Goal: Information Seeking & Learning: Check status

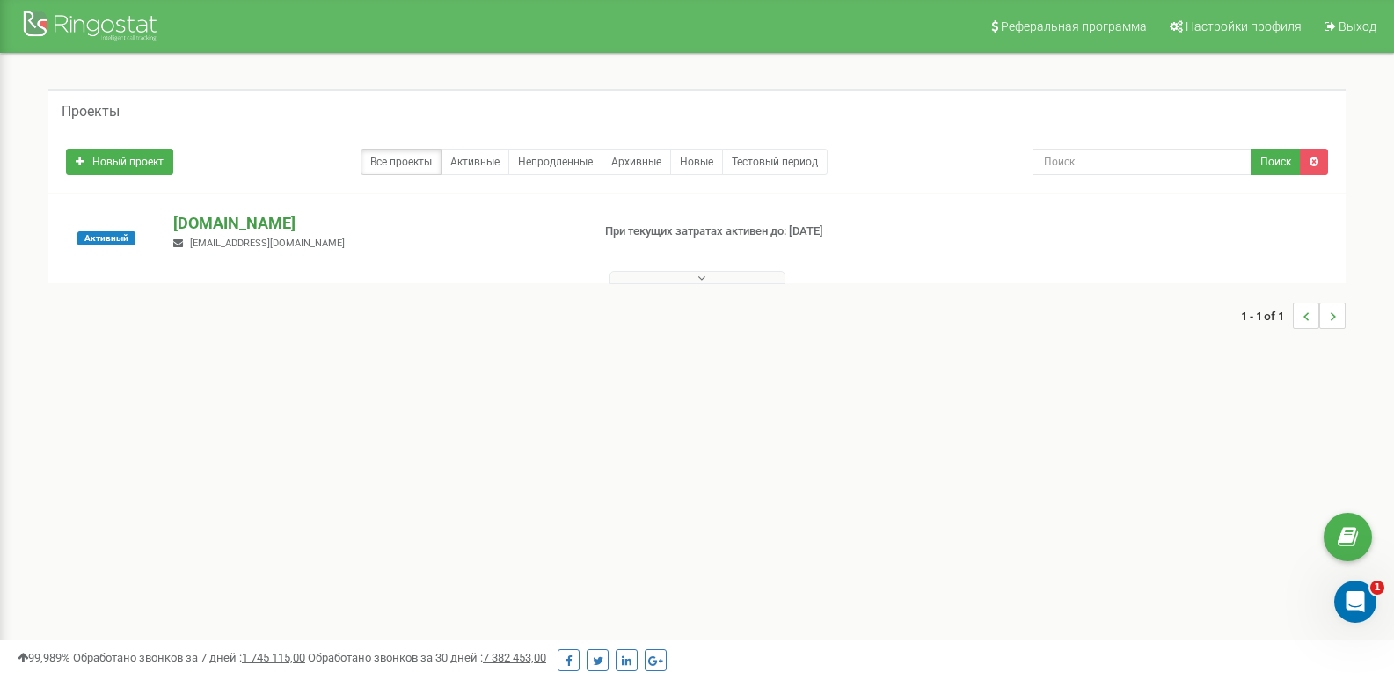
click at [254, 213] on p "[DOMAIN_NAME]" at bounding box center [374, 223] width 403 height 23
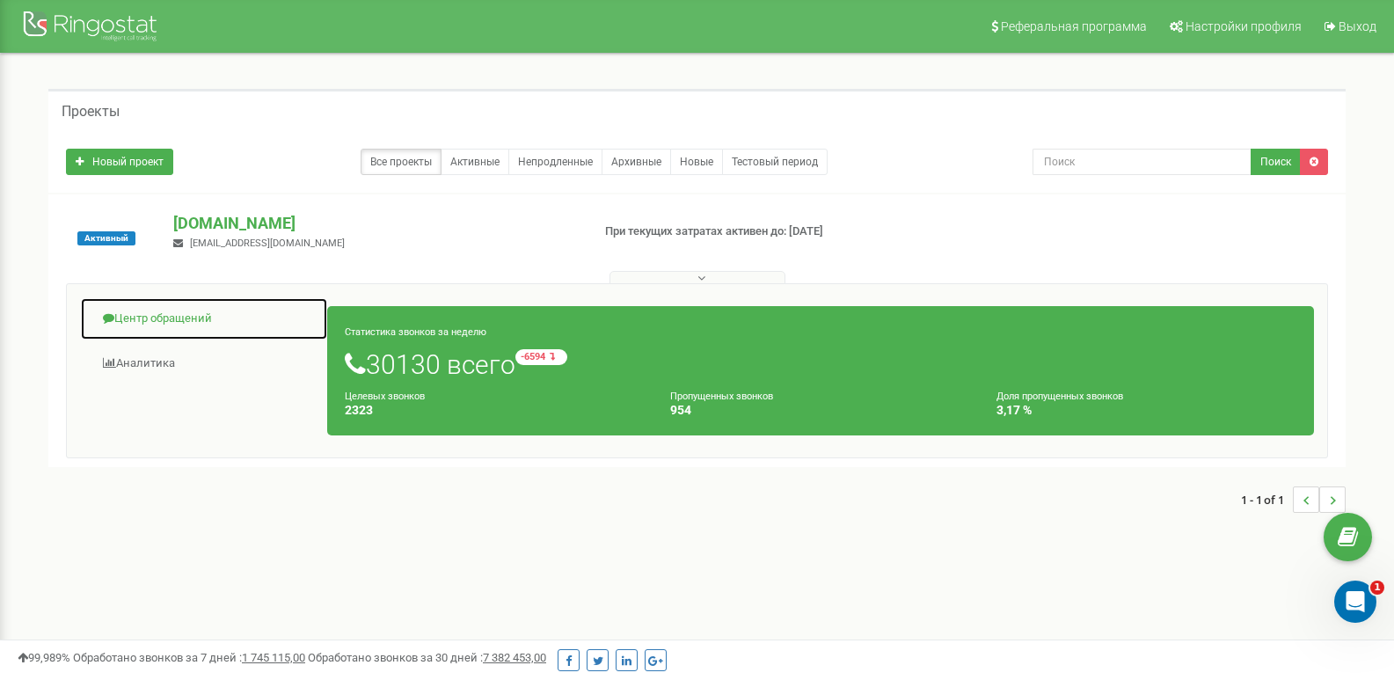
click at [209, 310] on link "Центр обращений" at bounding box center [204, 318] width 248 height 43
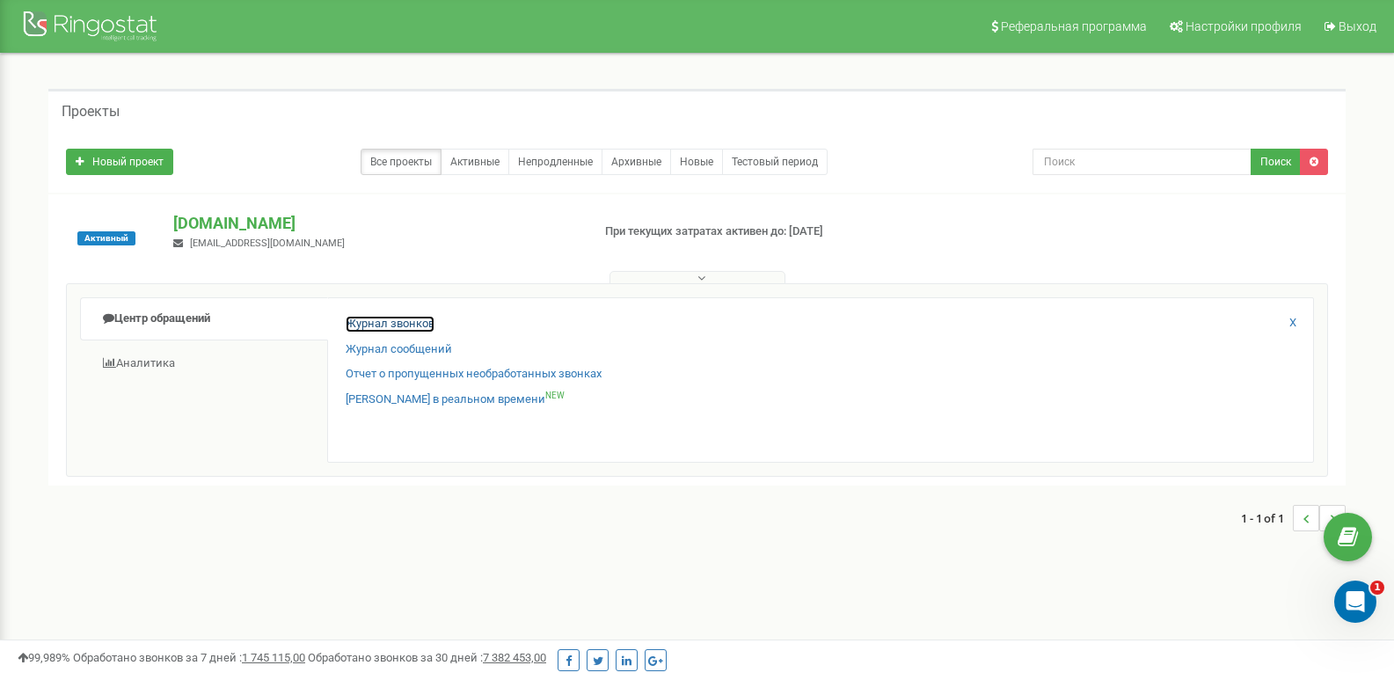
click at [378, 321] on link "Журнал звонков" at bounding box center [390, 324] width 89 height 17
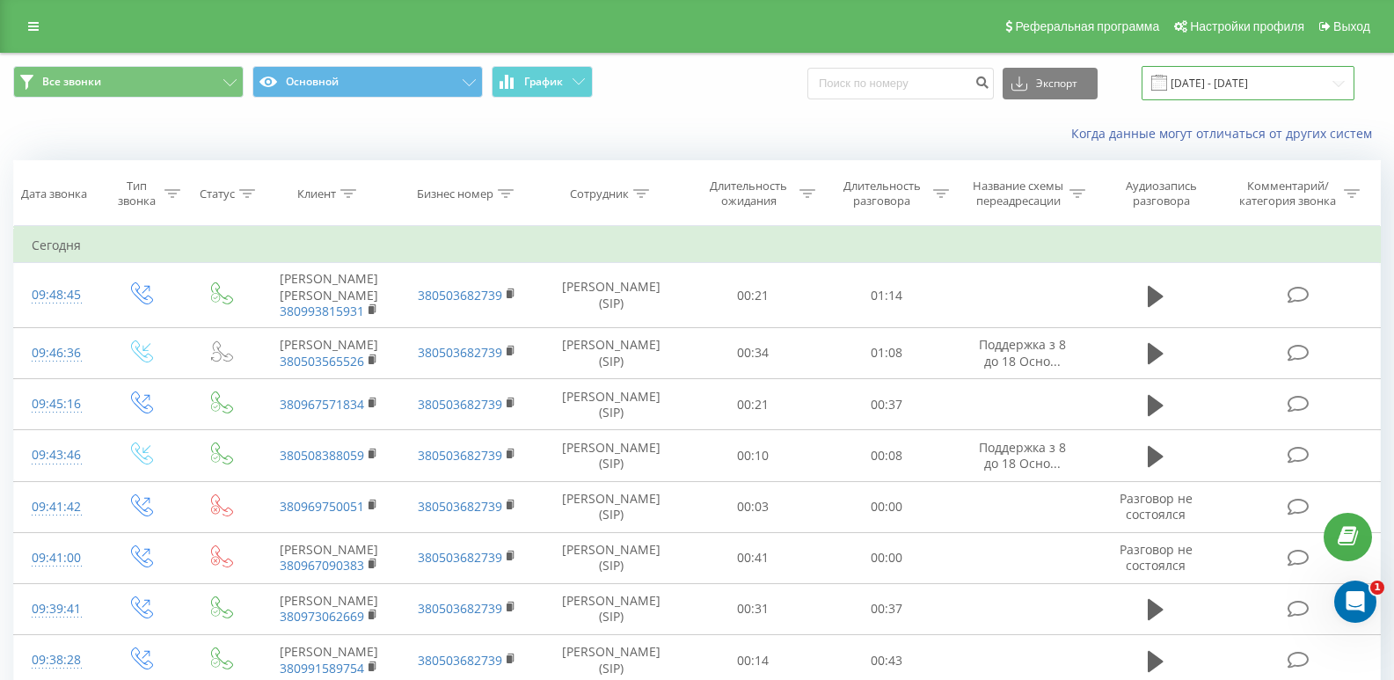
click at [1251, 93] on input "[DATE] - [DATE]" at bounding box center [1248, 83] width 213 height 34
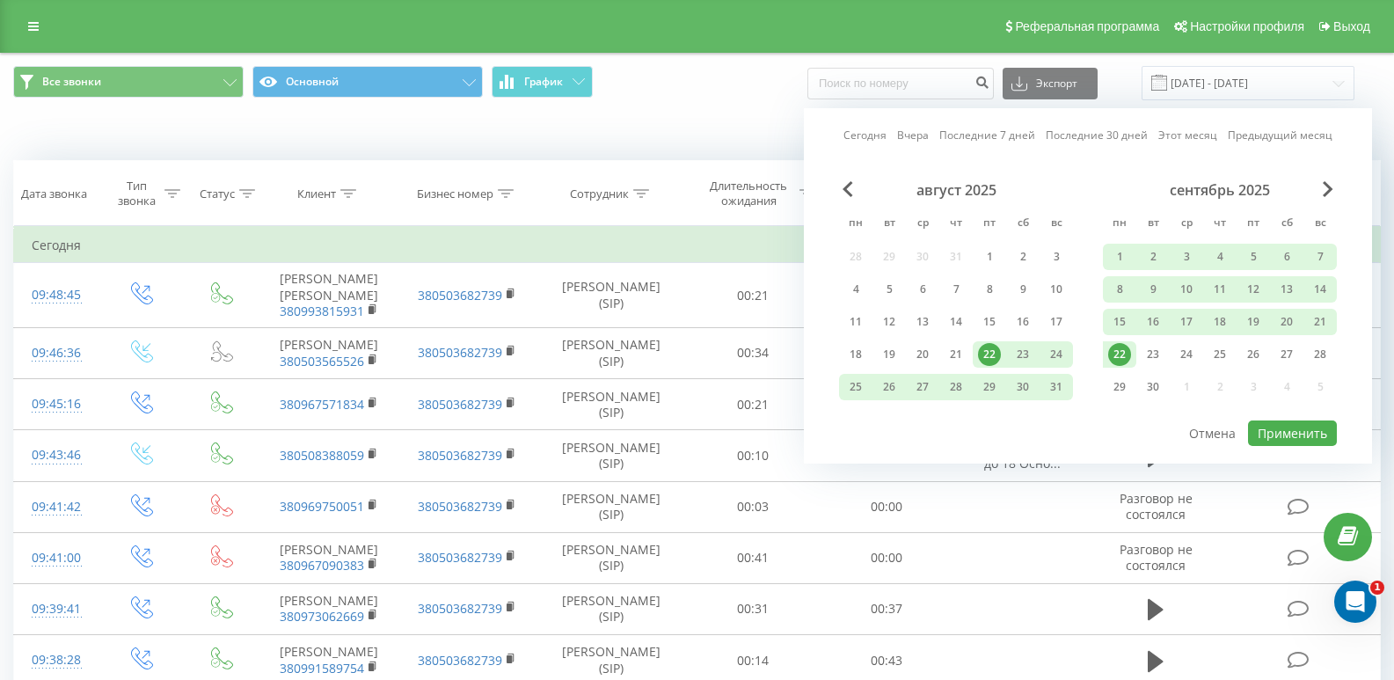
click at [1126, 362] on div "22" at bounding box center [1120, 354] width 23 height 23
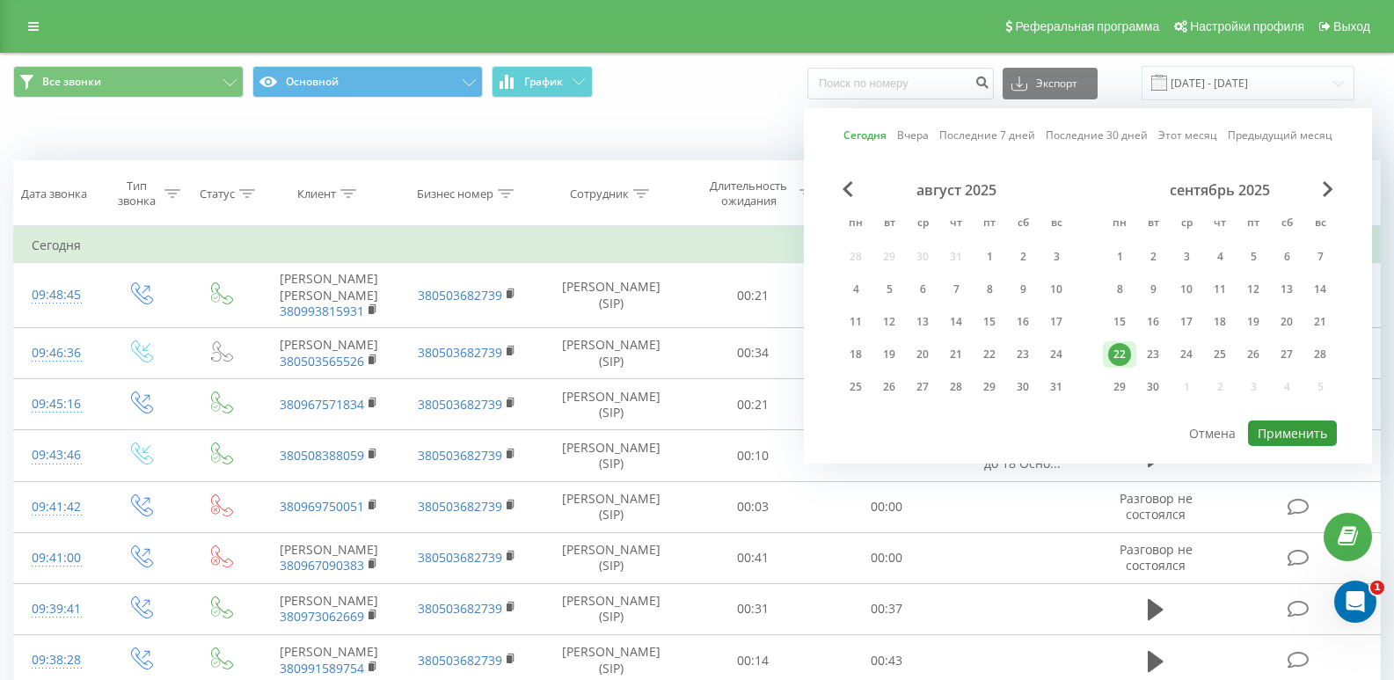
click at [1313, 428] on button "Применить" at bounding box center [1292, 434] width 89 height 26
type input "[DATE] - [DATE]"
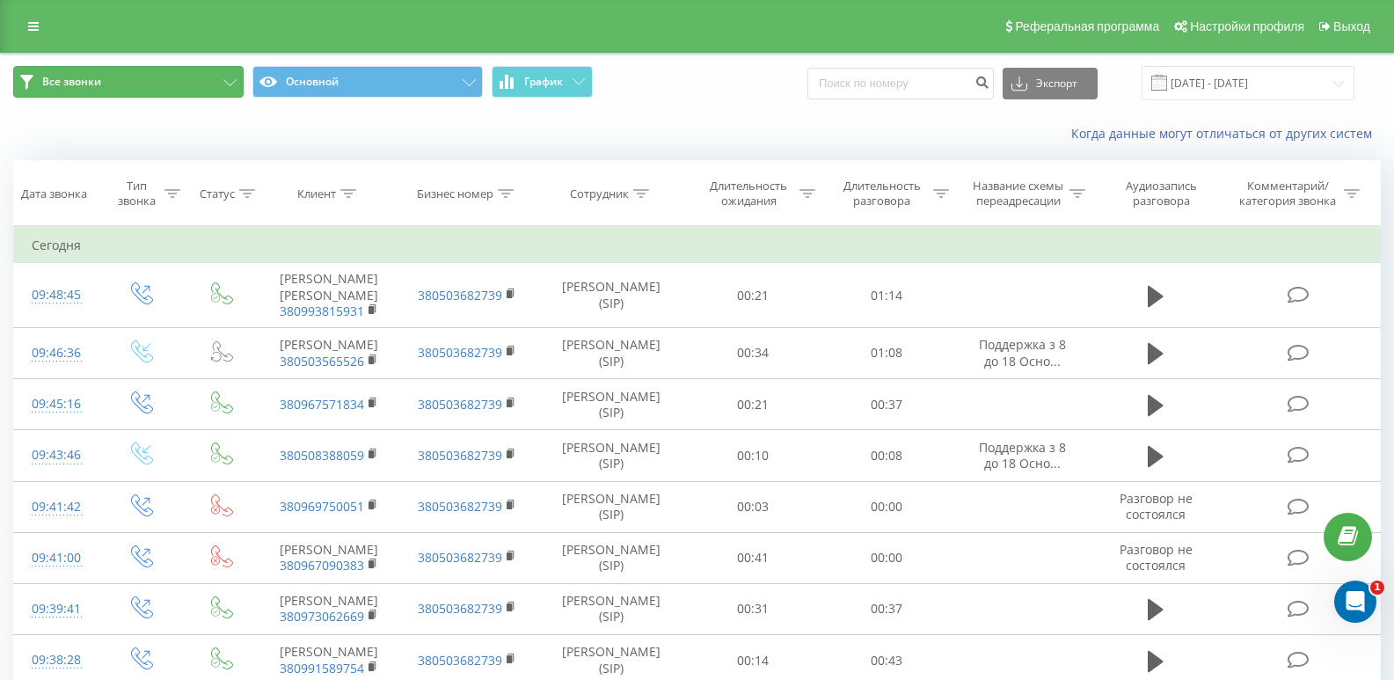
click at [221, 82] on button "Все звонки" at bounding box center [128, 82] width 230 height 32
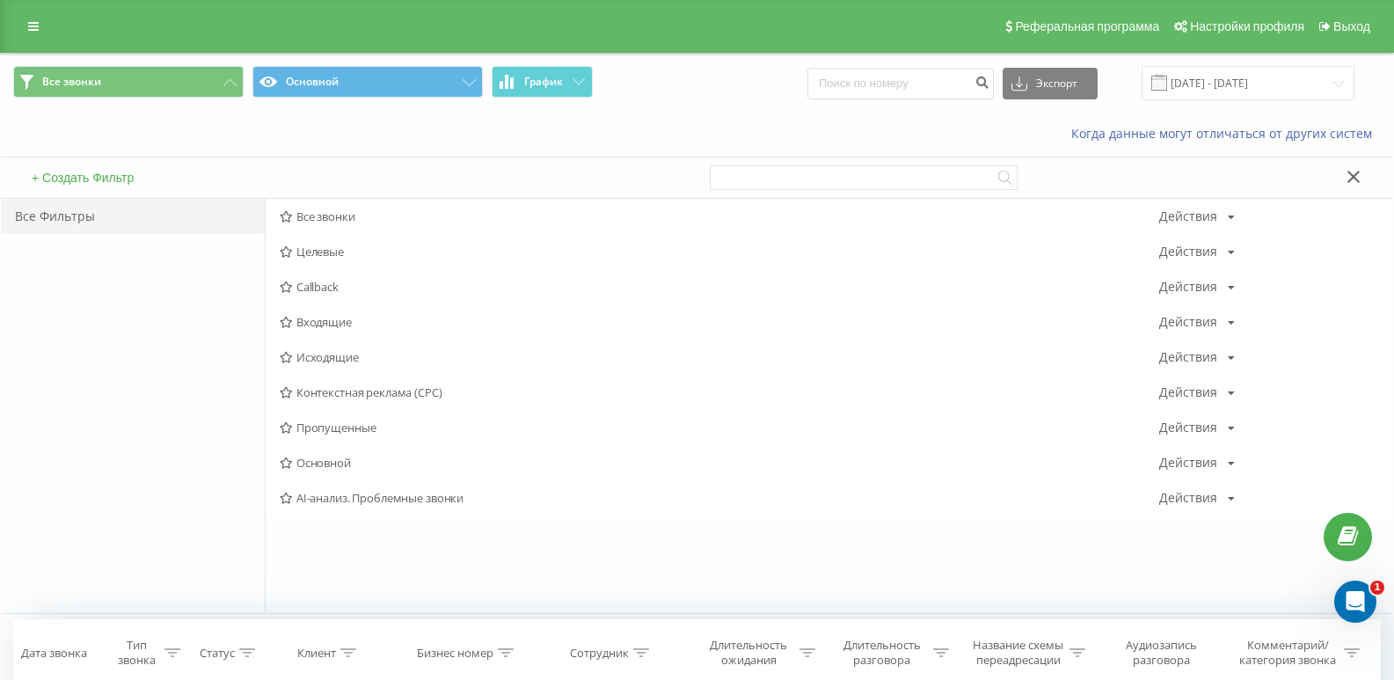
click at [341, 320] on span "Входящие" at bounding box center [720, 322] width 880 height 12
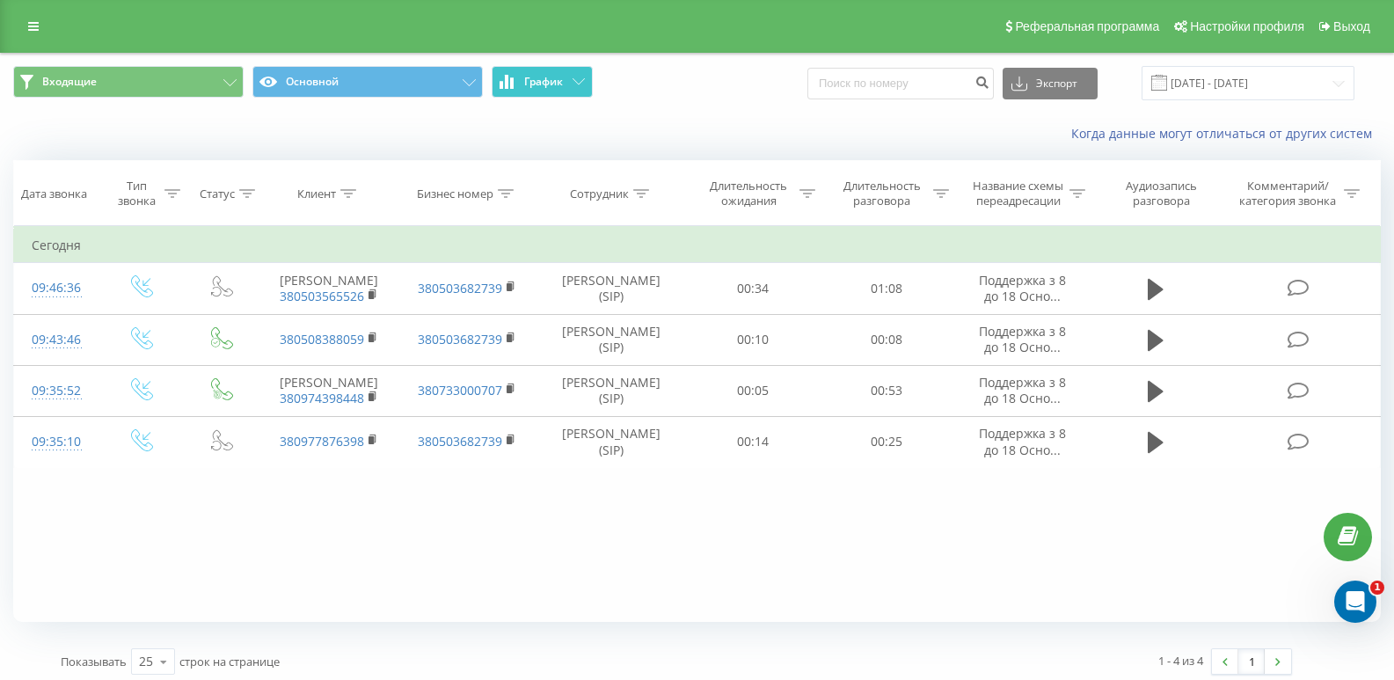
click at [552, 95] on button "График" at bounding box center [542, 82] width 101 height 32
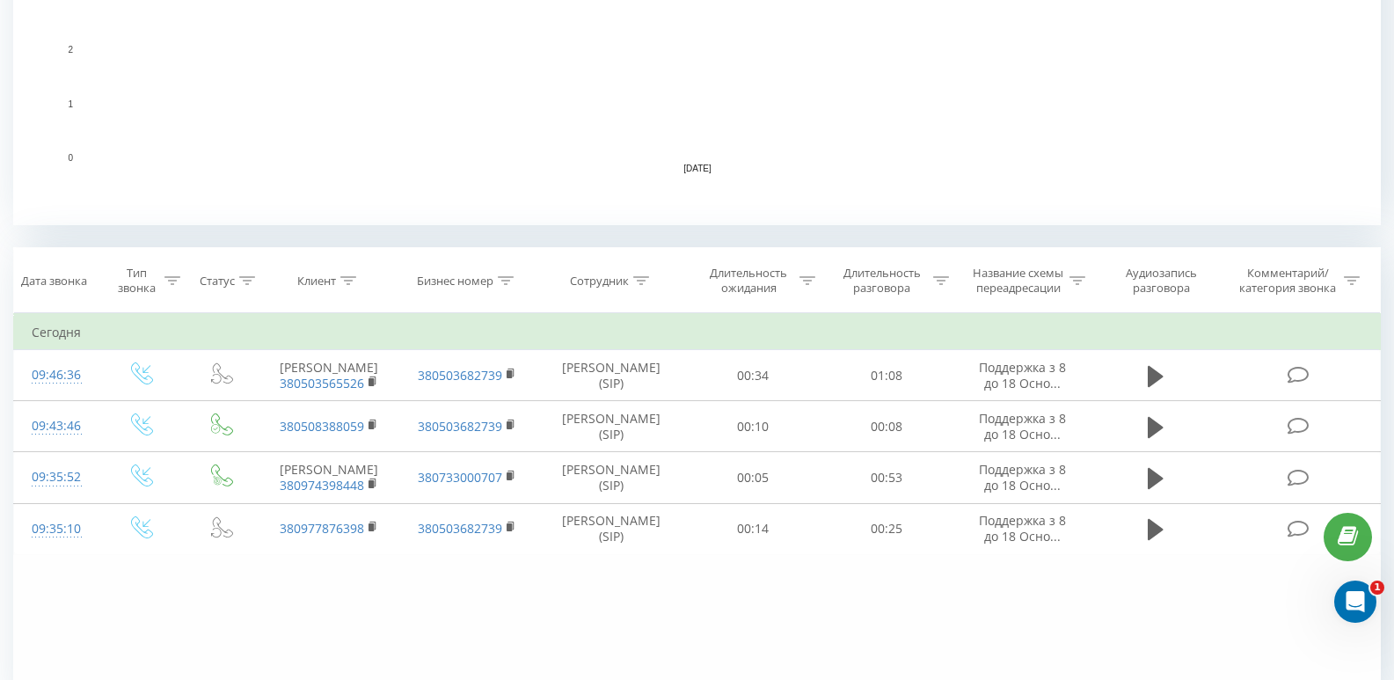
scroll to position [589, 0]
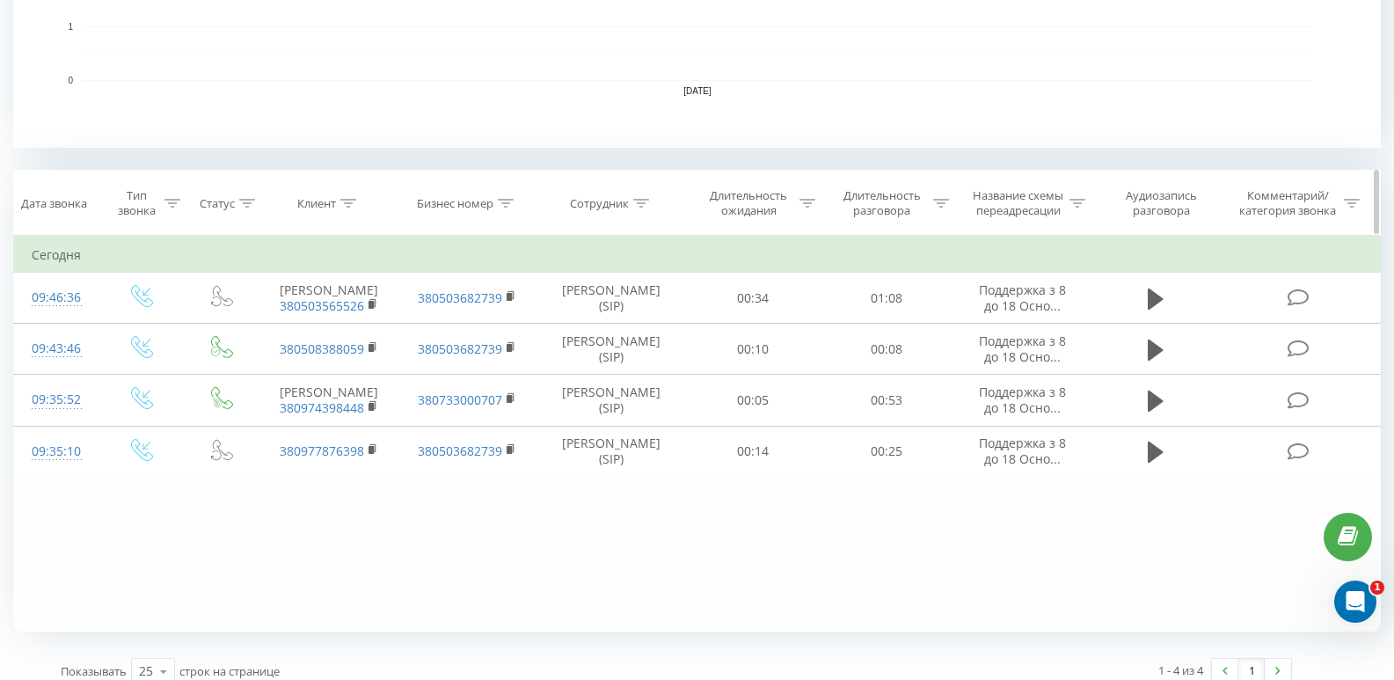
click at [935, 201] on icon at bounding box center [941, 203] width 16 height 9
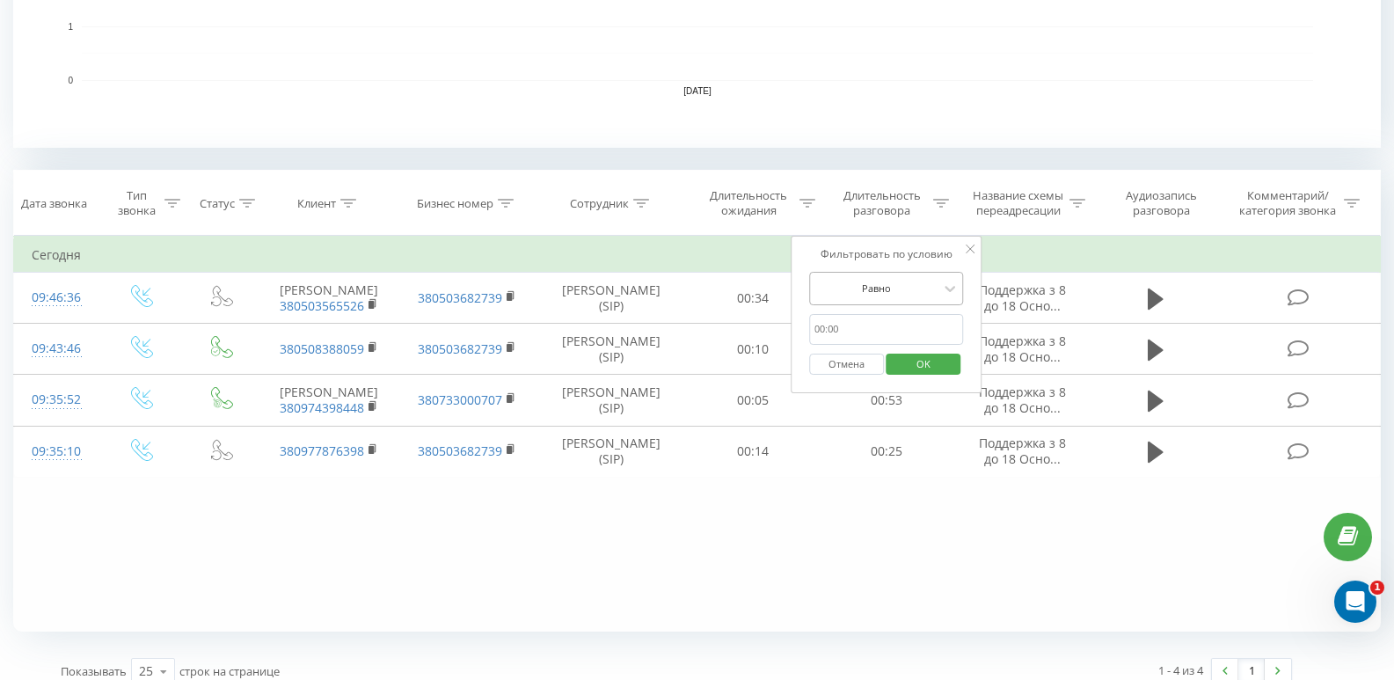
click at [889, 295] on div at bounding box center [877, 288] width 125 height 17
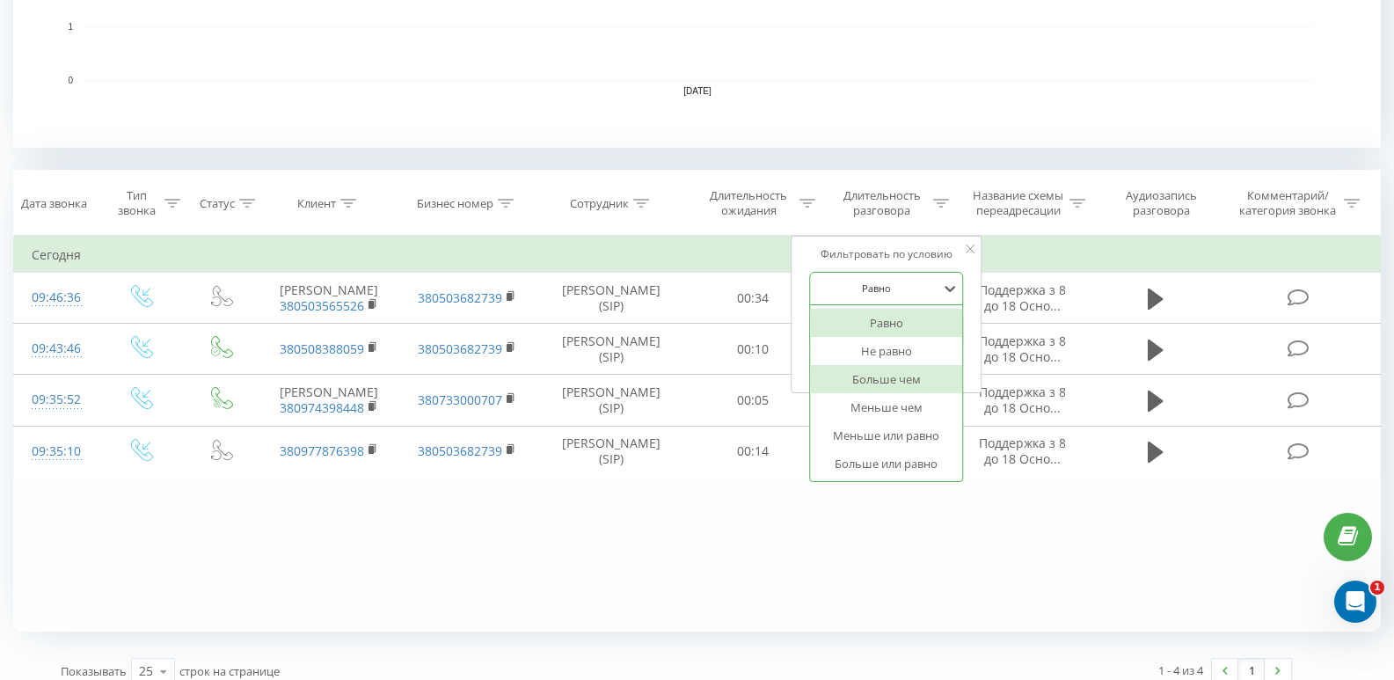
click at [896, 382] on div "Больше чем" at bounding box center [886, 379] width 153 height 28
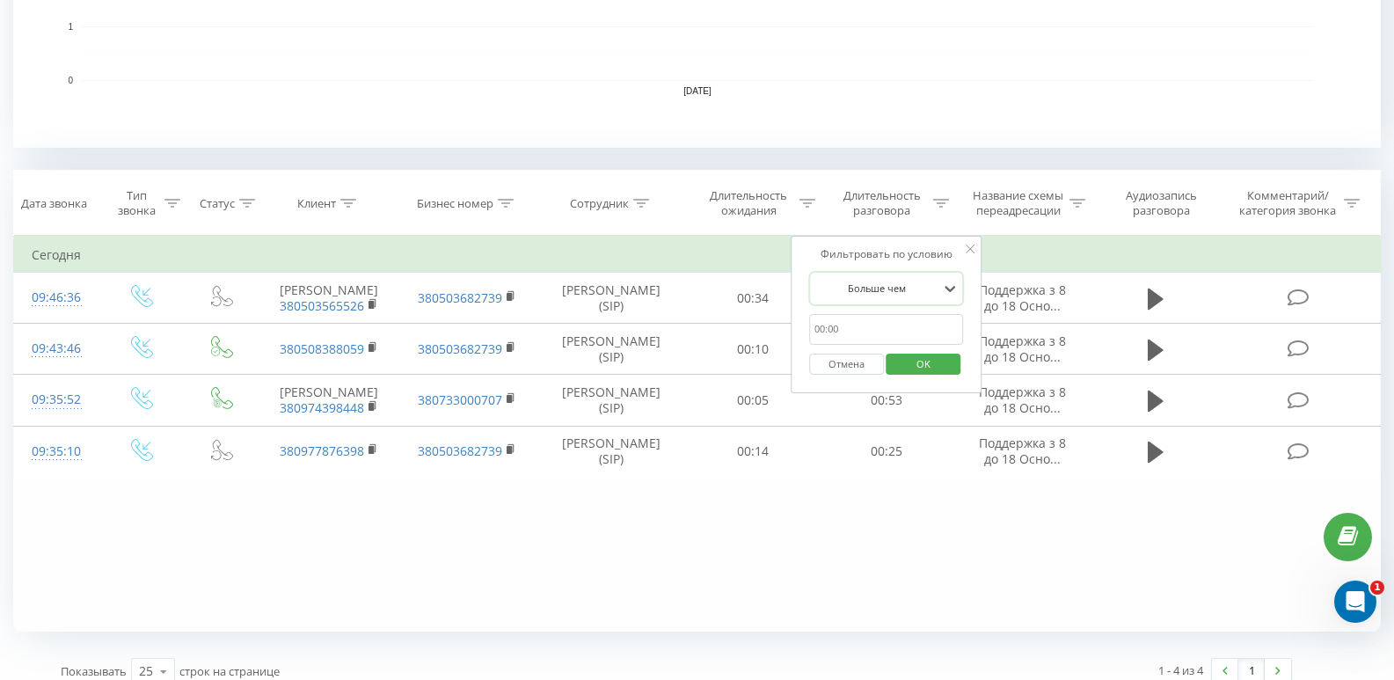
drag, startPoint x: 857, startPoint y: 317, endPoint x: 867, endPoint y: 338, distance: 23.6
click at [857, 317] on input "text" at bounding box center [886, 329] width 155 height 31
click at [867, 338] on input "text" at bounding box center [886, 329] width 155 height 31
type input "20"
click at [912, 367] on span "OK" at bounding box center [923, 363] width 49 height 27
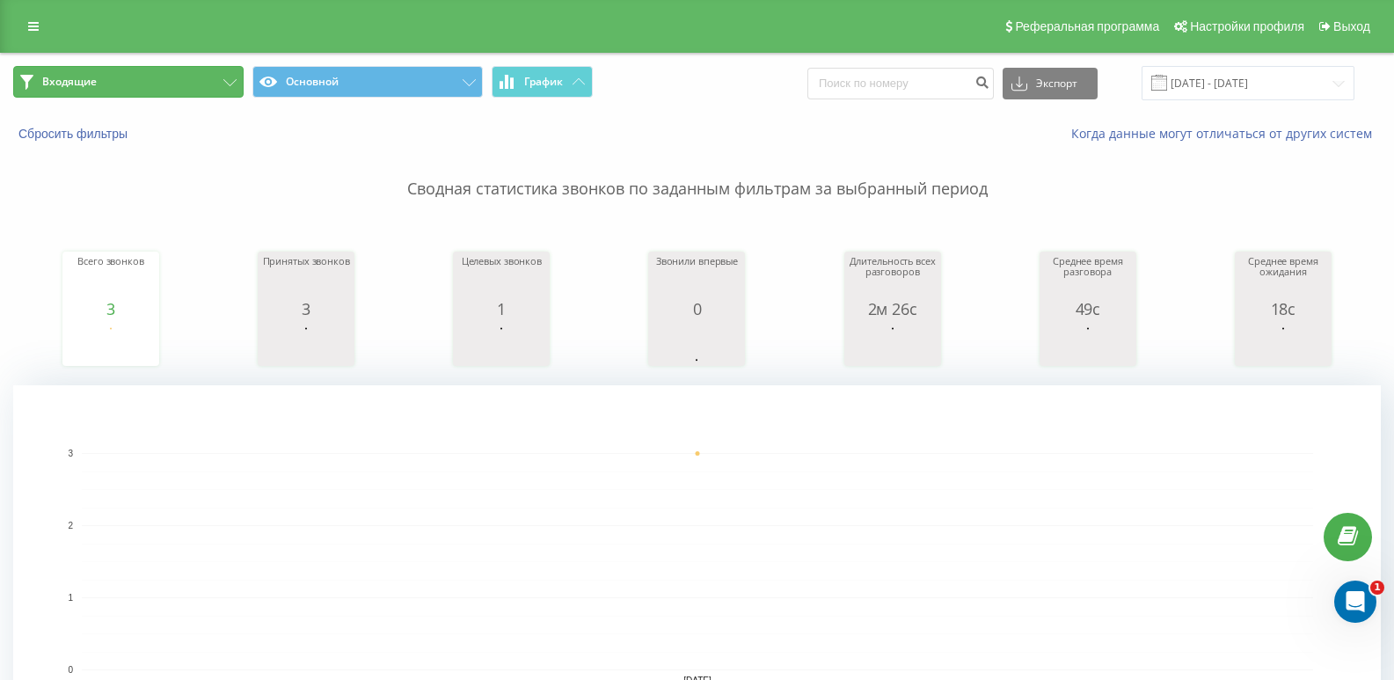
click at [178, 95] on button "Входящие" at bounding box center [128, 82] width 230 height 32
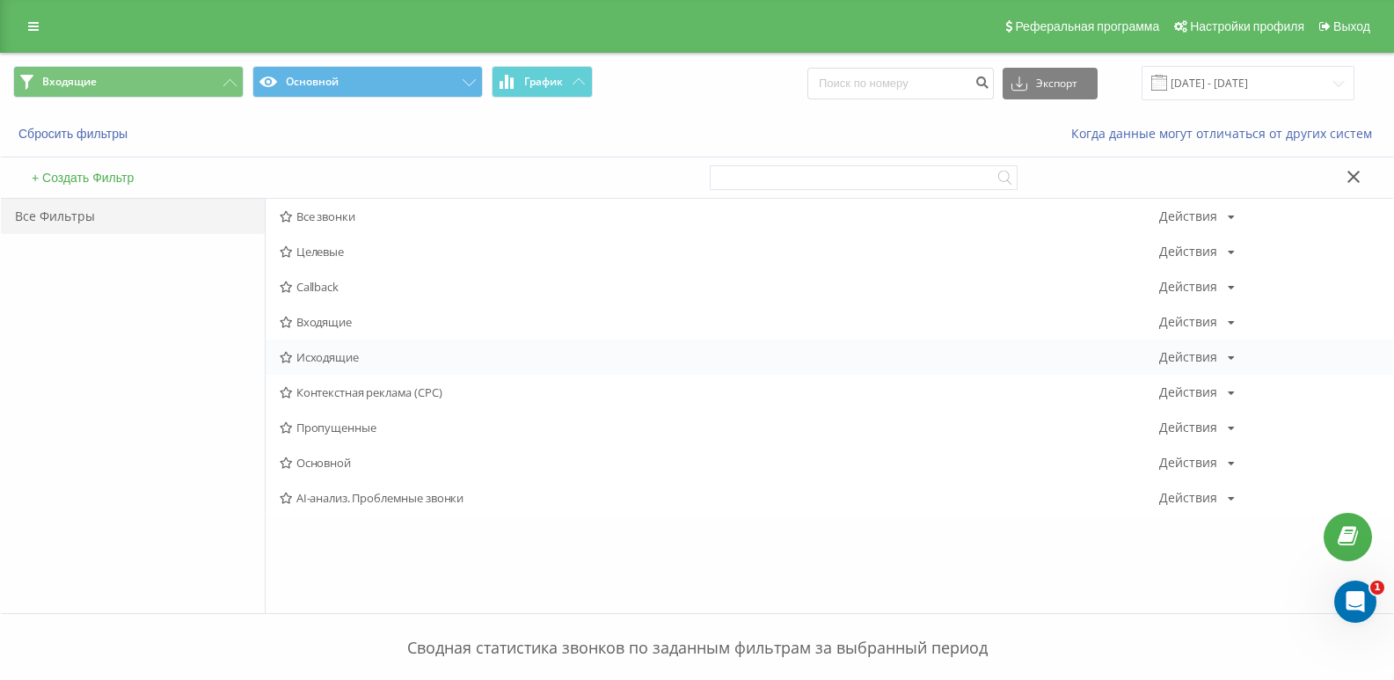
click at [340, 352] on span "Исходящие" at bounding box center [720, 357] width 880 height 12
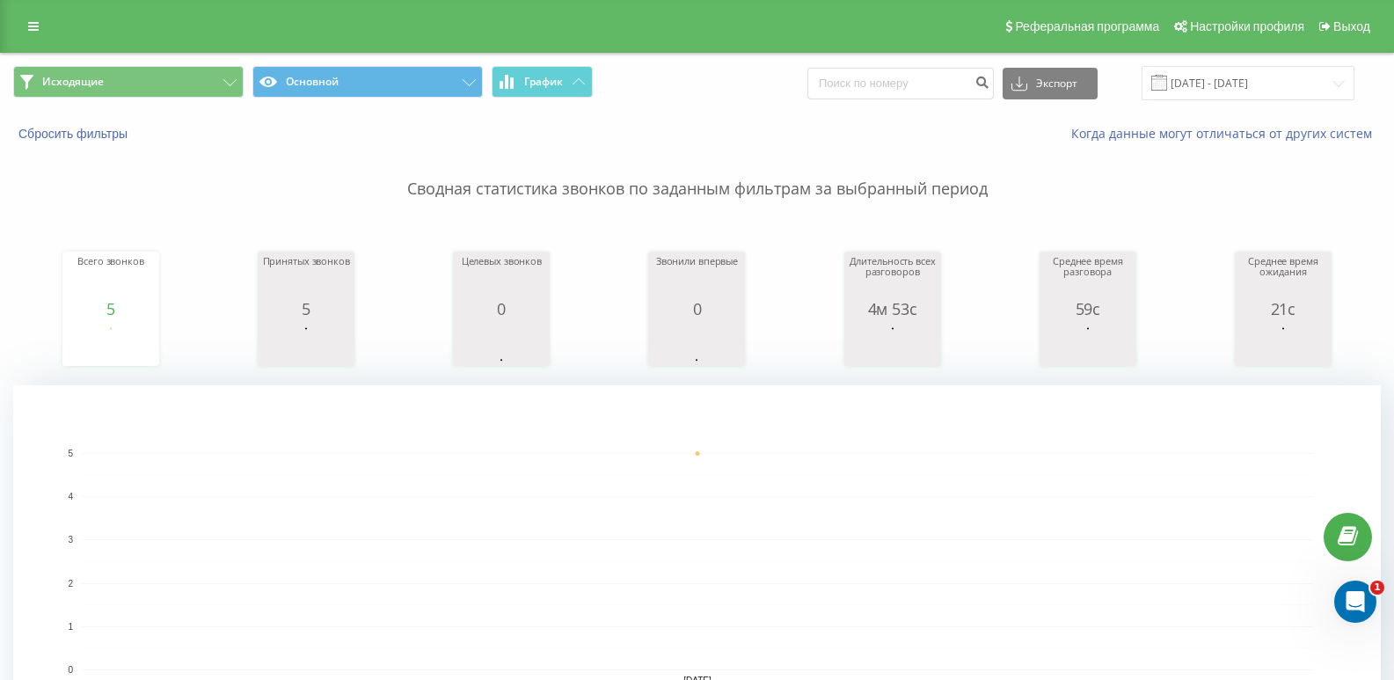
click at [177, 61] on div "Исходящие Основной График Экспорт .csv .xls .xlsx [DATE] - [DATE]" at bounding box center [697, 83] width 1393 height 59
click at [187, 87] on button "Исходящие" at bounding box center [128, 82] width 230 height 32
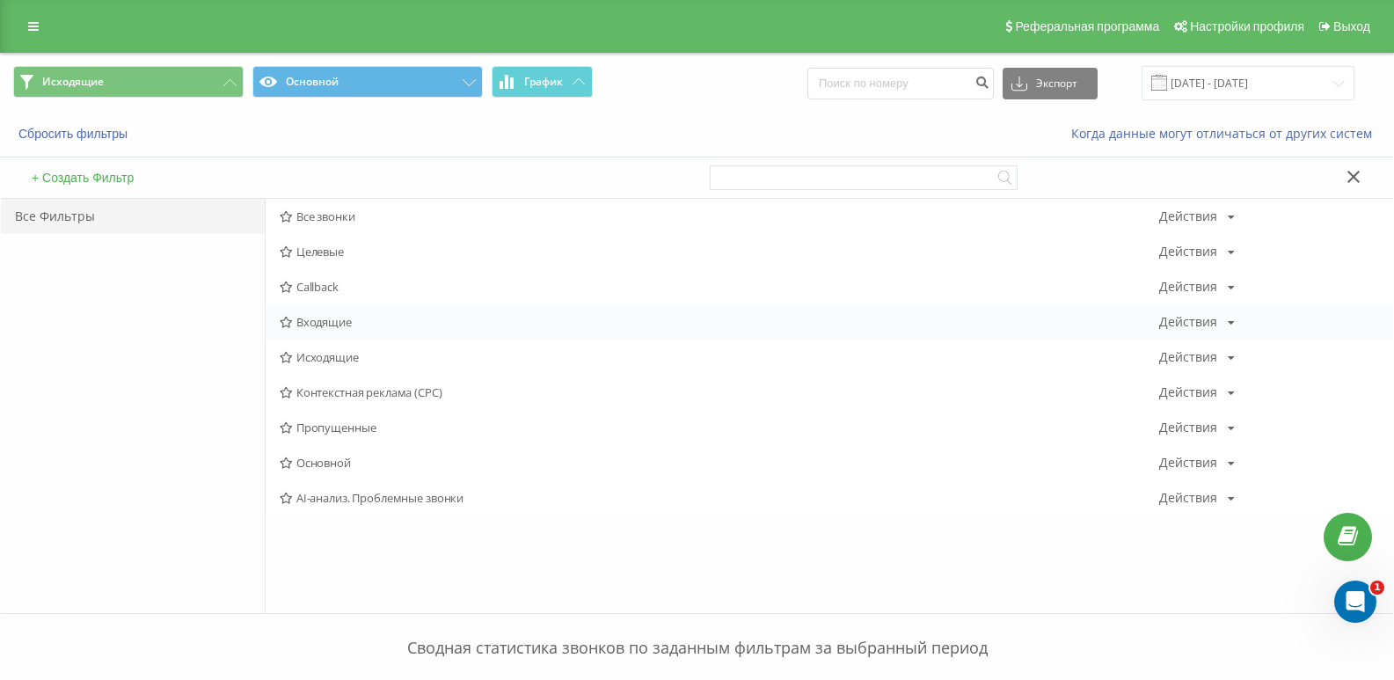
click at [309, 328] on span "Входящие" at bounding box center [720, 322] width 880 height 12
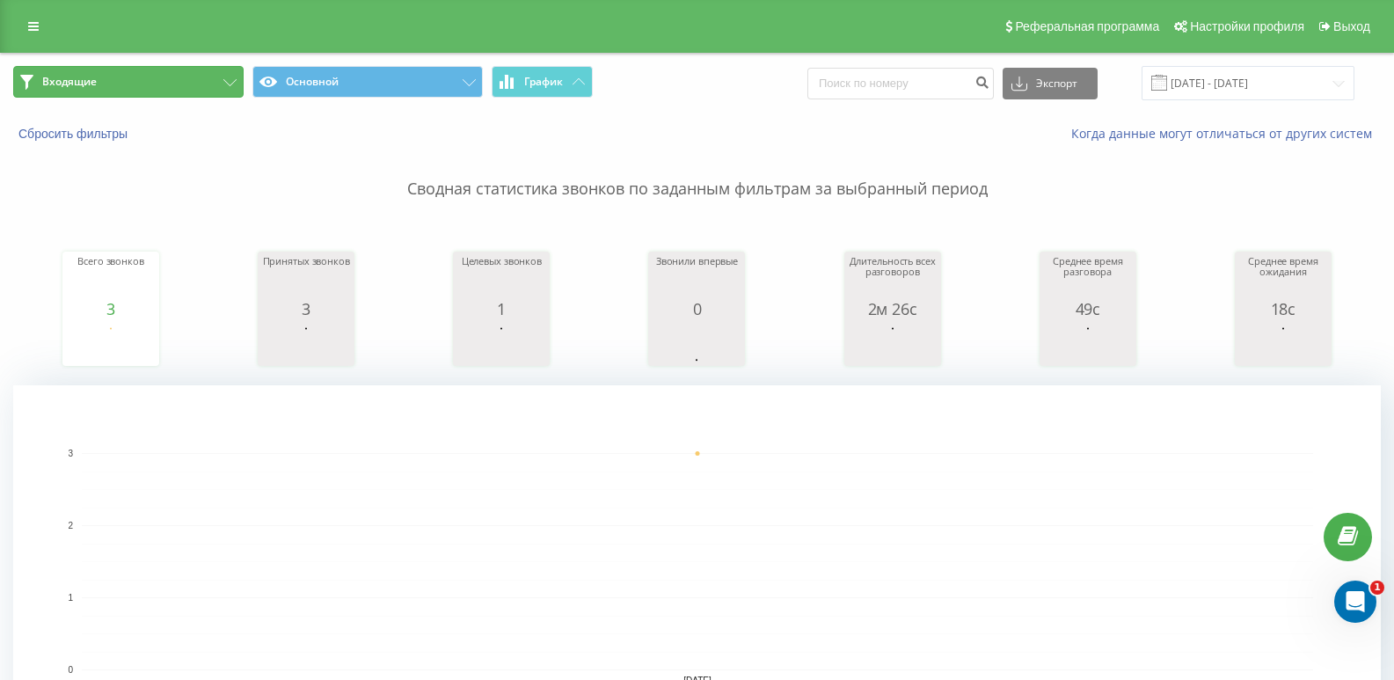
click at [141, 74] on button "Входящие" at bounding box center [128, 82] width 230 height 32
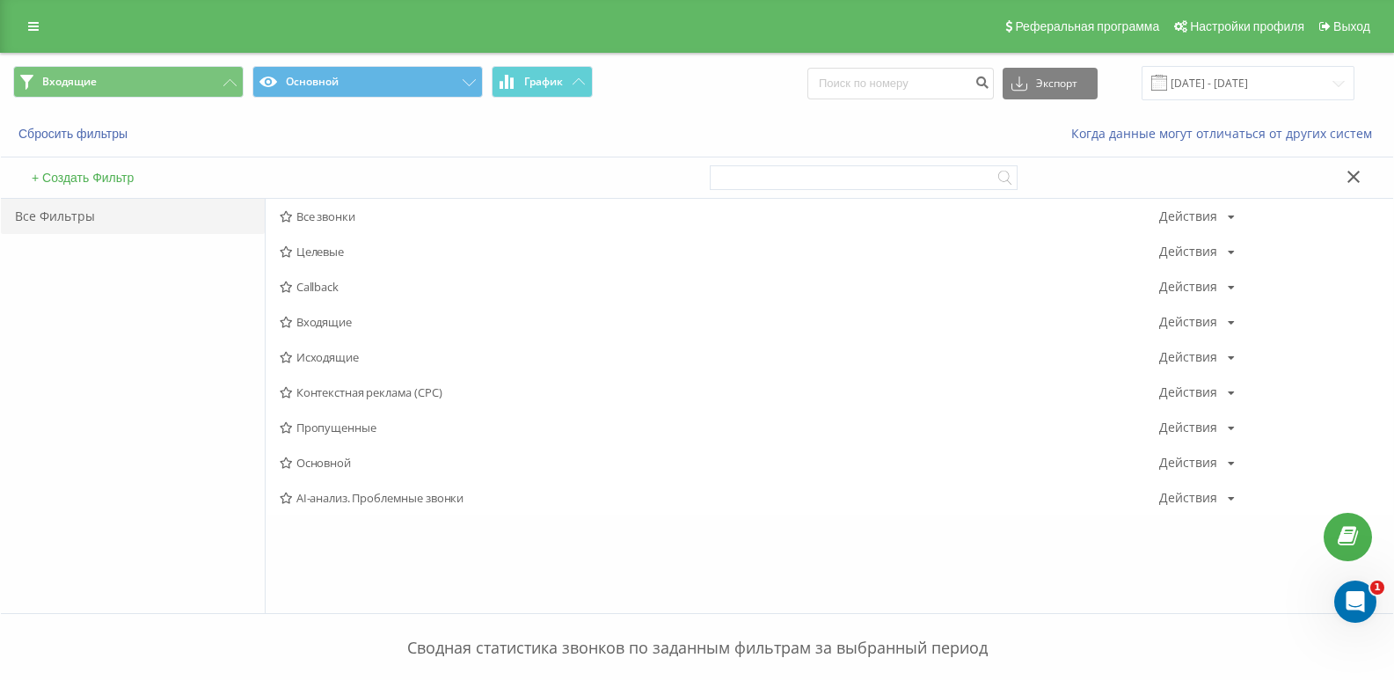
click at [325, 323] on span "Входящие" at bounding box center [720, 322] width 880 height 12
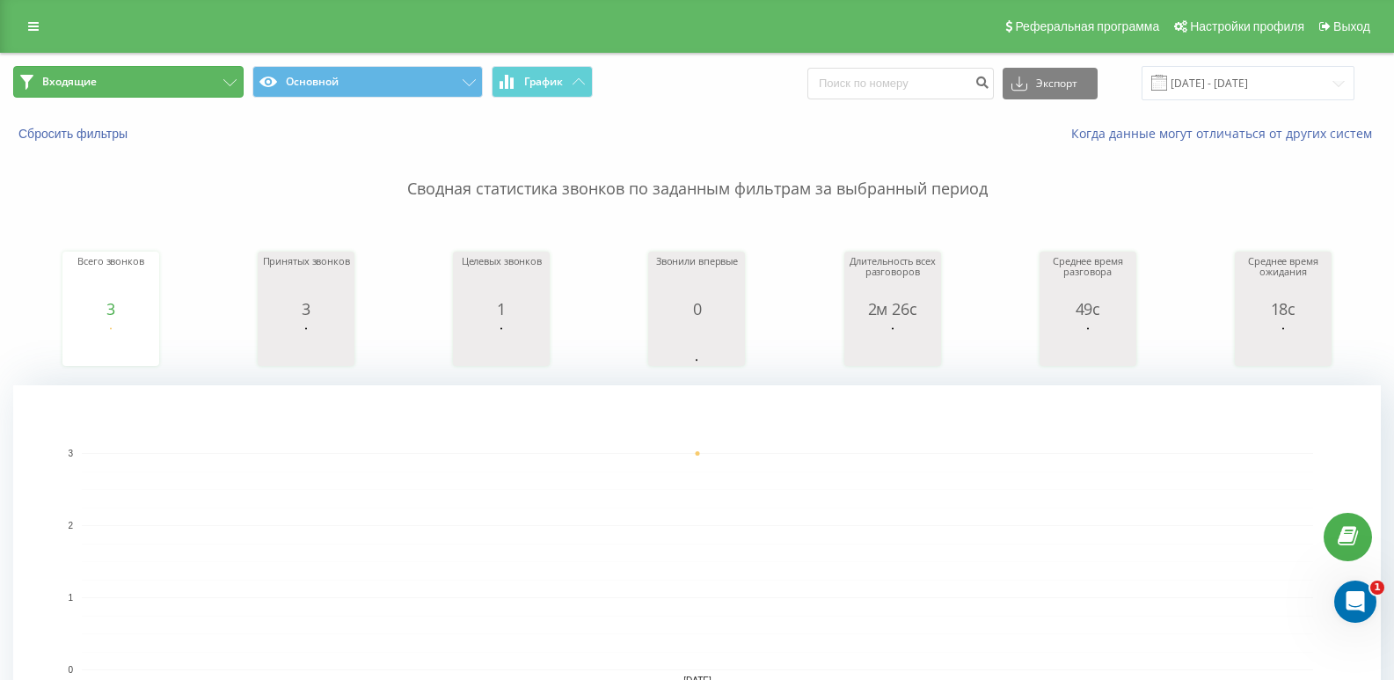
click at [198, 79] on button "Входящие" at bounding box center [128, 82] width 230 height 32
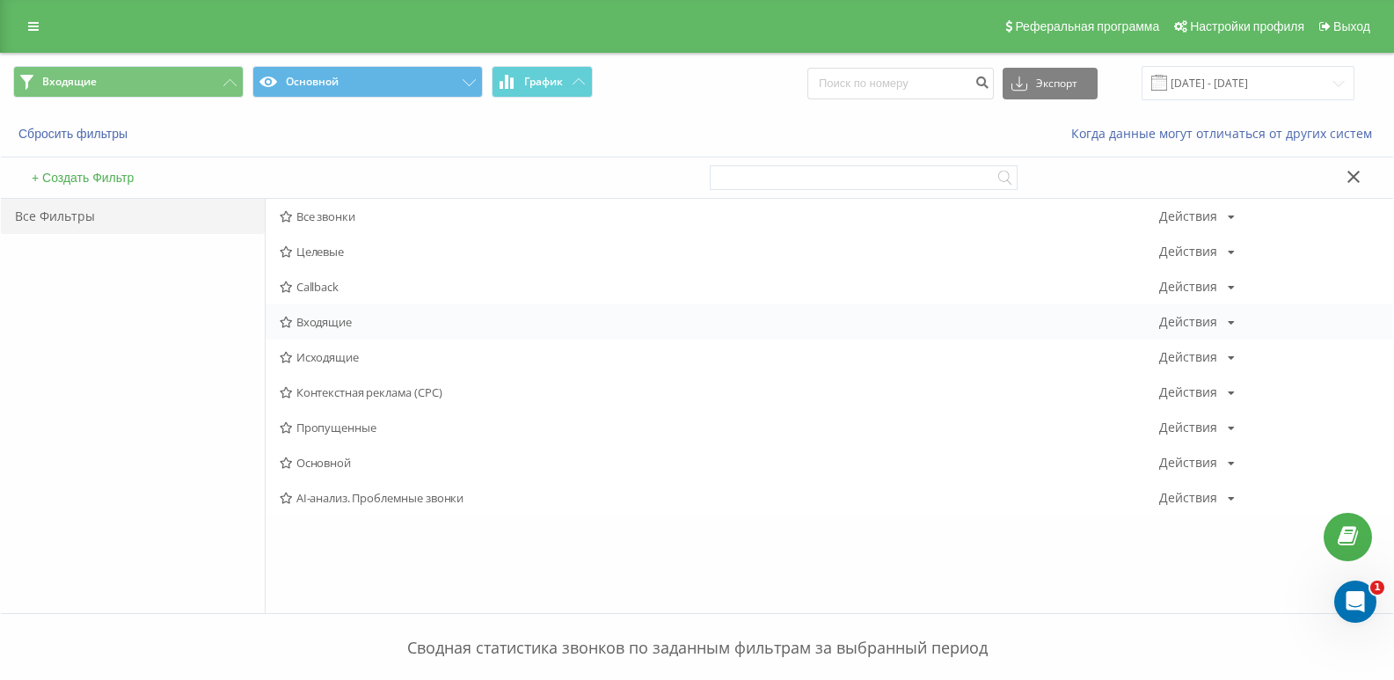
click at [318, 317] on span "Входящие" at bounding box center [720, 322] width 880 height 12
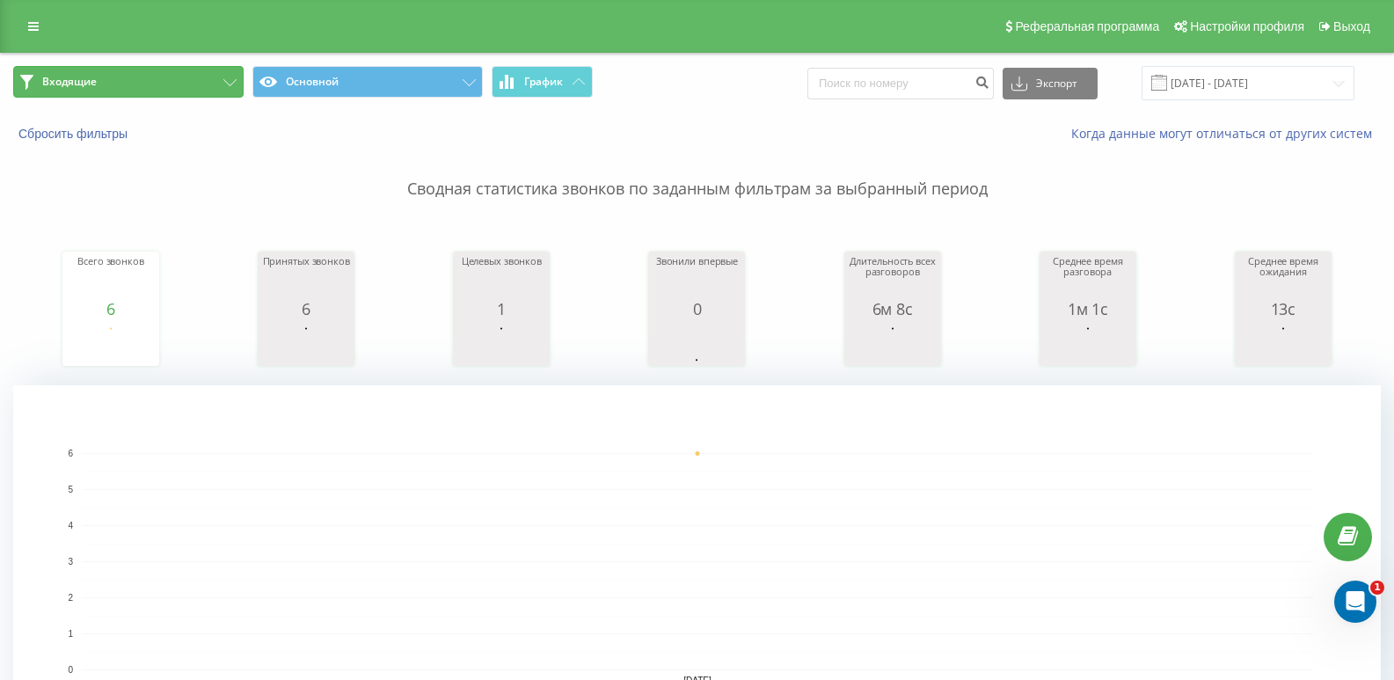
click at [201, 77] on button "Входящие" at bounding box center [128, 82] width 230 height 32
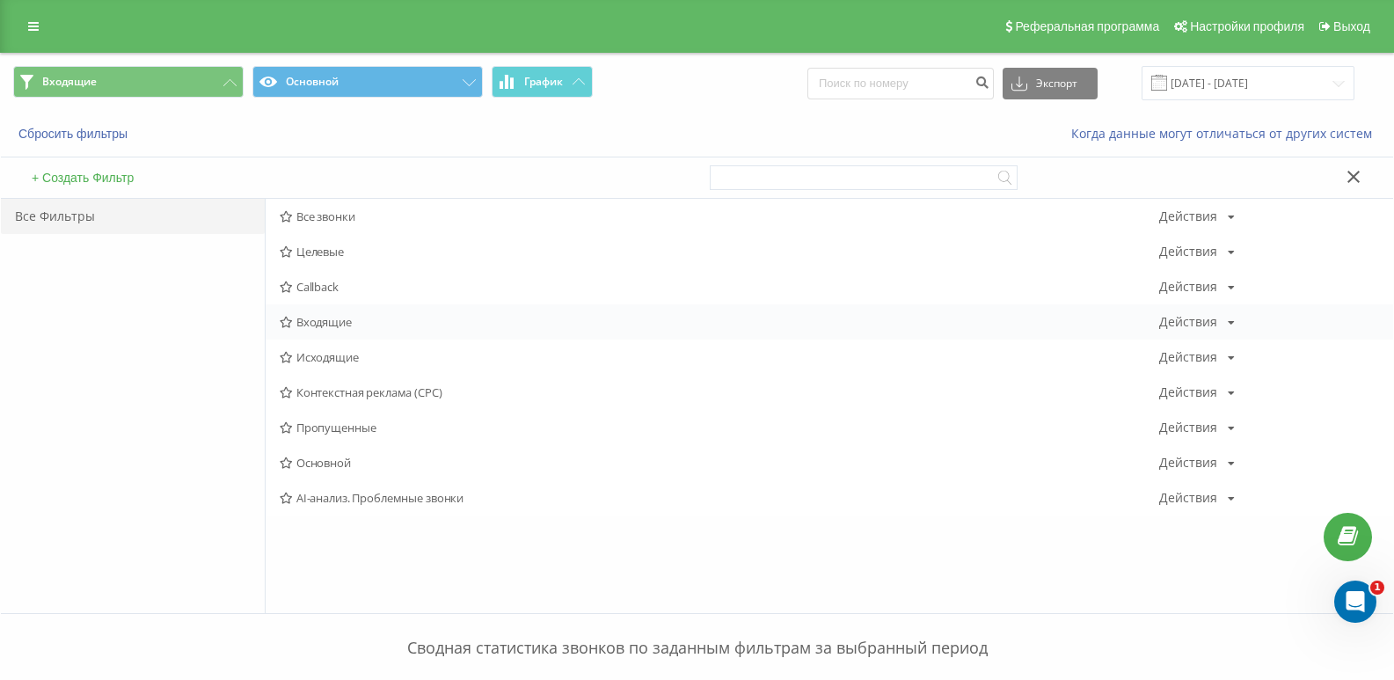
click at [333, 322] on span "Входящие" at bounding box center [720, 322] width 880 height 12
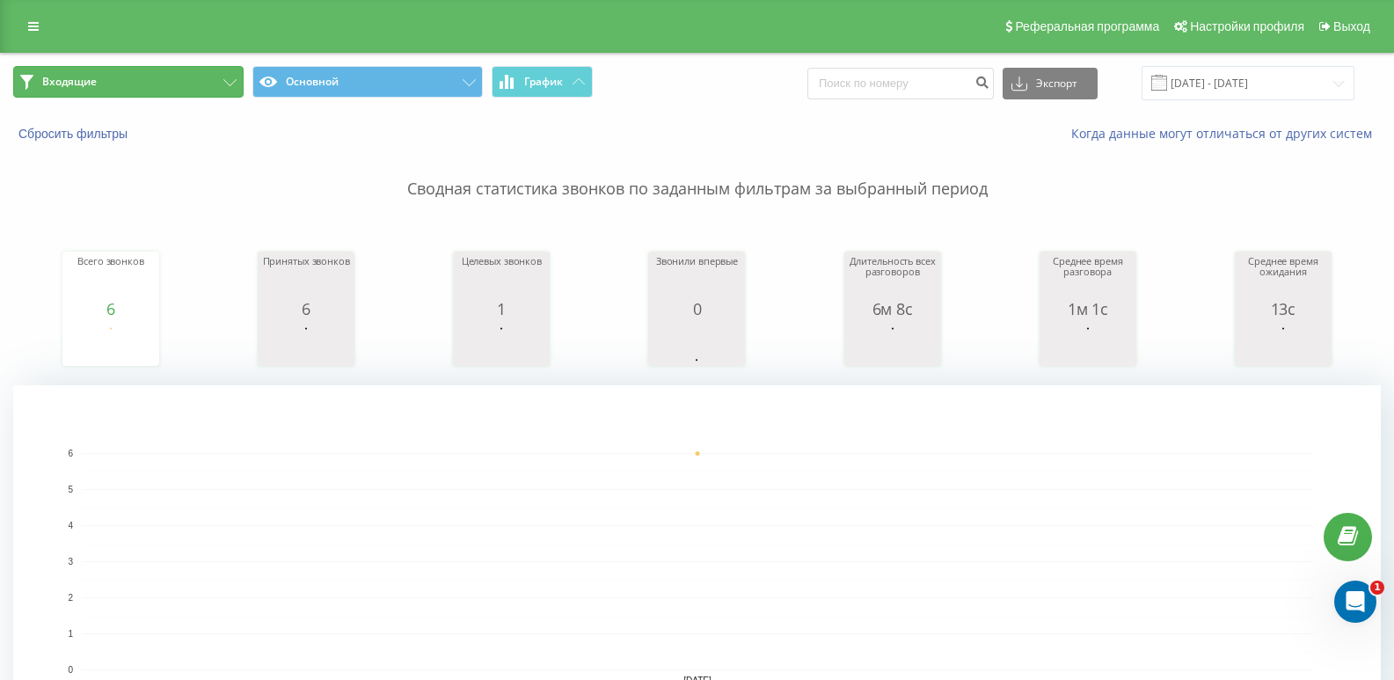
click at [165, 77] on button "Входящие" at bounding box center [128, 82] width 230 height 32
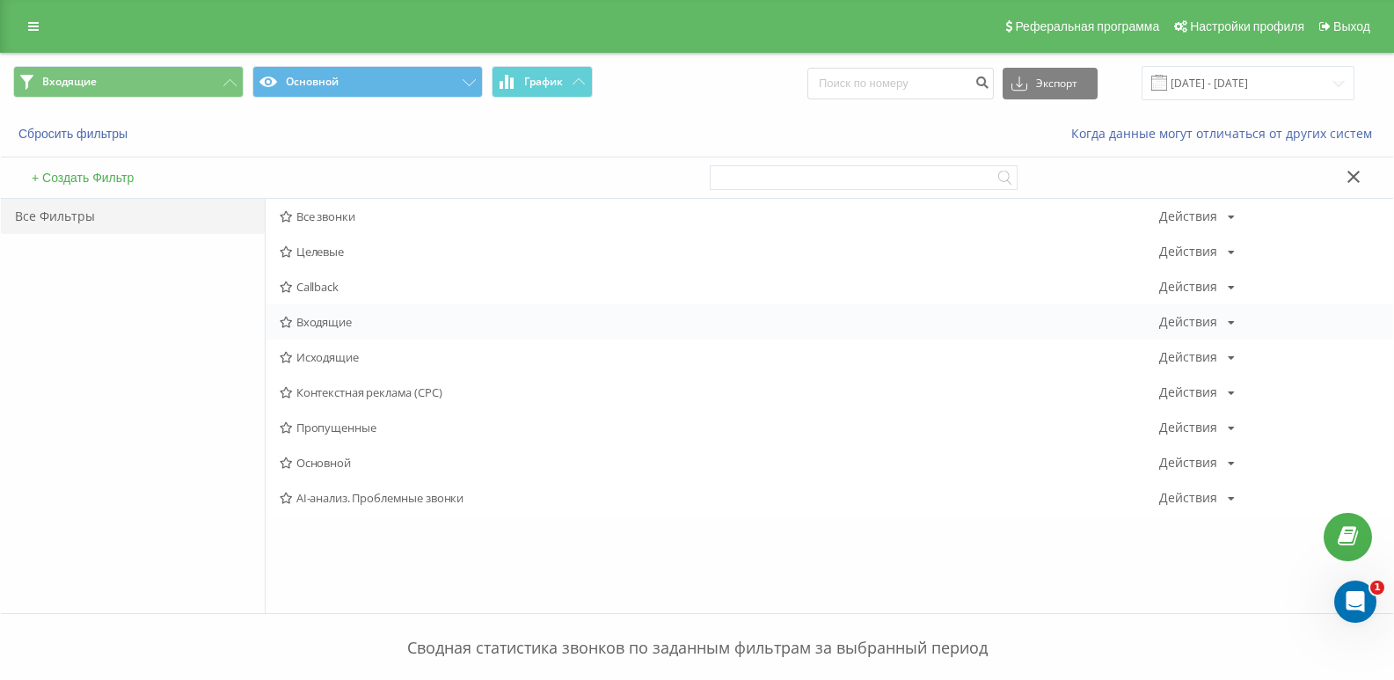
click at [317, 328] on span "Входящие" at bounding box center [720, 322] width 880 height 12
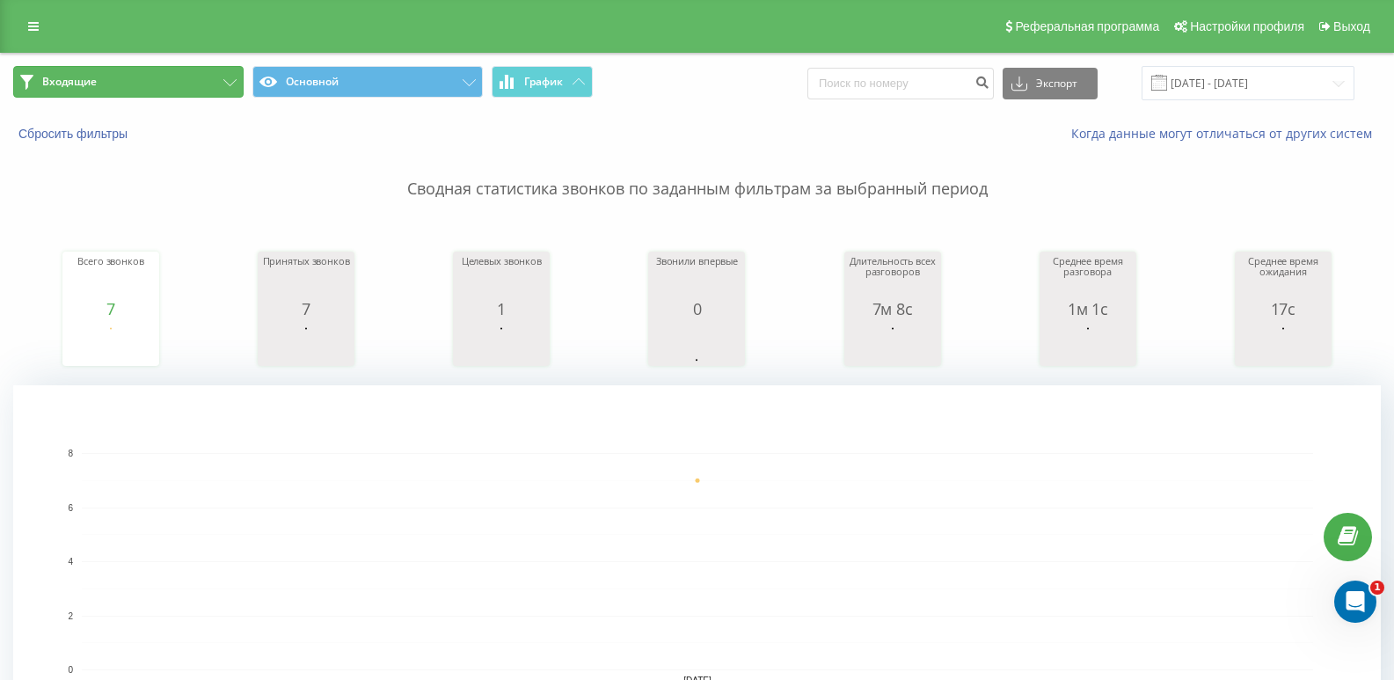
click at [218, 78] on button "Входящие" at bounding box center [128, 82] width 230 height 32
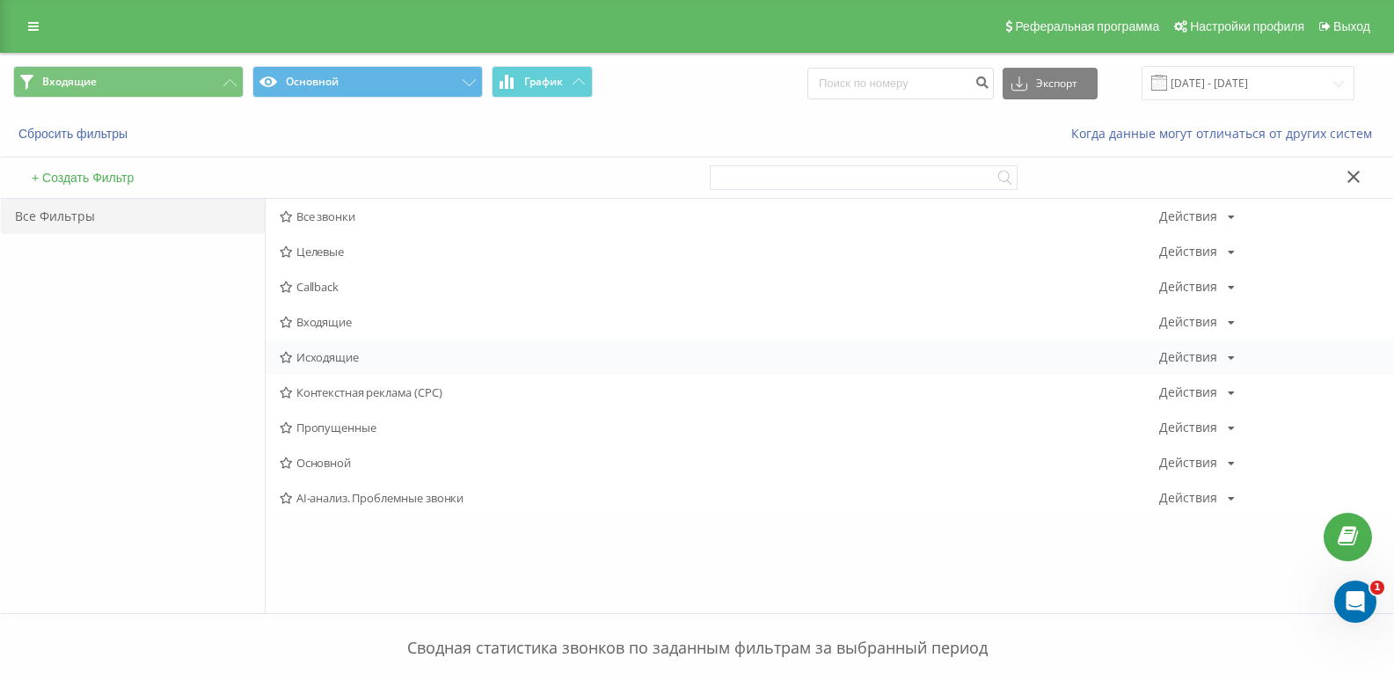
click at [347, 348] on div "Исходящие Действия Редактировать Копировать Удалить По умолчанию Поделиться" at bounding box center [830, 357] width 1128 height 35
click at [341, 360] on span "Исходящие" at bounding box center [720, 357] width 880 height 12
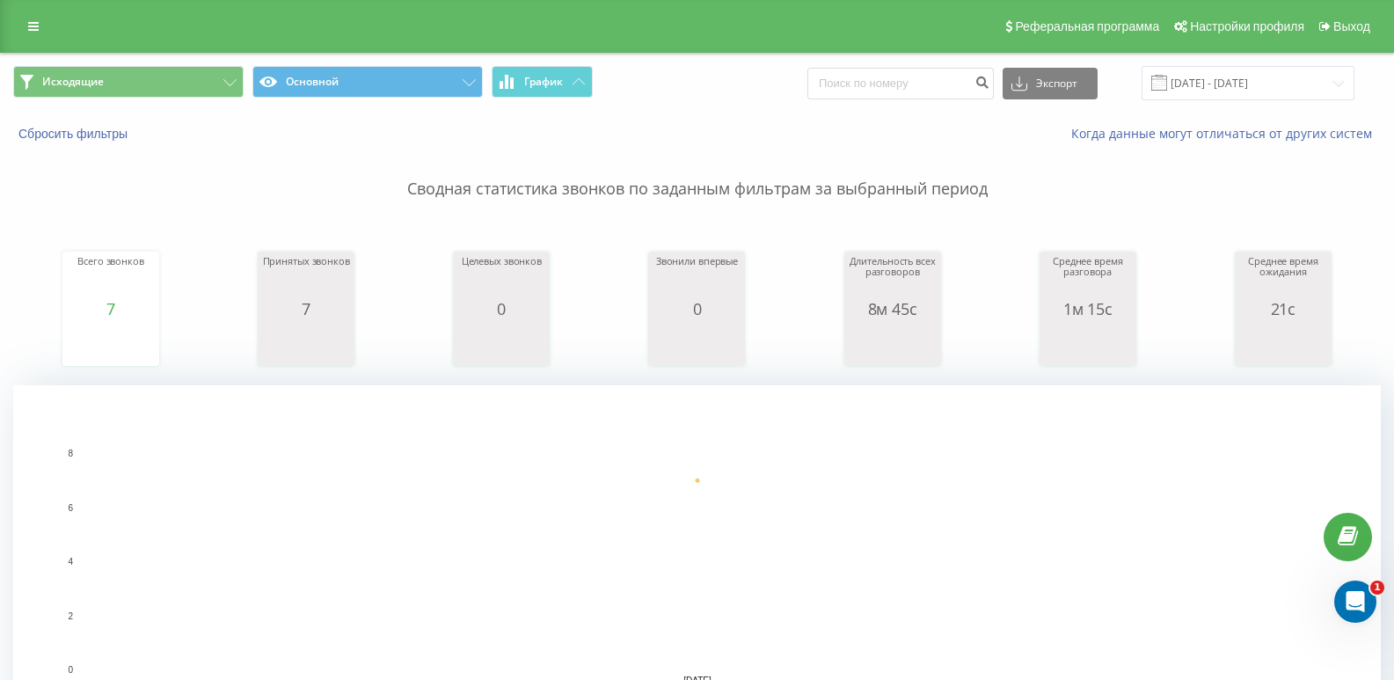
scroll to position [528, 0]
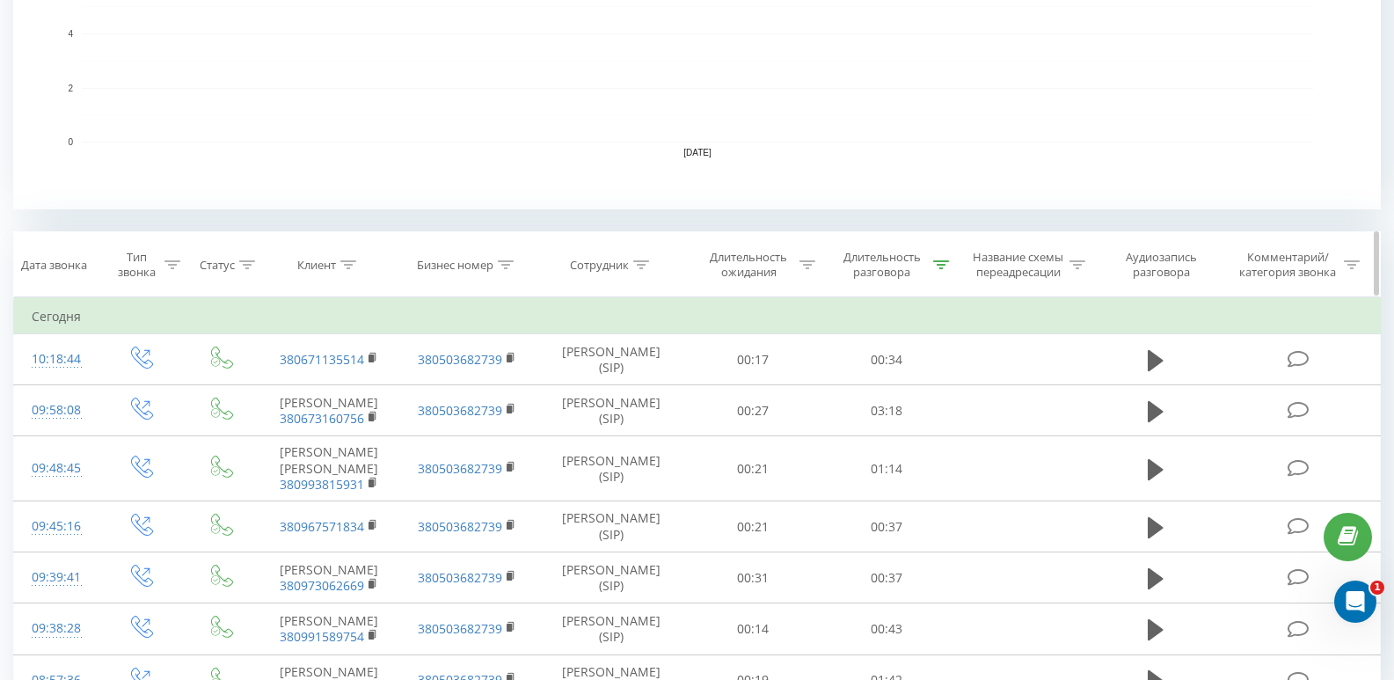
click at [944, 267] on icon at bounding box center [941, 264] width 16 height 9
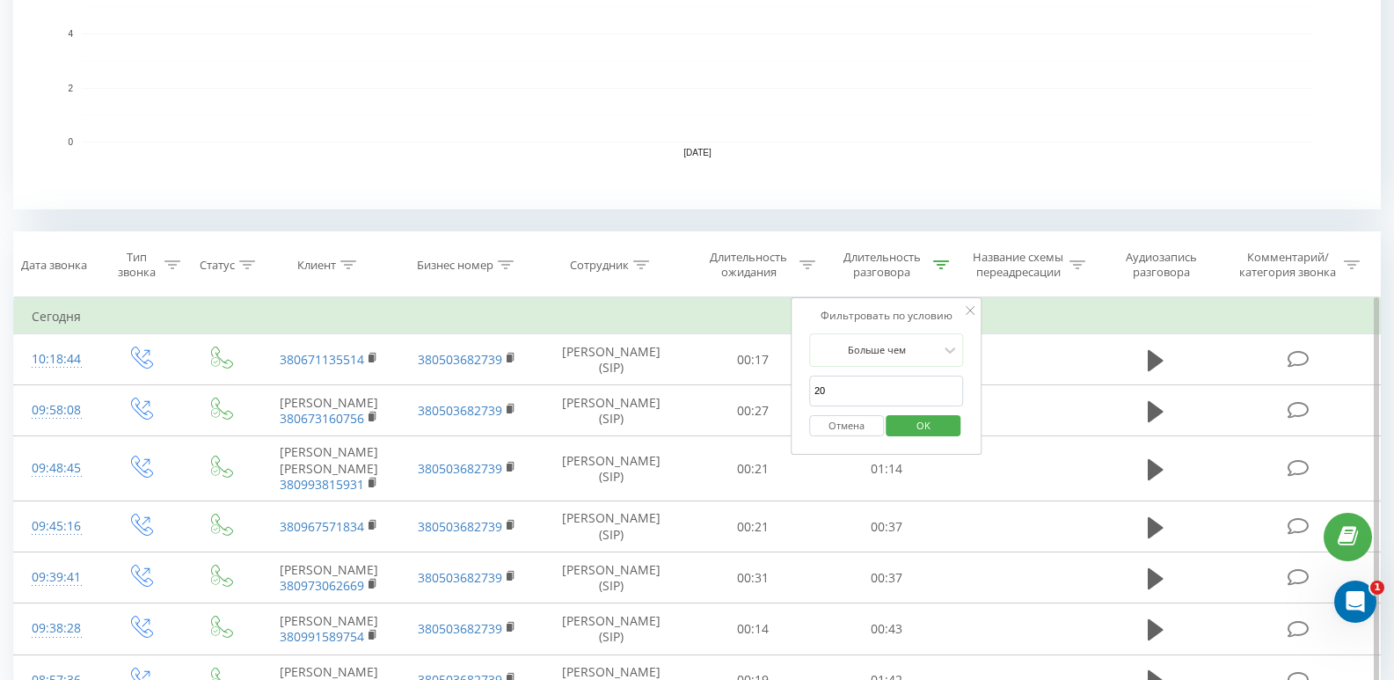
click at [865, 428] on button "Отмена" at bounding box center [846, 426] width 75 height 22
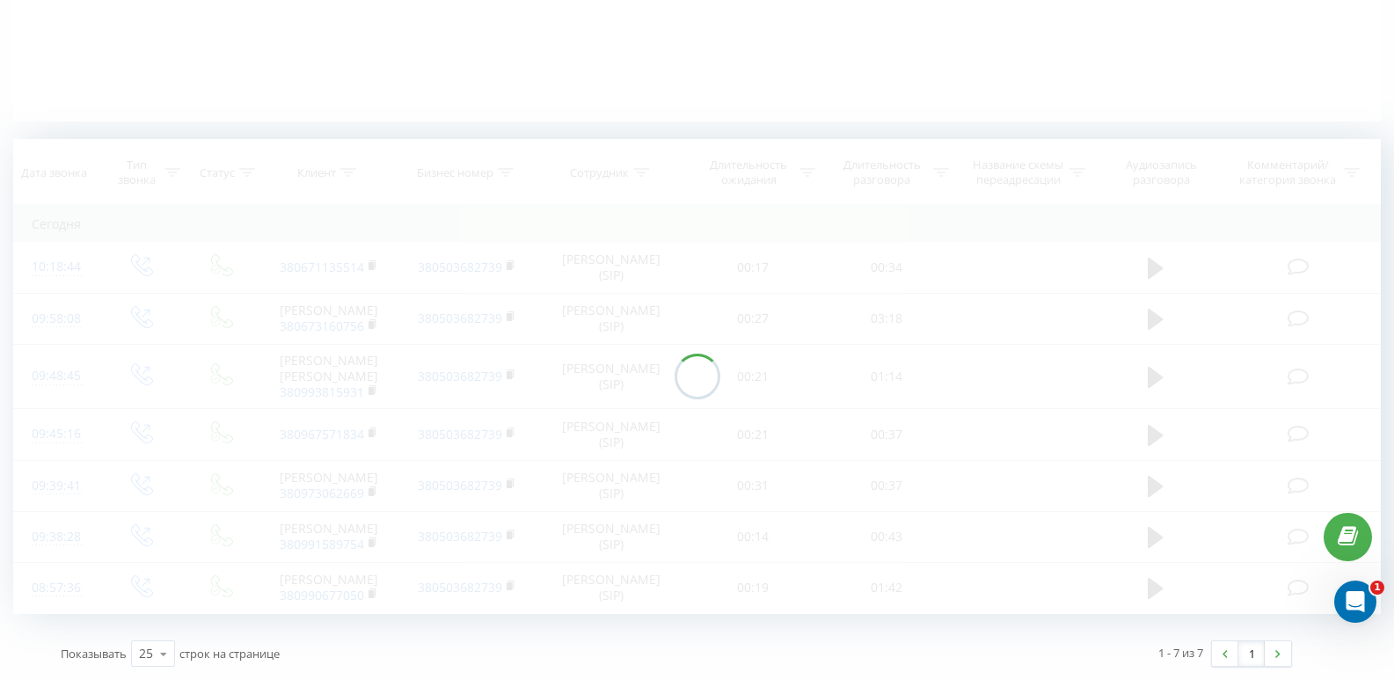
scroll to position [459, 0]
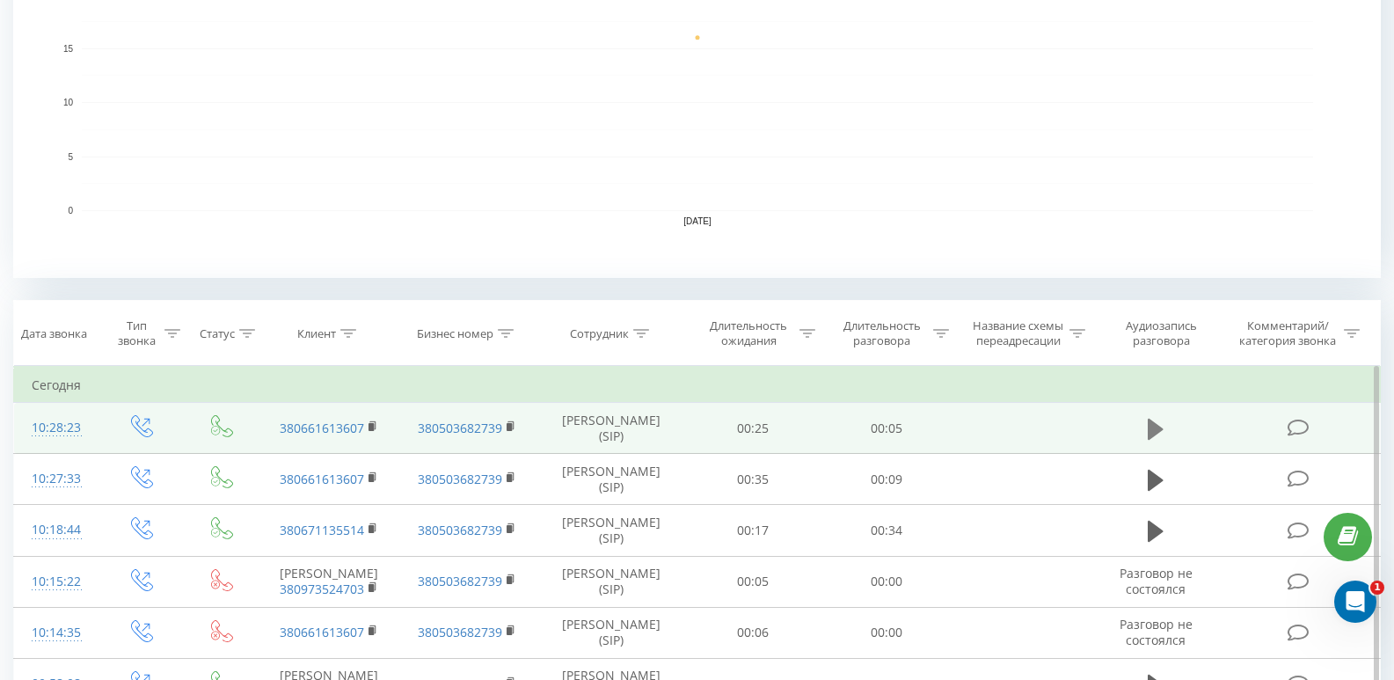
click at [1150, 419] on icon at bounding box center [1156, 428] width 16 height 21
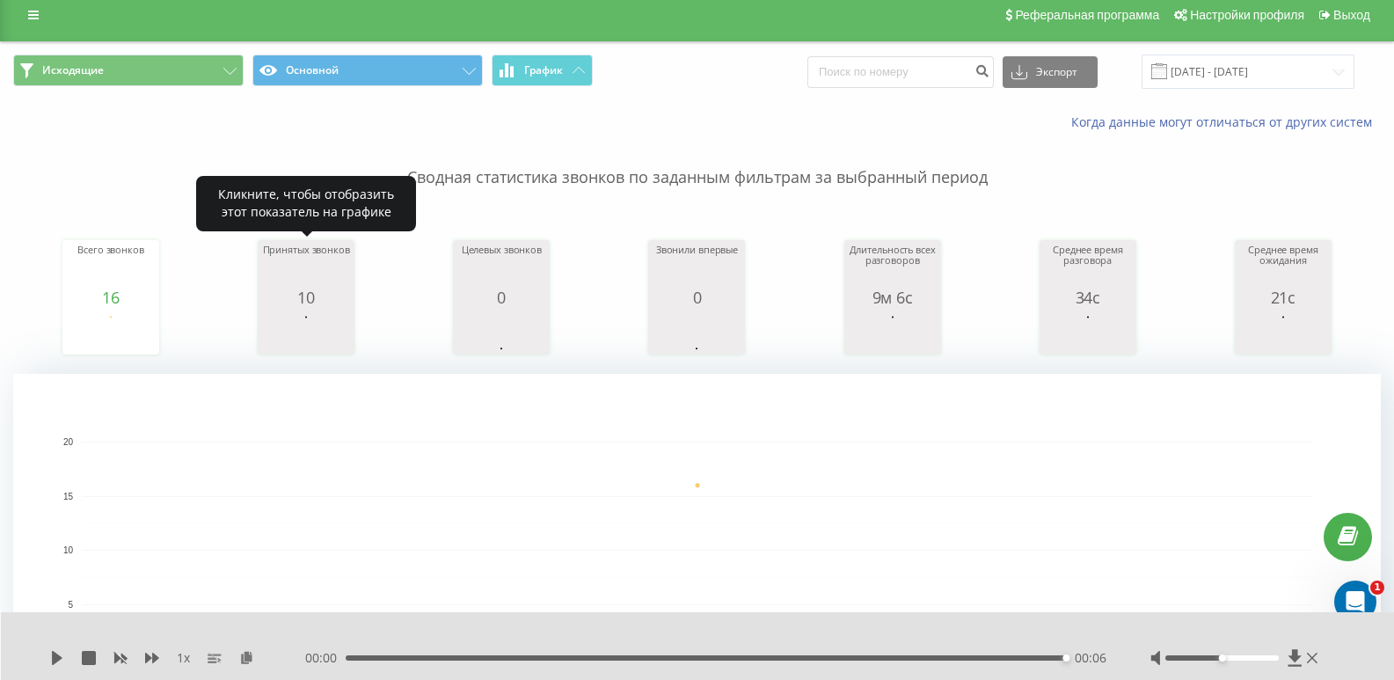
scroll to position [0, 0]
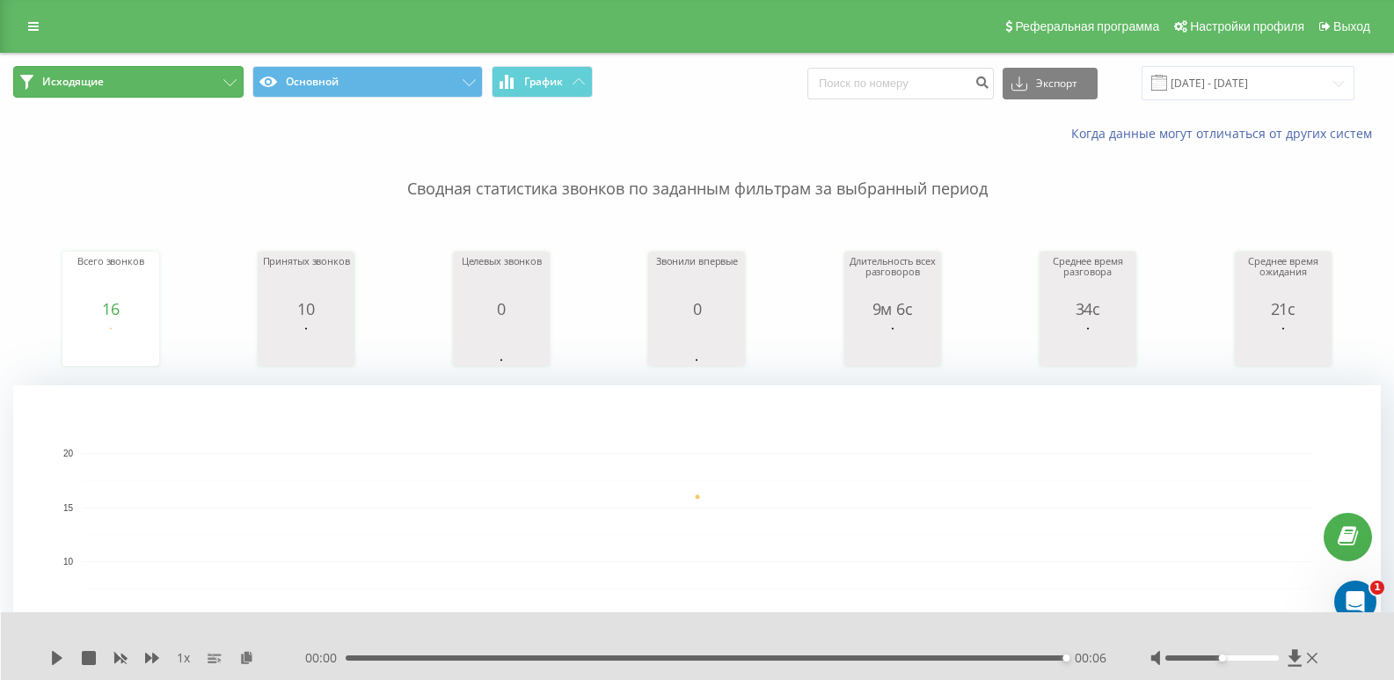
click at [208, 94] on button "Исходящие" at bounding box center [128, 82] width 230 height 32
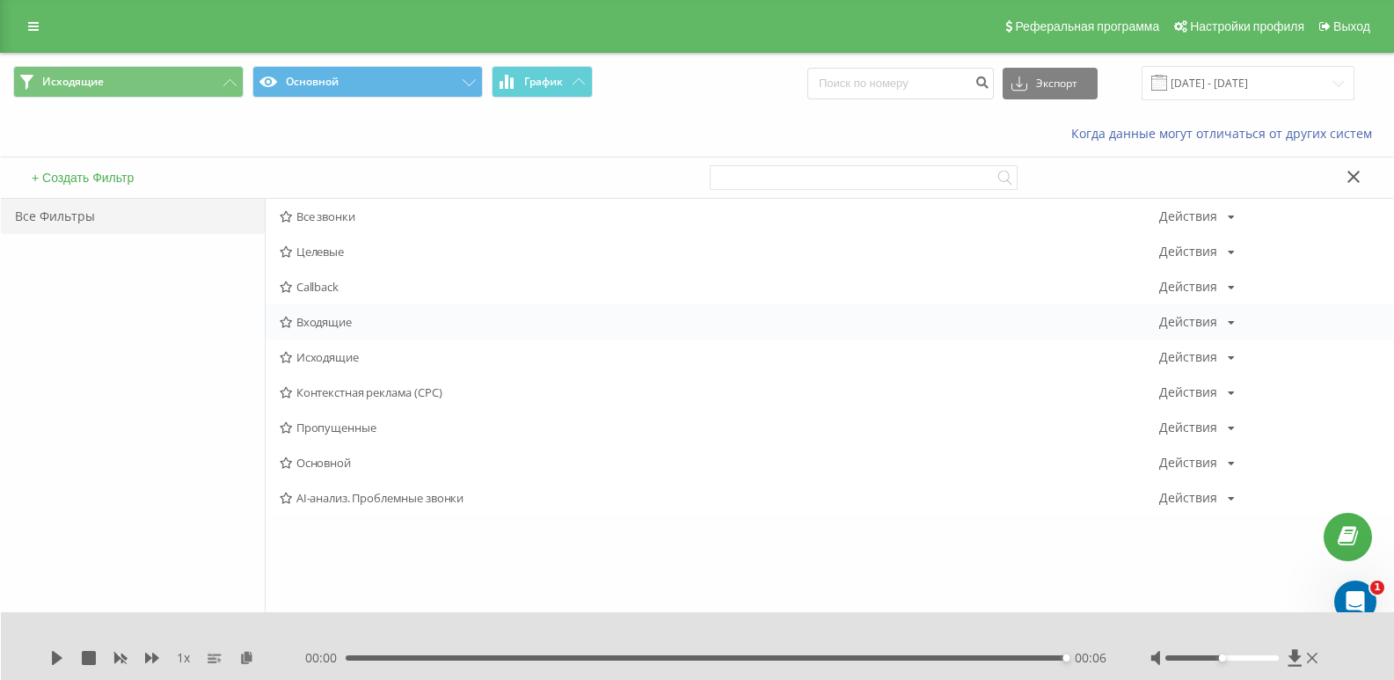
click at [315, 310] on div "Входящие Действия Редактировать Копировать Удалить По умолчанию Поделиться" at bounding box center [830, 321] width 1128 height 35
click at [324, 325] on span "Входящие" at bounding box center [720, 322] width 880 height 12
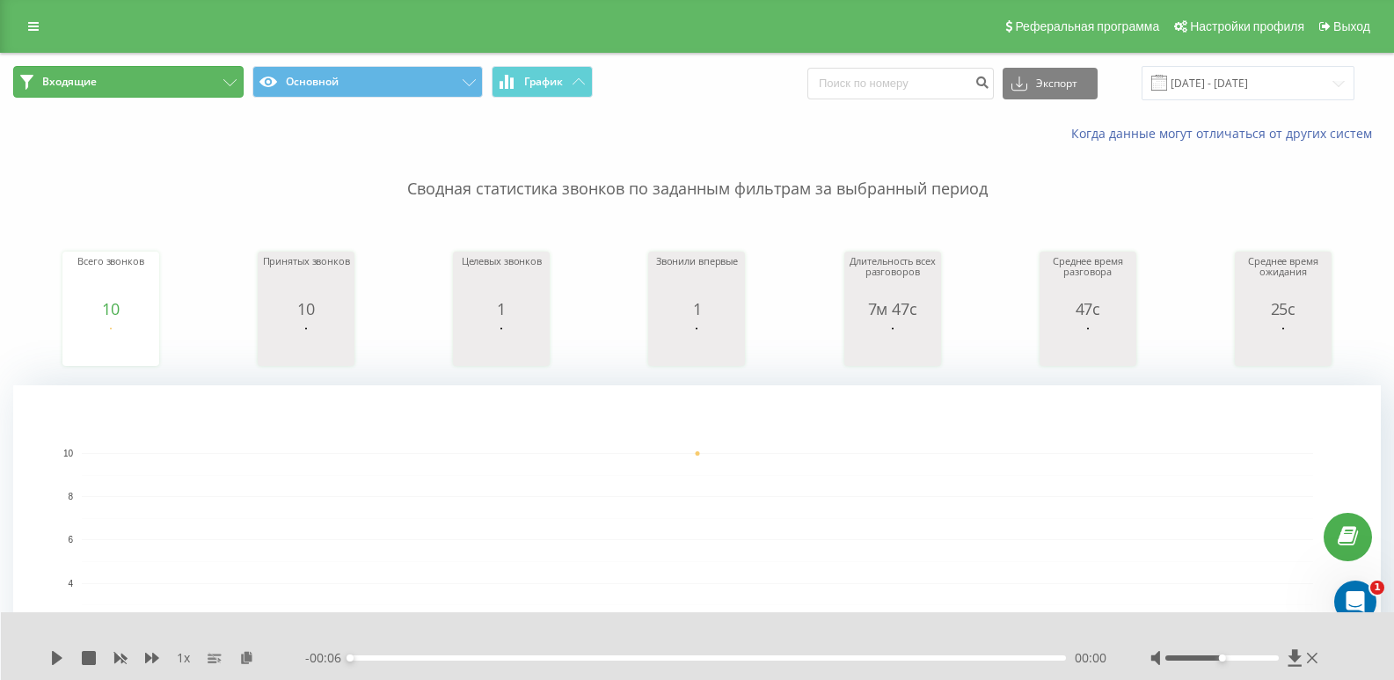
click at [219, 86] on button "Входящие" at bounding box center [128, 82] width 230 height 32
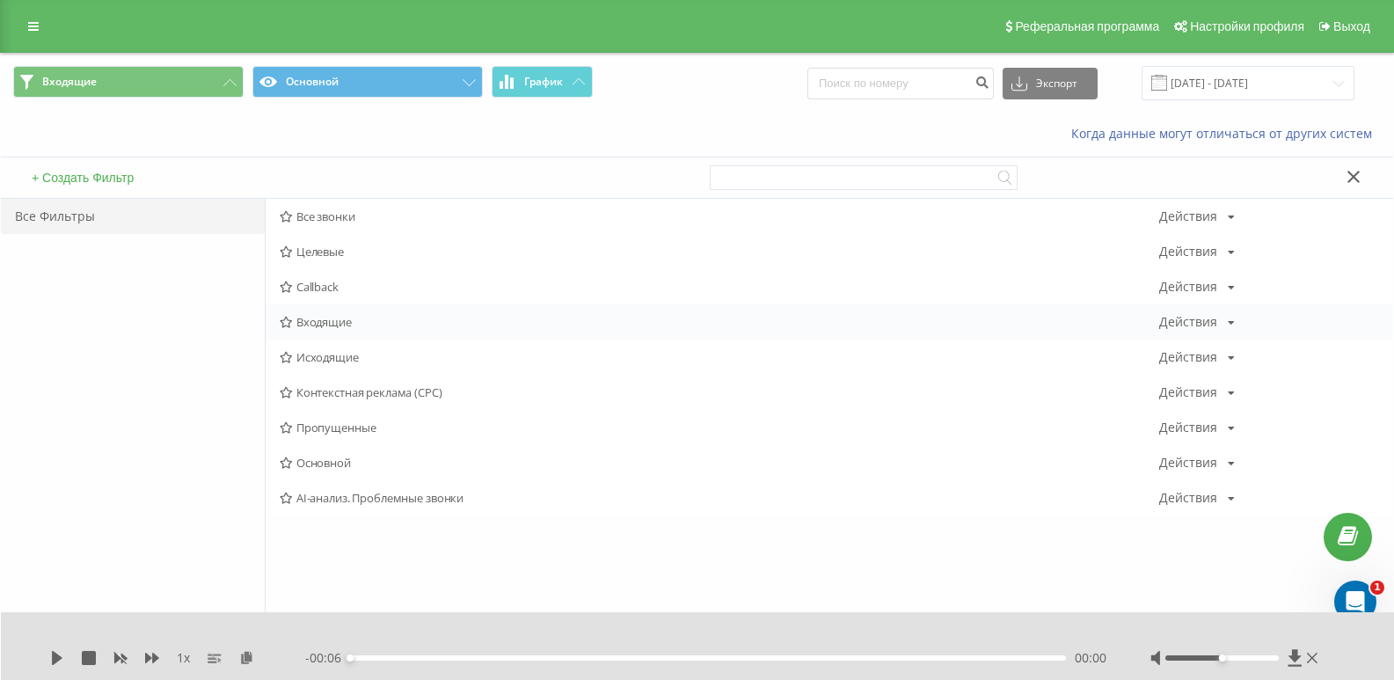
click at [322, 304] on div "Входящие Действия Редактировать Копировать Удалить По умолчанию Поделиться" at bounding box center [830, 321] width 1128 height 35
click at [311, 306] on div "Входящие Действия Редактировать Копировать Удалить По умолчанию Поделиться" at bounding box center [830, 321] width 1128 height 35
click at [312, 321] on span "Входящие" at bounding box center [720, 322] width 880 height 12
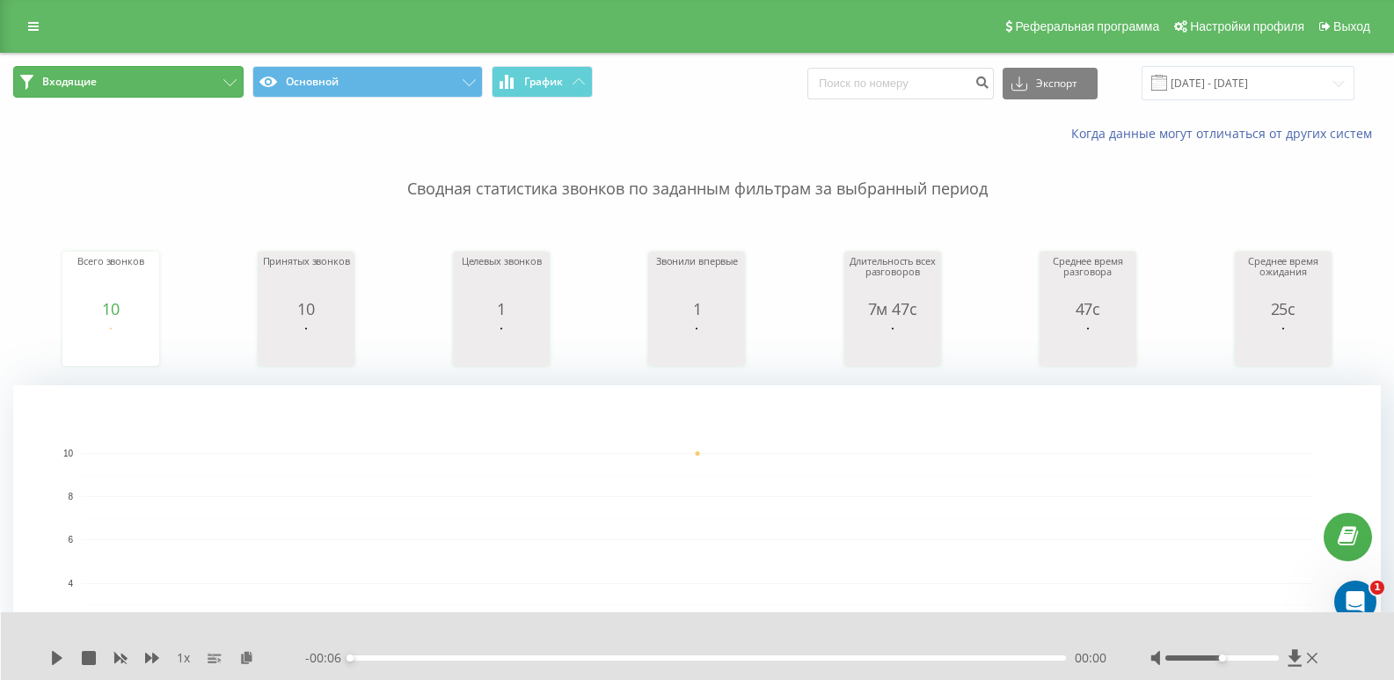
click at [221, 76] on button "Входящие" at bounding box center [128, 82] width 230 height 32
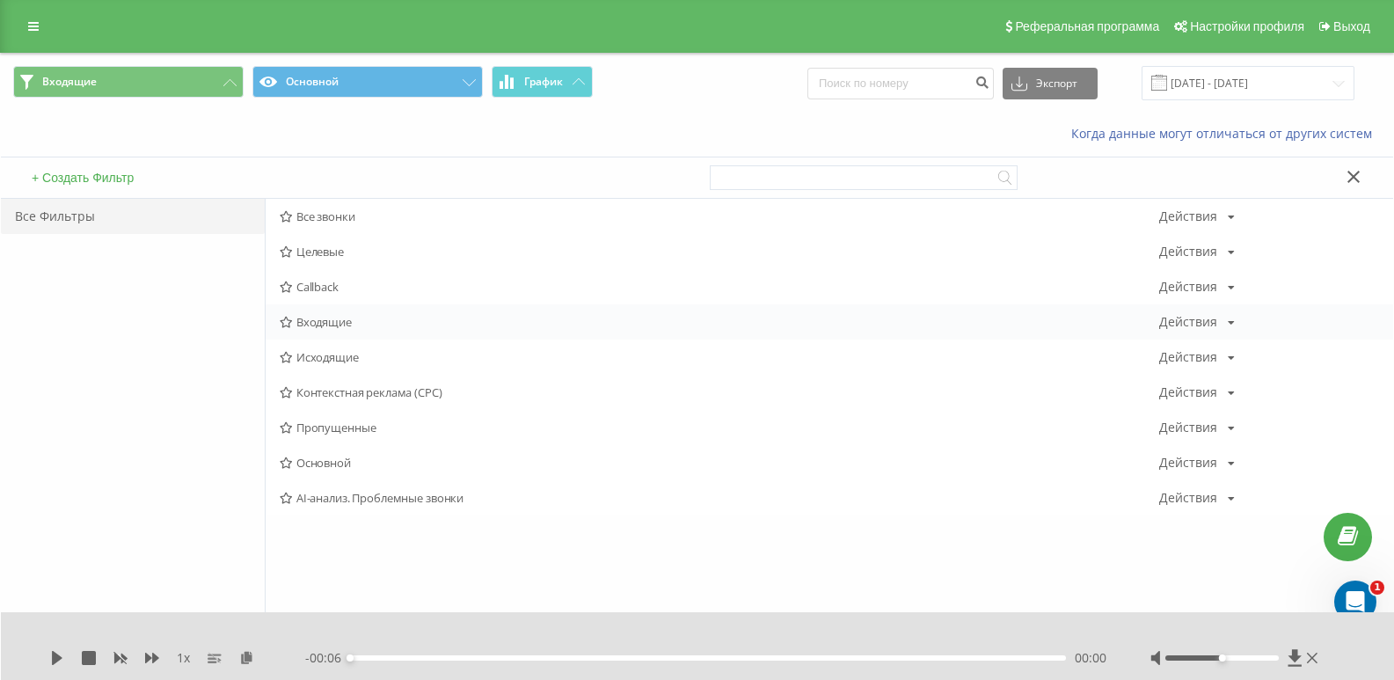
click at [345, 326] on span "Входящие" at bounding box center [720, 322] width 880 height 12
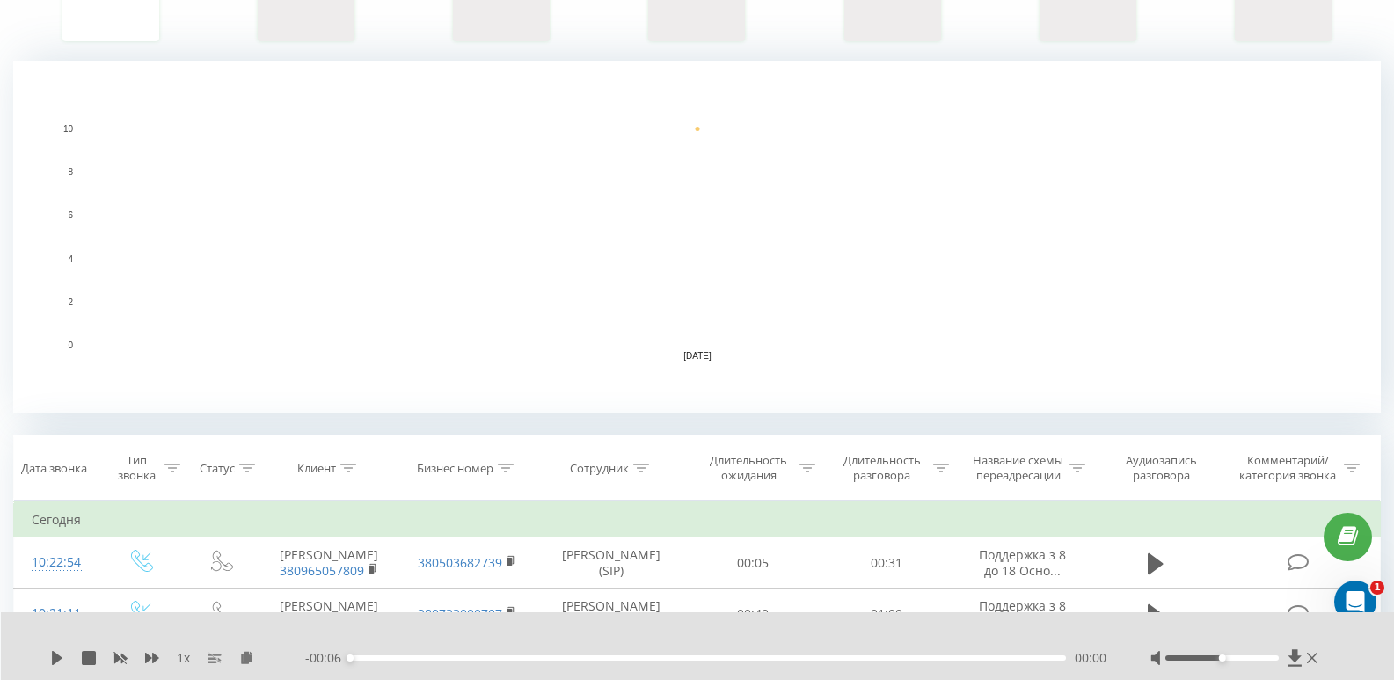
scroll to position [88, 0]
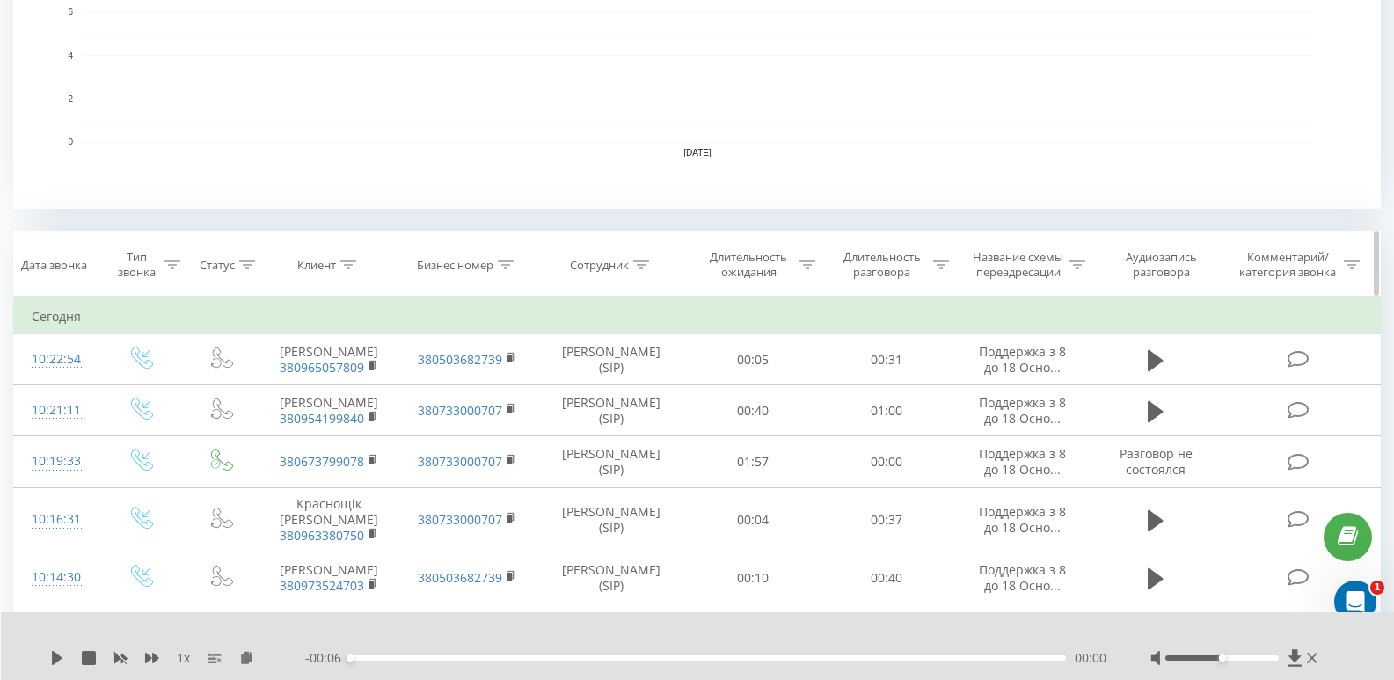
click at [947, 261] on icon at bounding box center [941, 264] width 16 height 9
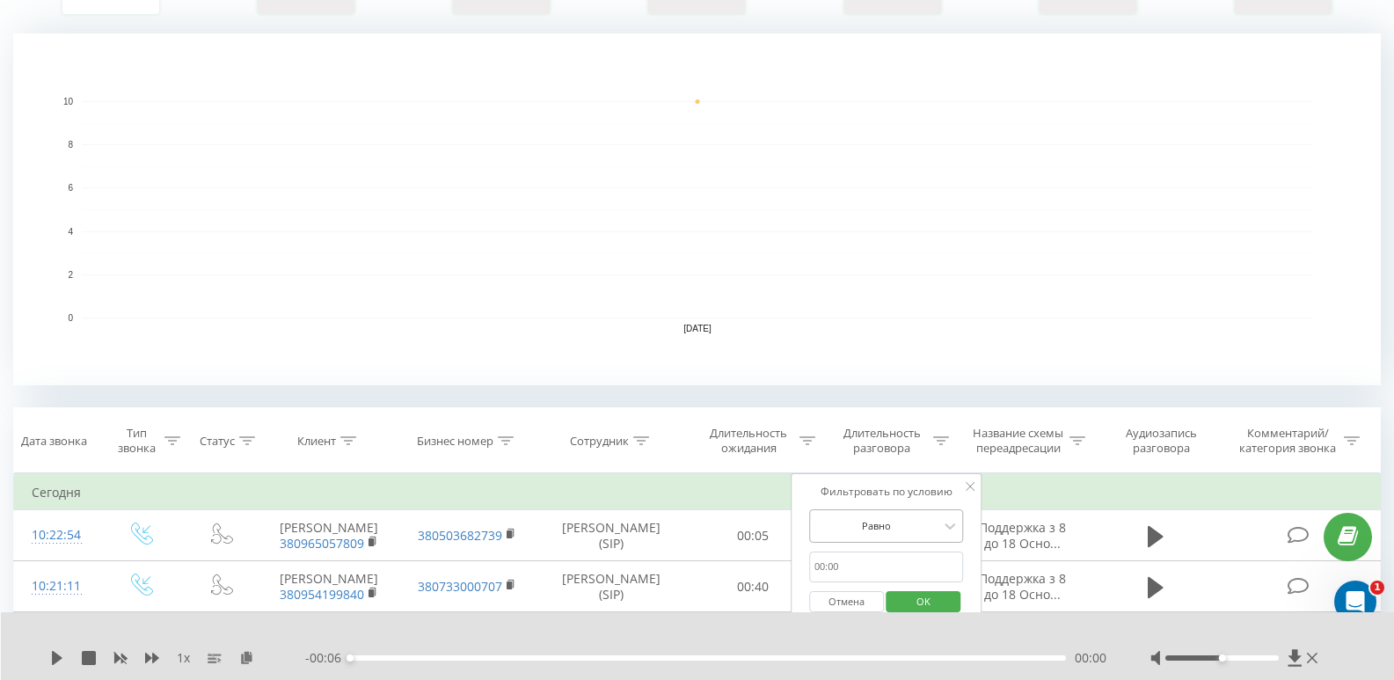
click at [908, 530] on div "Равно" at bounding box center [886, 525] width 155 height 33
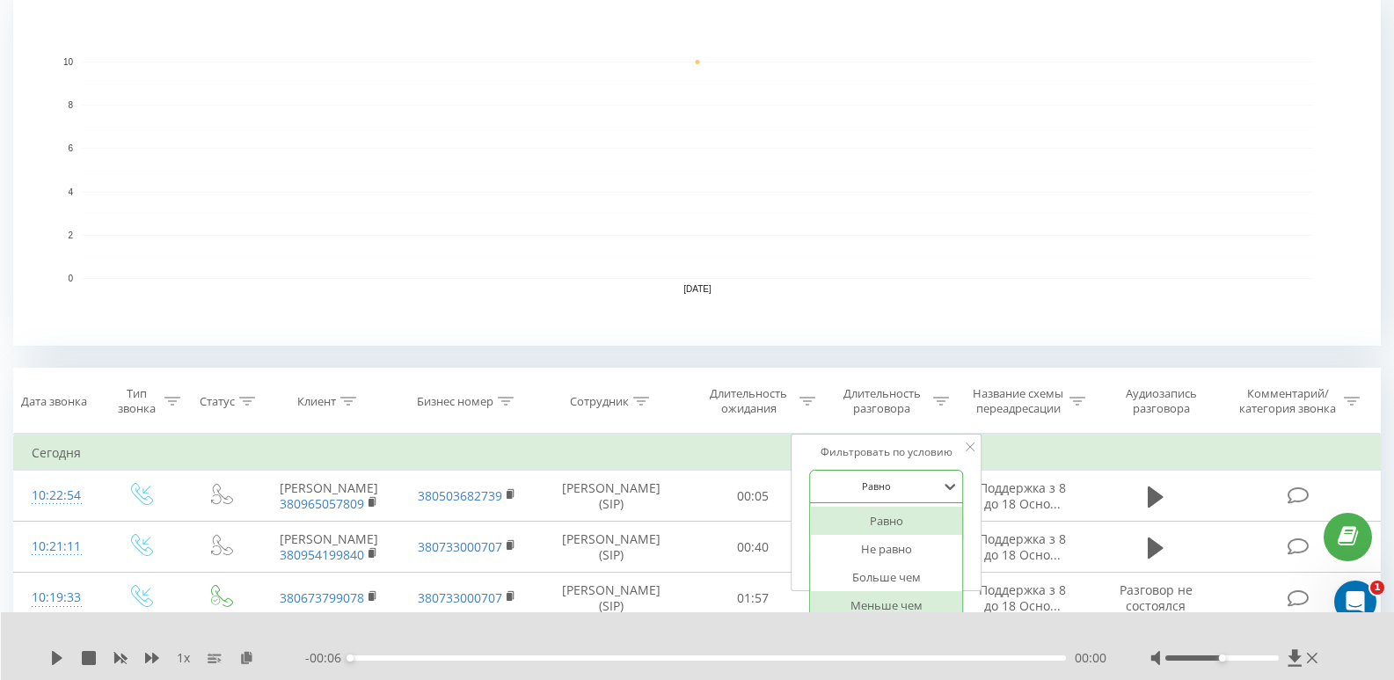
click at [896, 582] on div "Больше чем" at bounding box center [886, 577] width 153 height 28
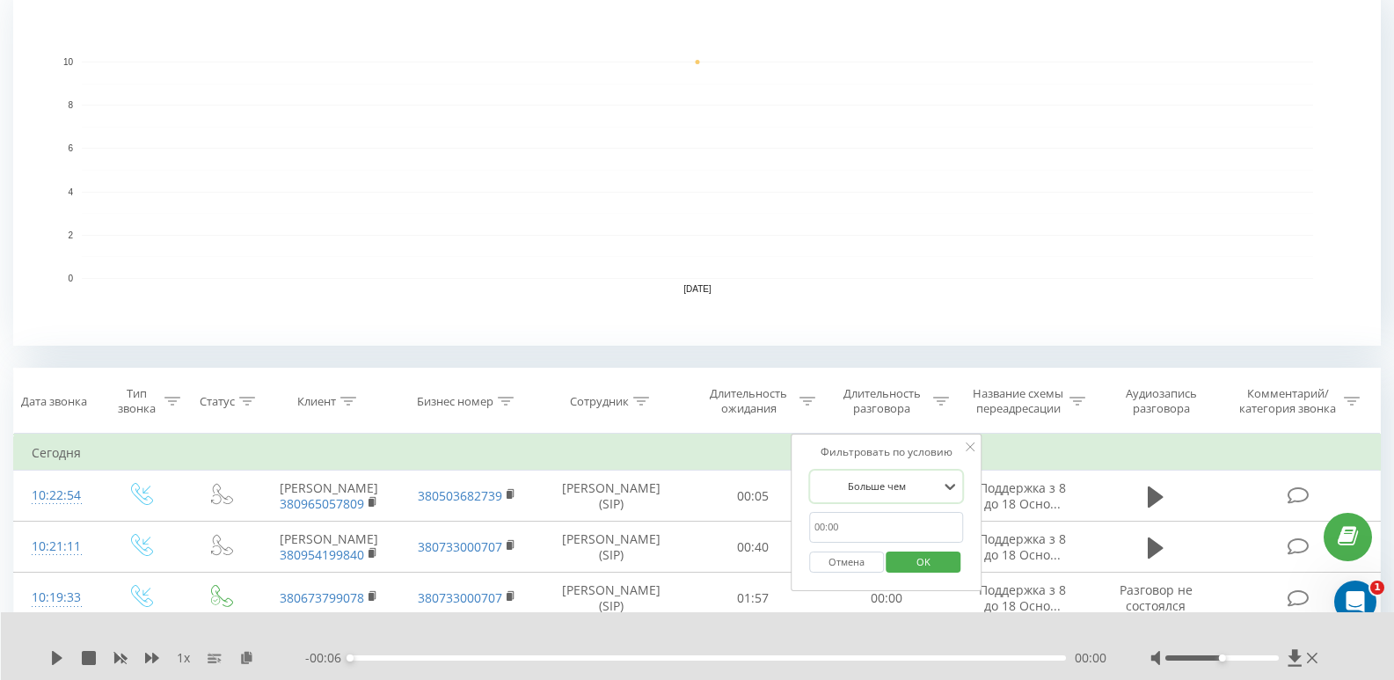
click at [911, 562] on span "OK" at bounding box center [923, 561] width 49 height 27
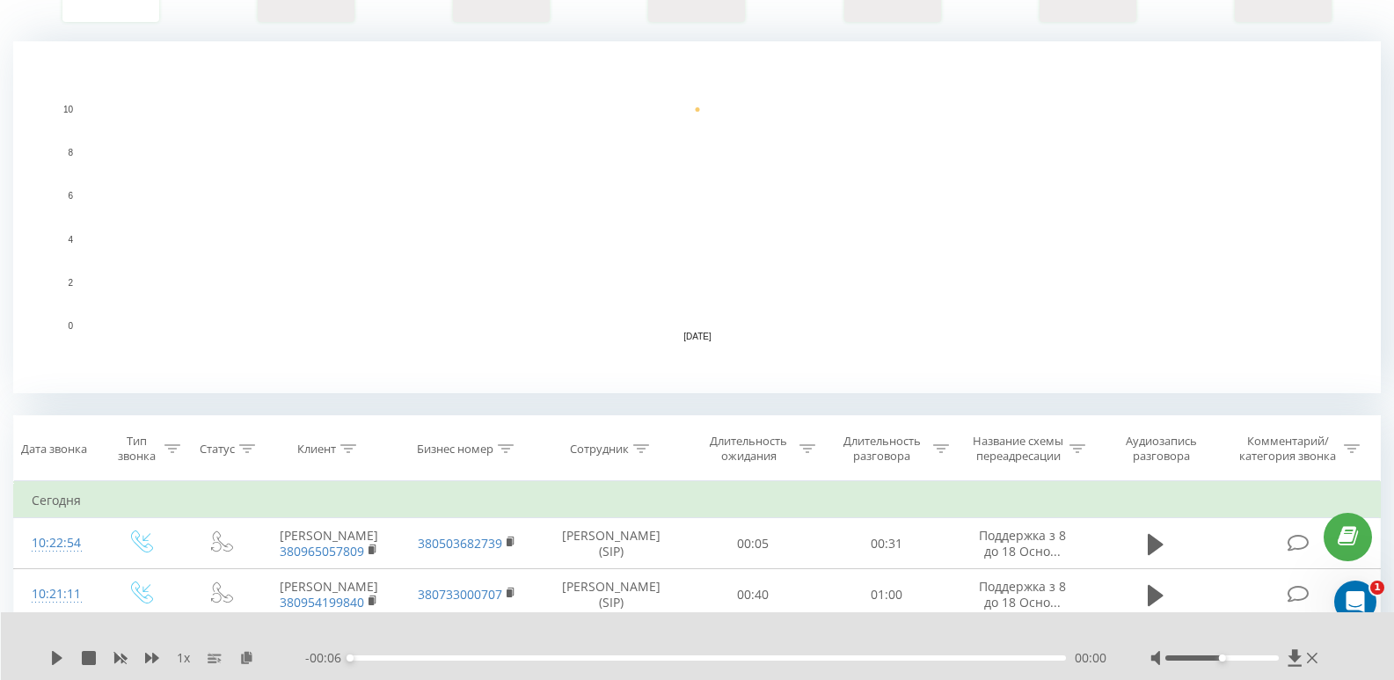
scroll to position [528, 0]
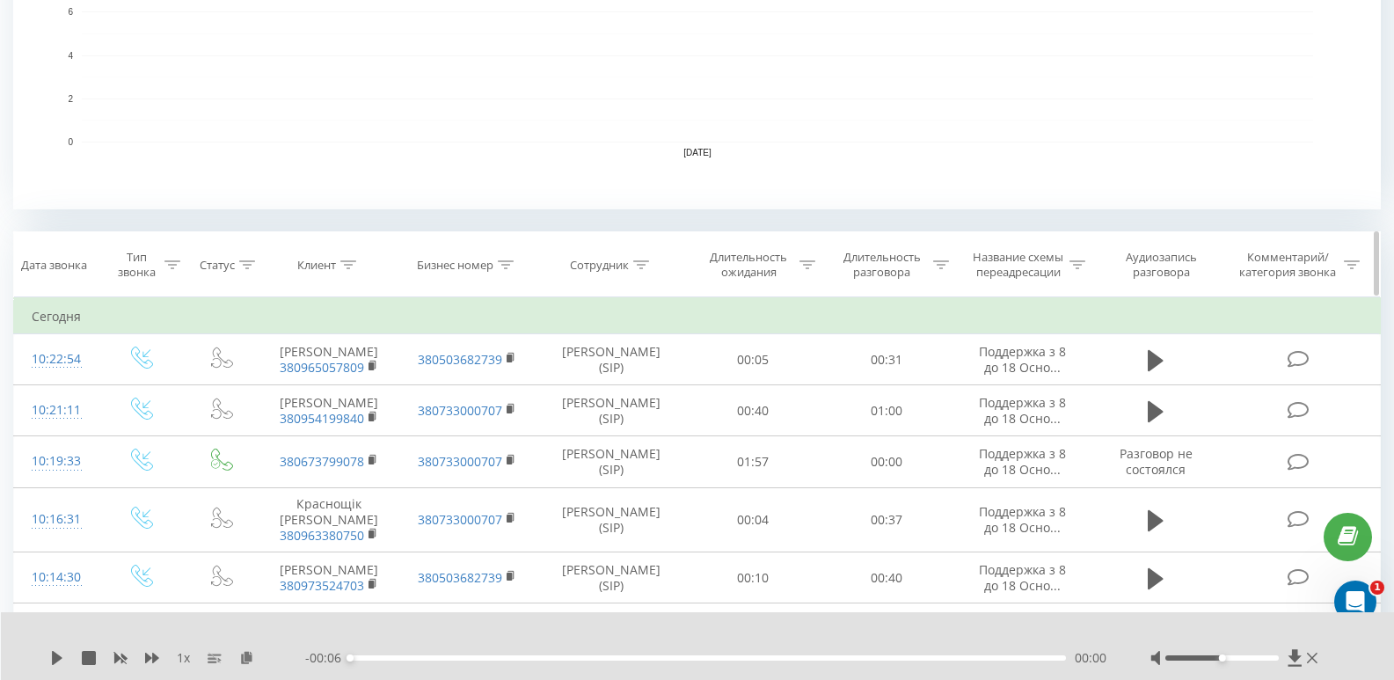
click at [948, 262] on icon at bounding box center [941, 264] width 16 height 9
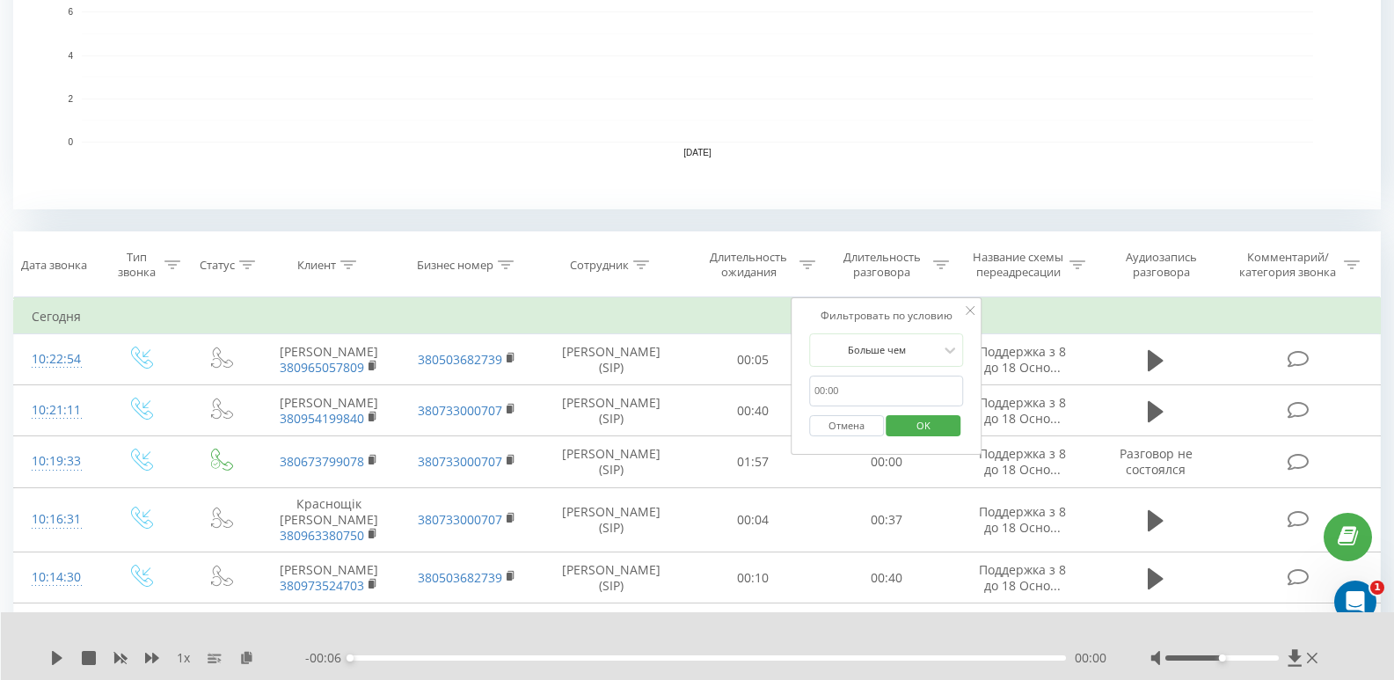
click at [898, 390] on input "text" at bounding box center [886, 391] width 155 height 31
type input "20"
click at [937, 425] on span "OK" at bounding box center [923, 425] width 49 height 27
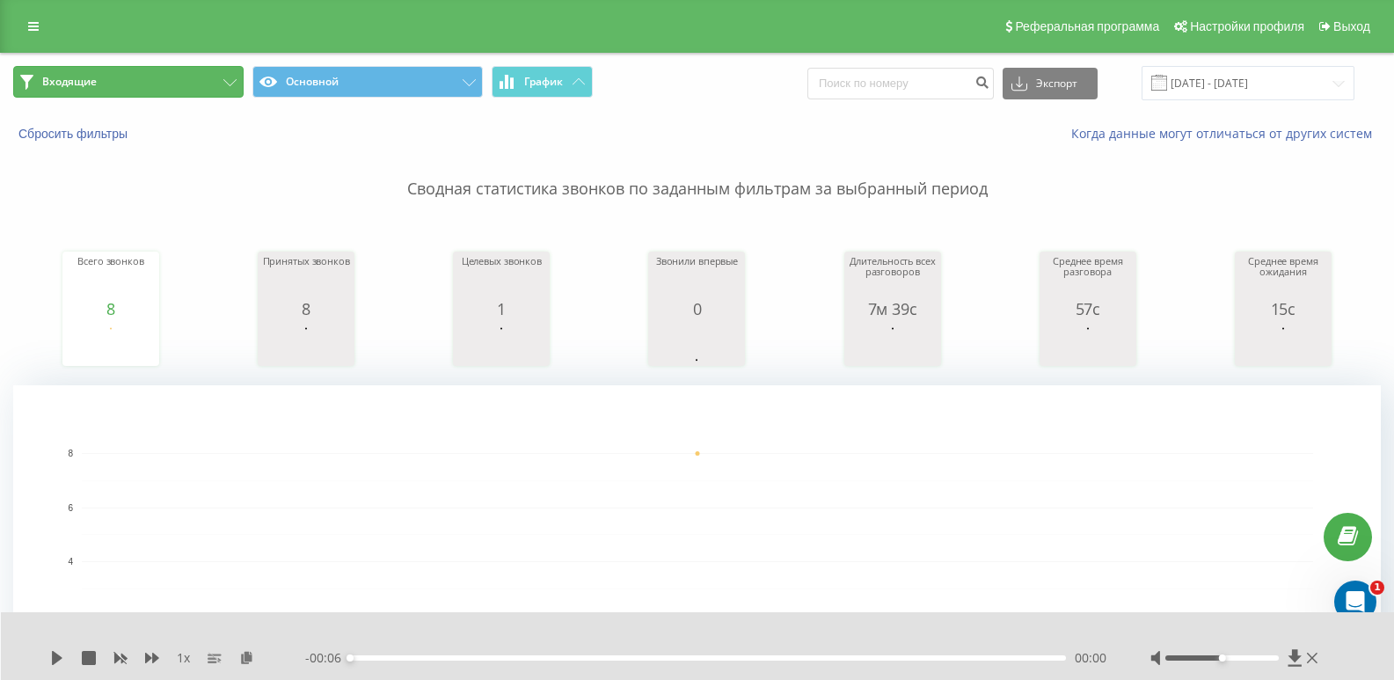
click at [186, 81] on button "Входящие" at bounding box center [128, 82] width 230 height 32
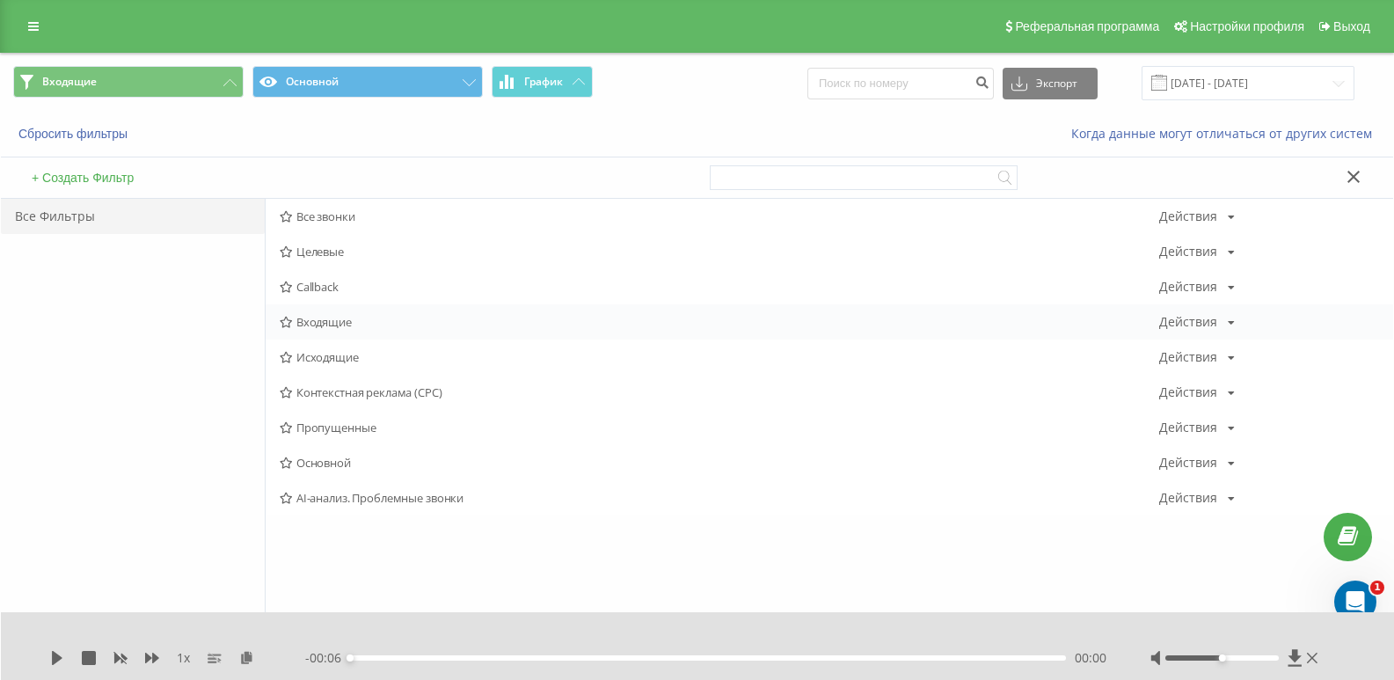
click at [331, 325] on span "Входящие" at bounding box center [720, 322] width 880 height 12
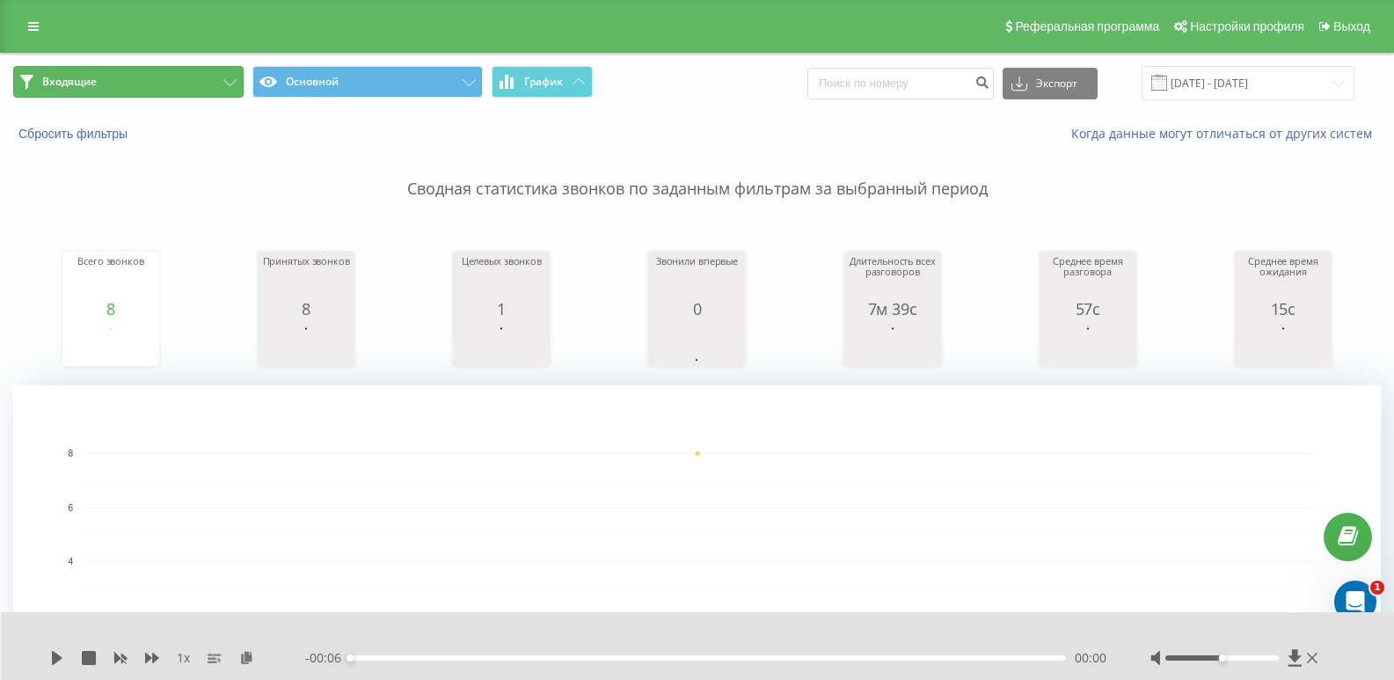
click at [200, 87] on button "Входящие" at bounding box center [128, 82] width 230 height 32
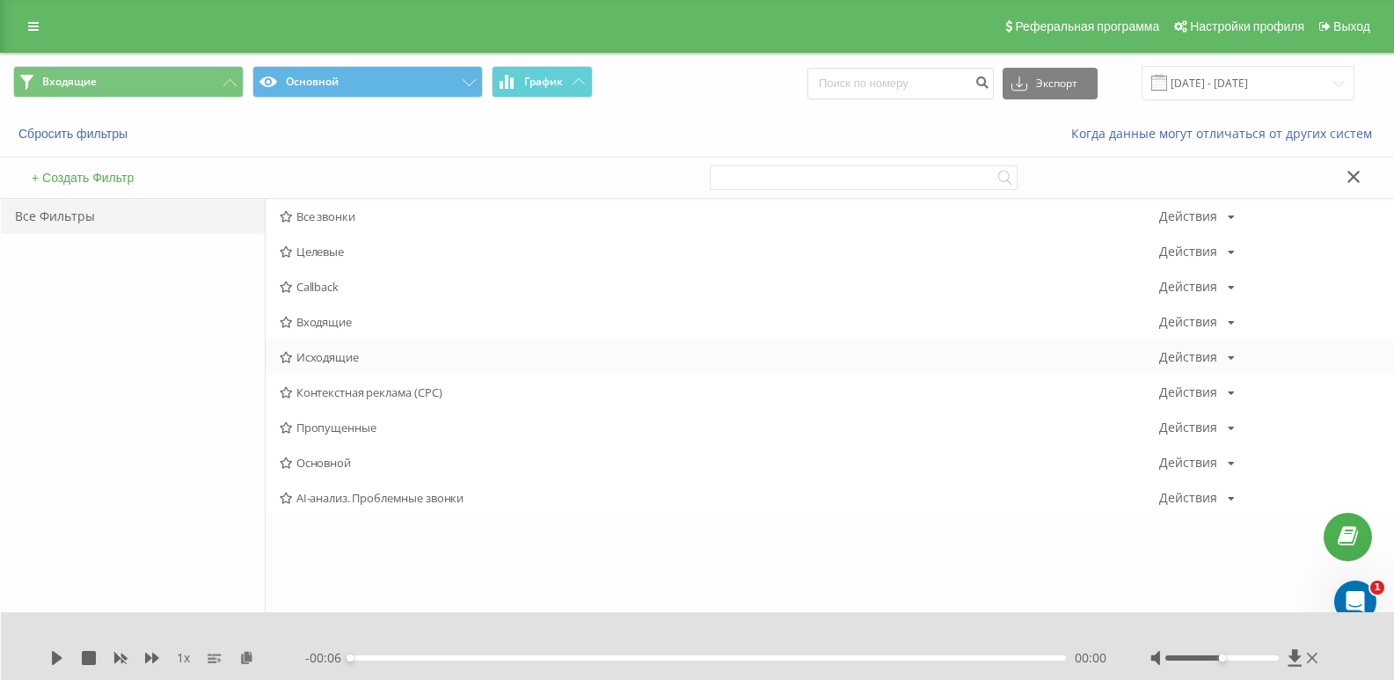
click at [327, 357] on span "Исходящие" at bounding box center [720, 357] width 880 height 12
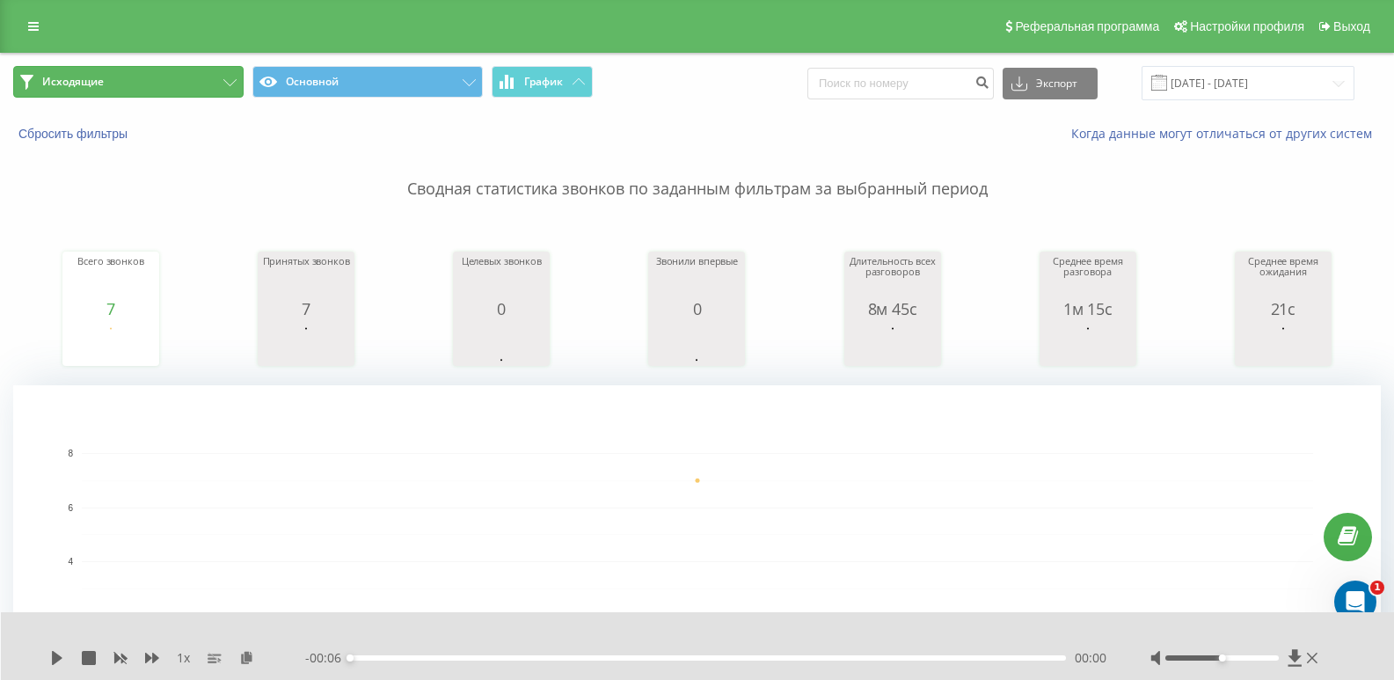
click at [207, 90] on button "Исходящие" at bounding box center [128, 82] width 230 height 32
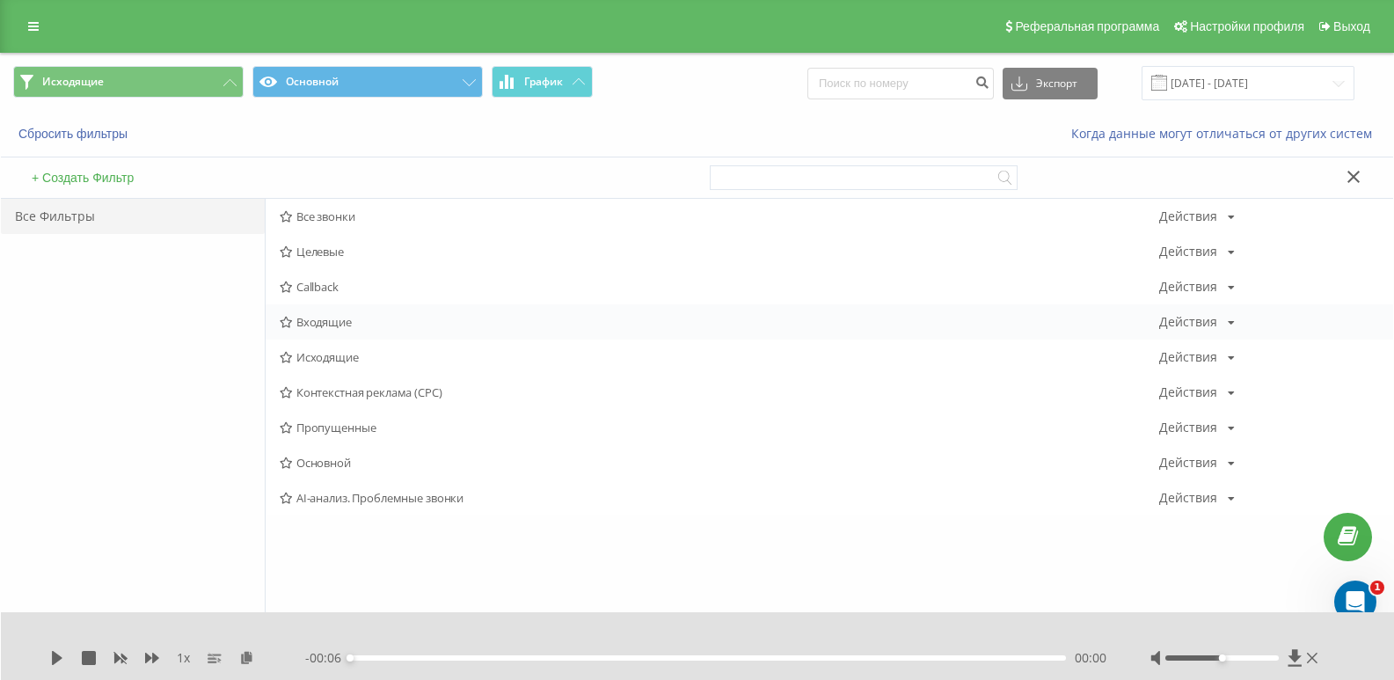
click at [314, 320] on span "Входящие" at bounding box center [720, 322] width 880 height 12
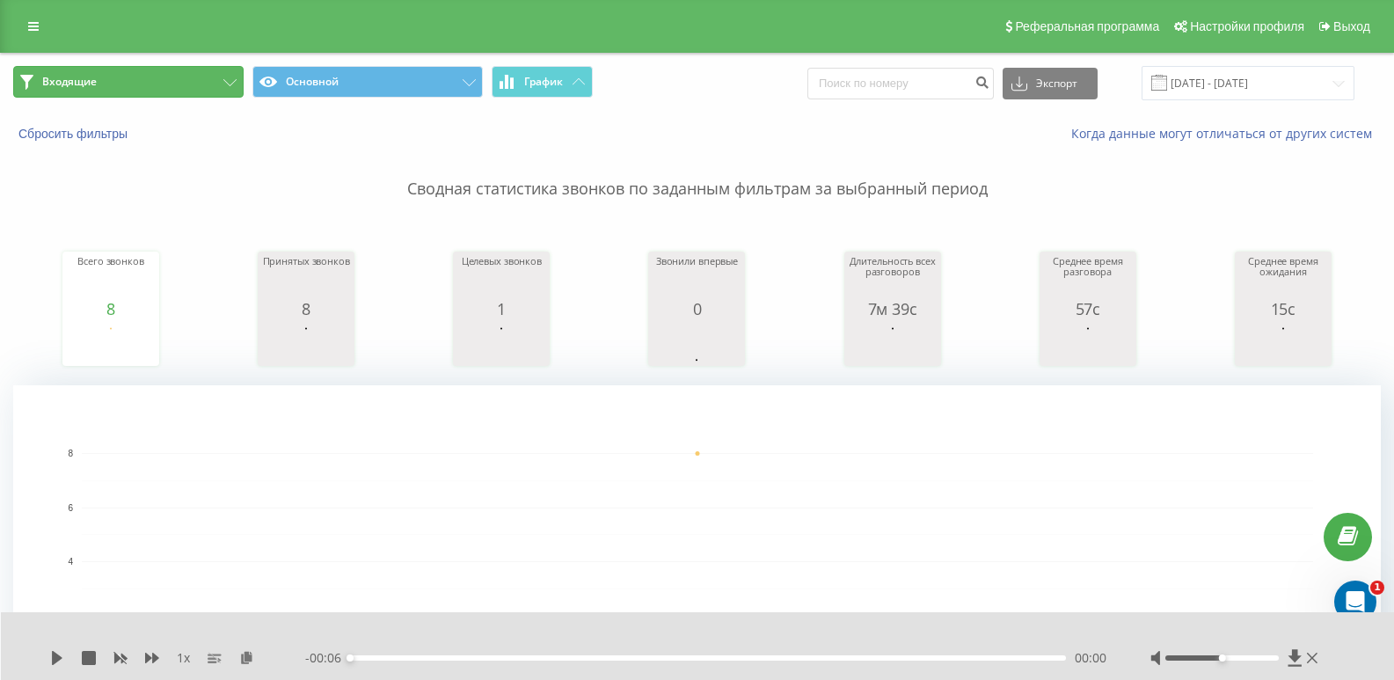
click at [200, 78] on button "Входящие" at bounding box center [128, 82] width 230 height 32
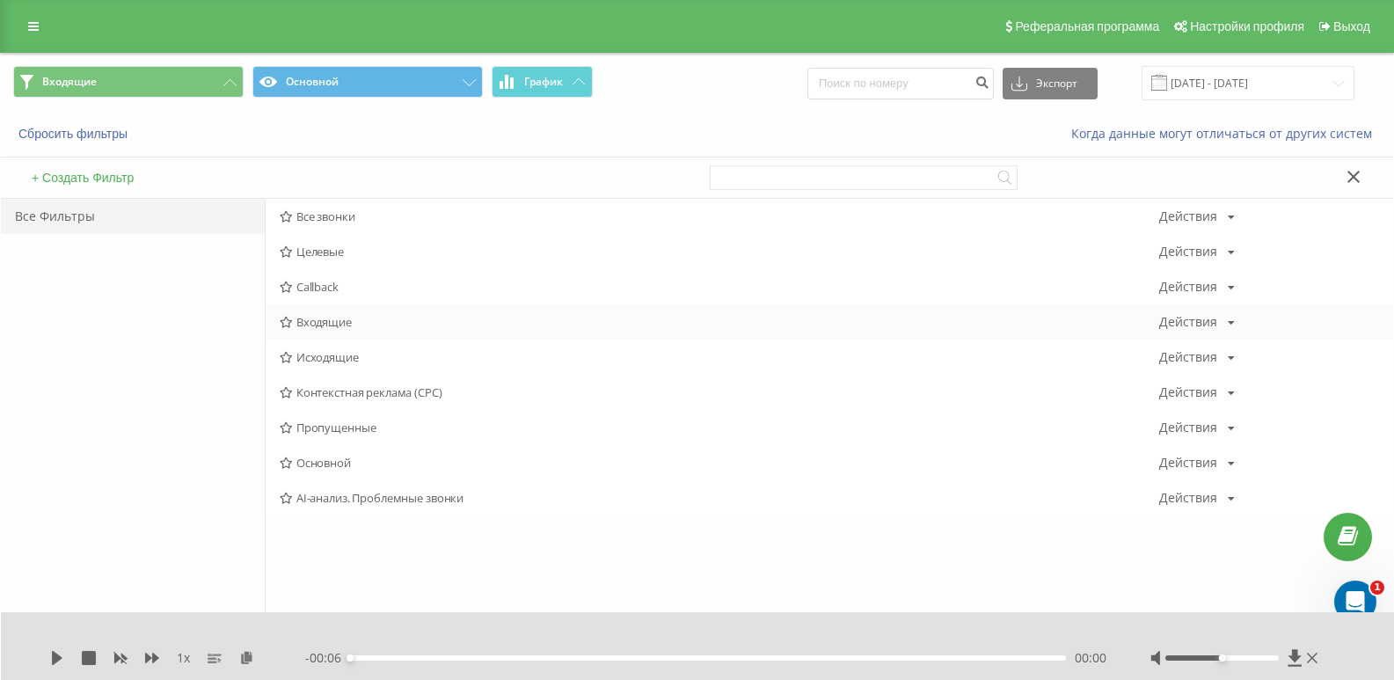
click at [328, 323] on span "Входящие" at bounding box center [720, 322] width 880 height 12
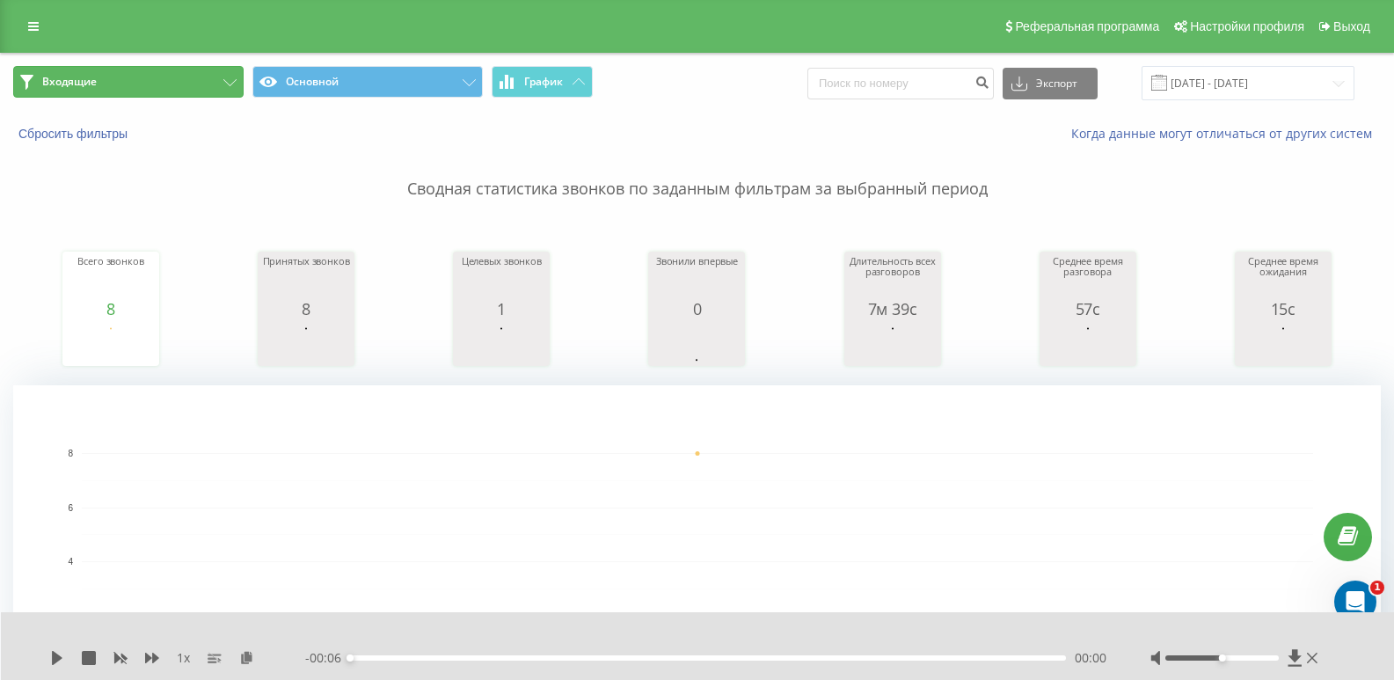
click at [222, 80] on button "Входящие" at bounding box center [128, 82] width 230 height 32
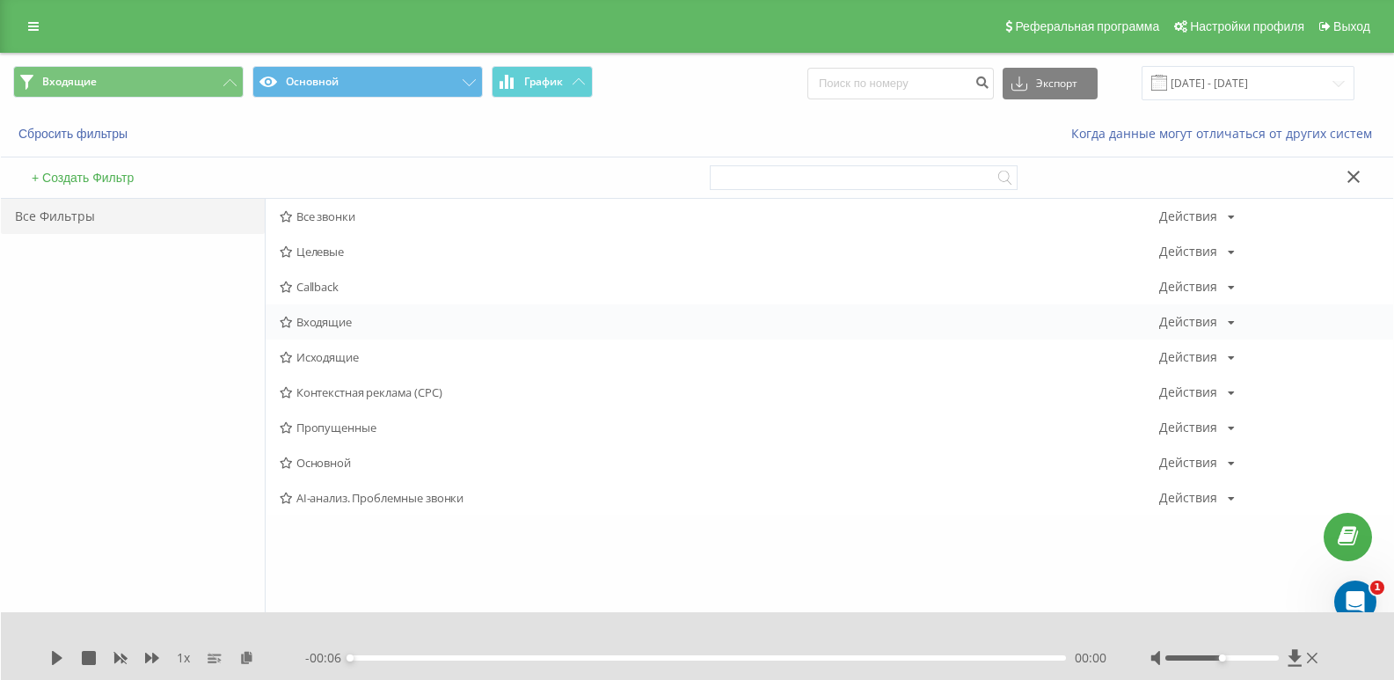
click at [341, 322] on span "Входящие" at bounding box center [720, 322] width 880 height 12
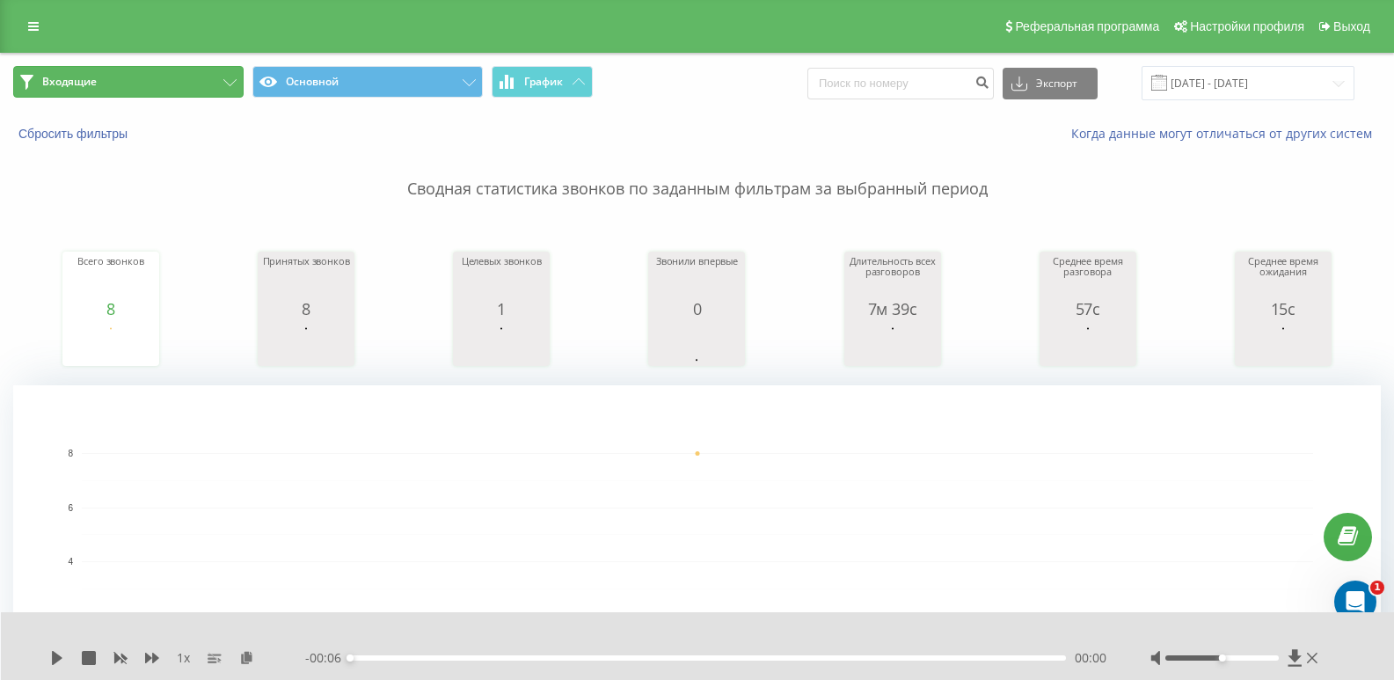
click at [163, 78] on button "Входящие" at bounding box center [128, 82] width 230 height 32
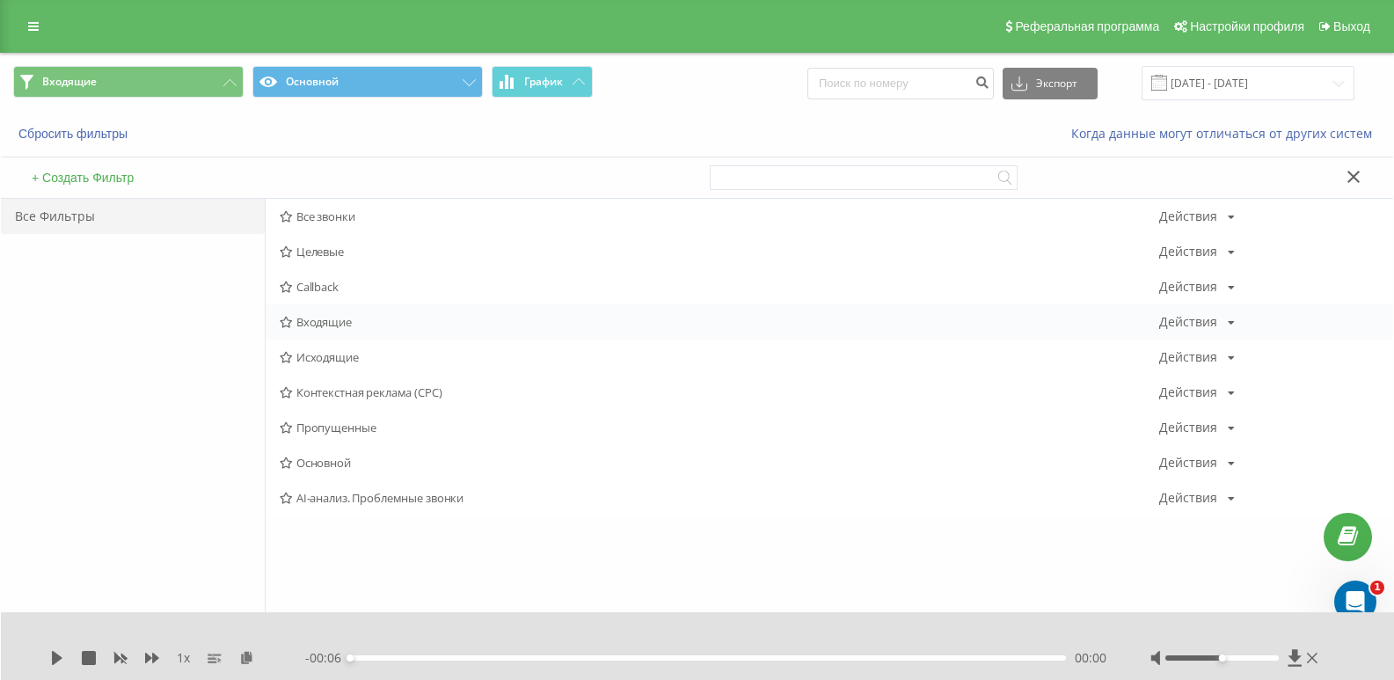
click at [322, 311] on div "Входящие Действия Редактировать Копировать Удалить По умолчанию Поделиться" at bounding box center [830, 321] width 1128 height 35
click at [331, 316] on span "Входящие" at bounding box center [720, 322] width 880 height 12
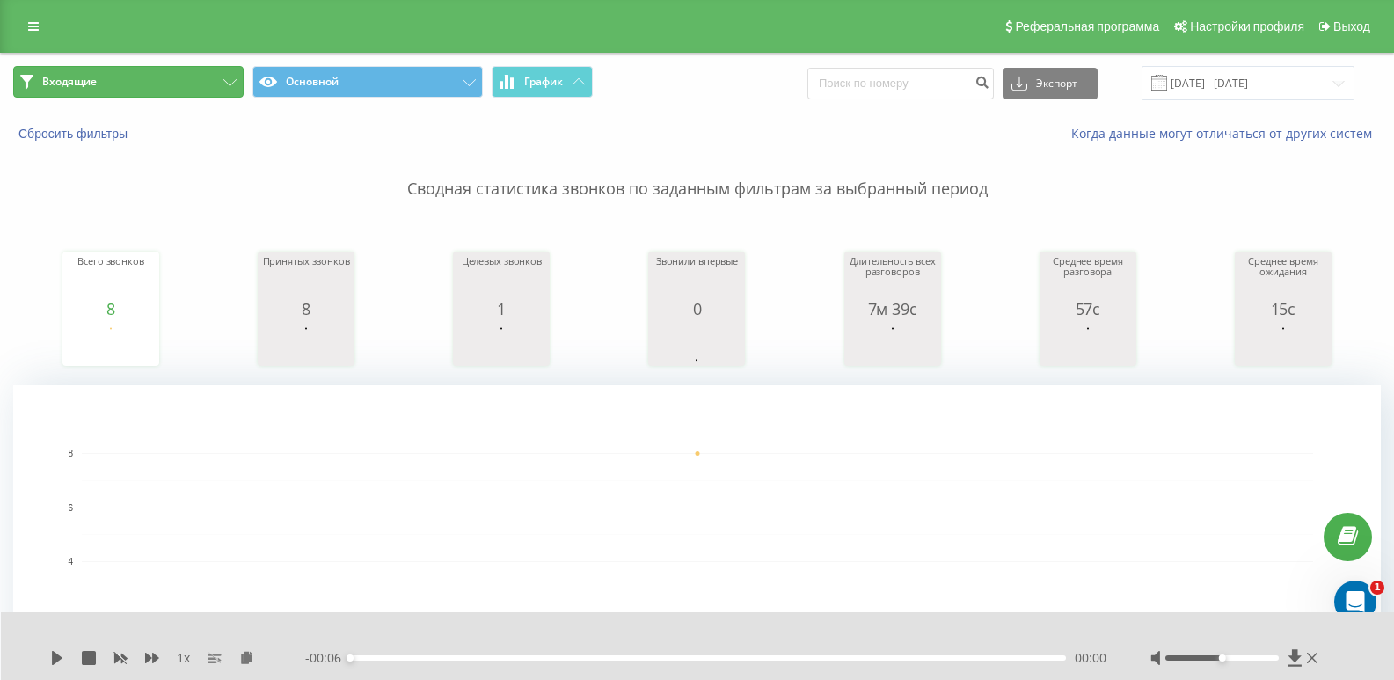
click at [151, 86] on button "Входящие" at bounding box center [128, 82] width 230 height 32
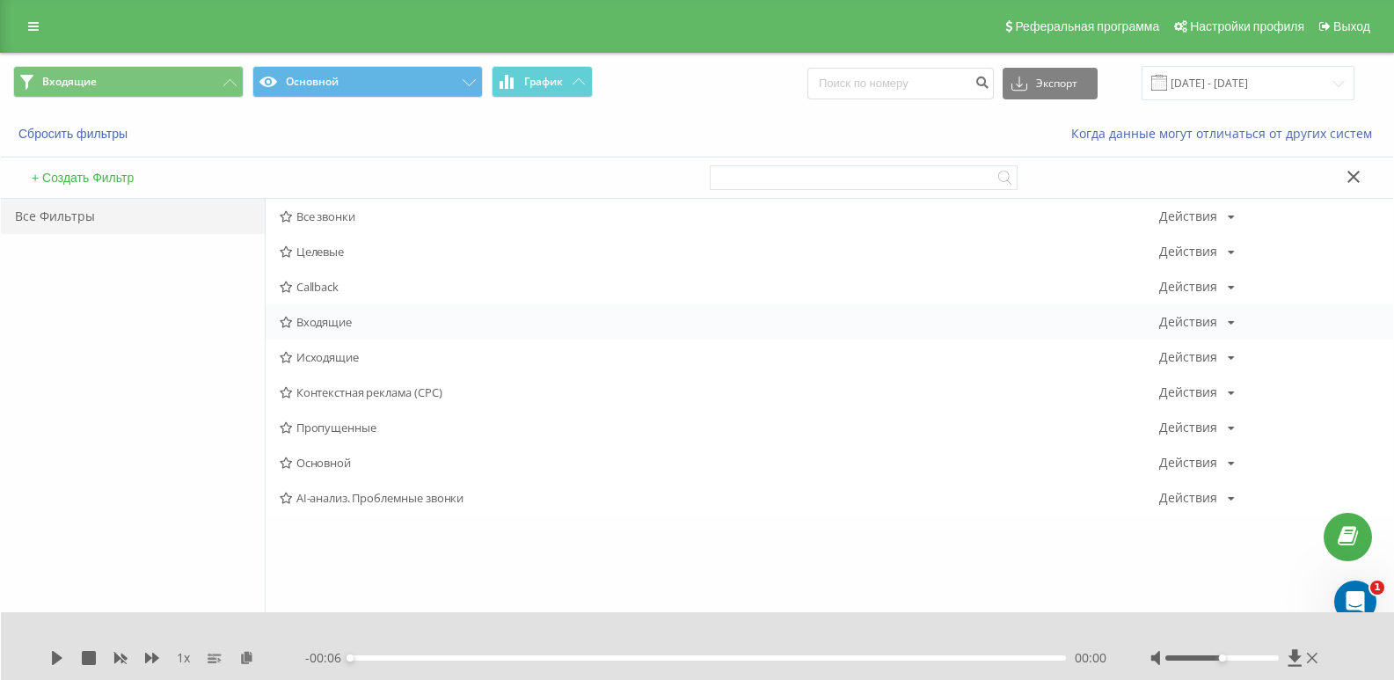
click at [318, 310] on div "Входящие Действия Редактировать Копировать Удалить По умолчанию Поделиться" at bounding box center [830, 321] width 1128 height 35
click at [322, 325] on span "Входящие" at bounding box center [720, 322] width 880 height 12
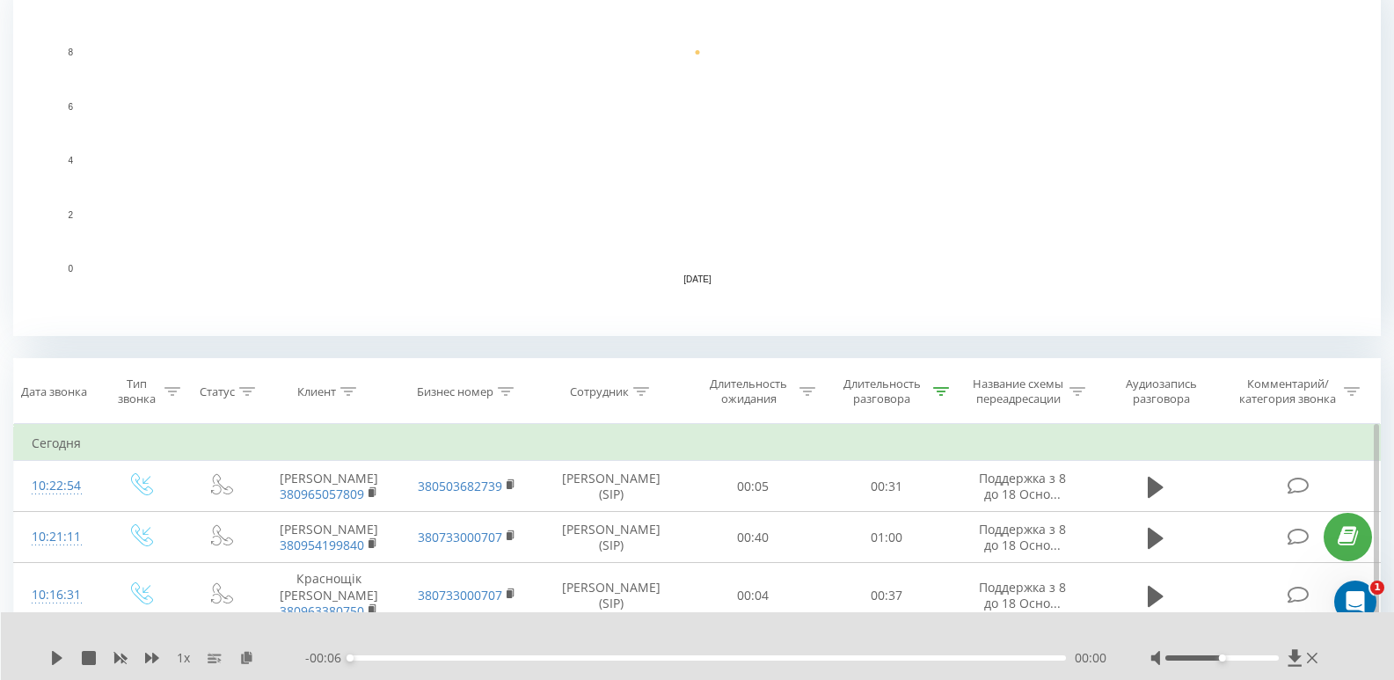
scroll to position [528, 0]
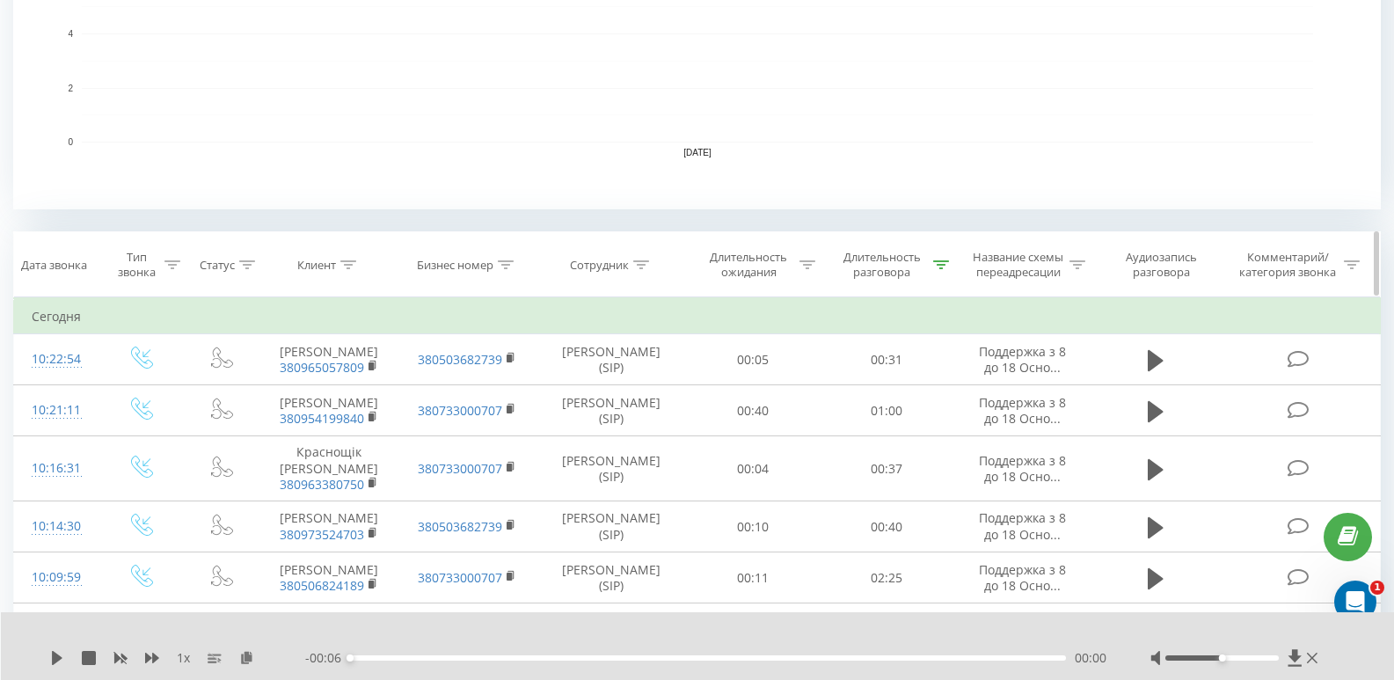
click at [951, 269] on div "Длительность разговора" at bounding box center [887, 265] width 134 height 30
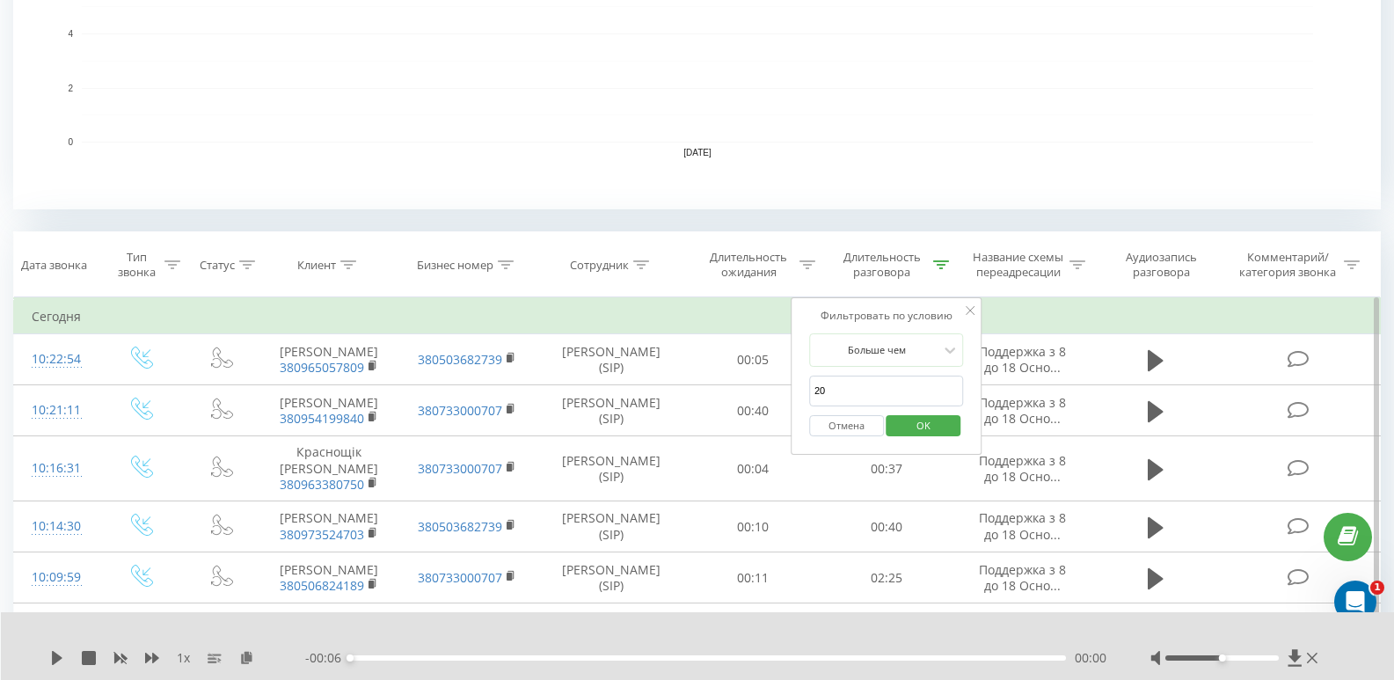
click at [866, 424] on button "Отмена" at bounding box center [846, 426] width 75 height 22
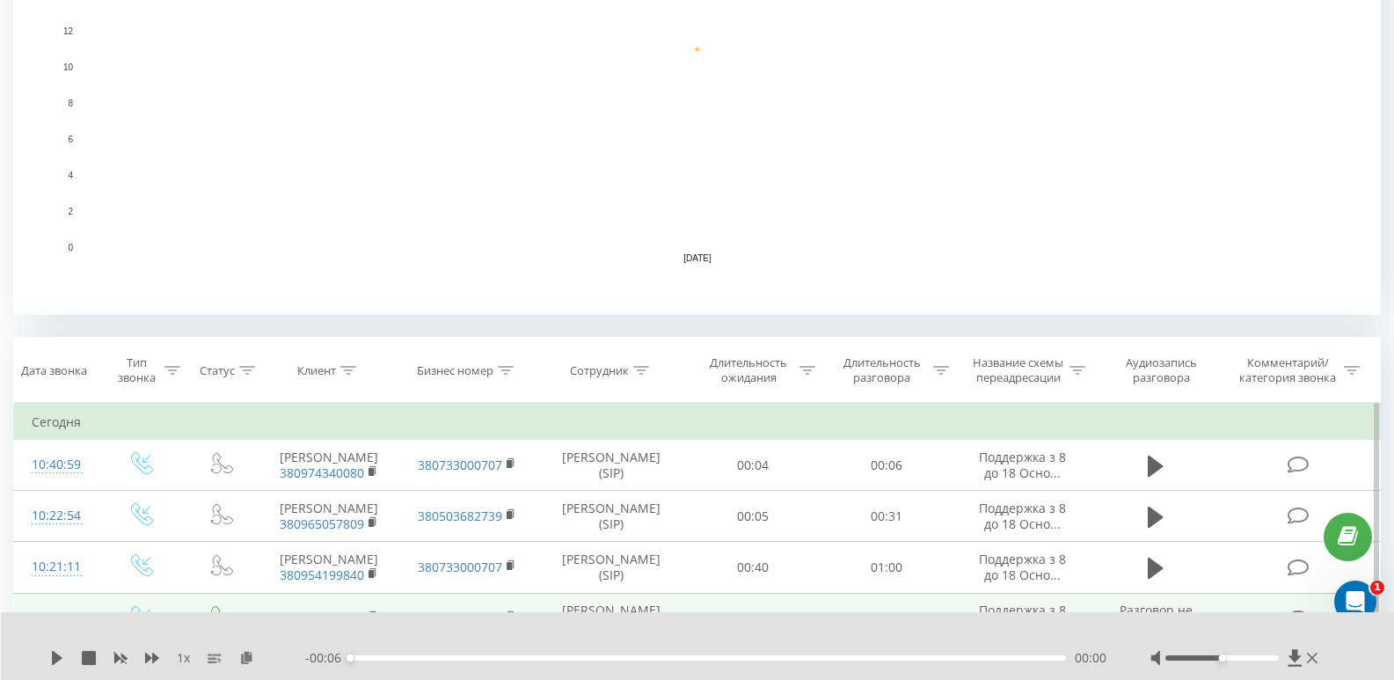
scroll to position [510, 0]
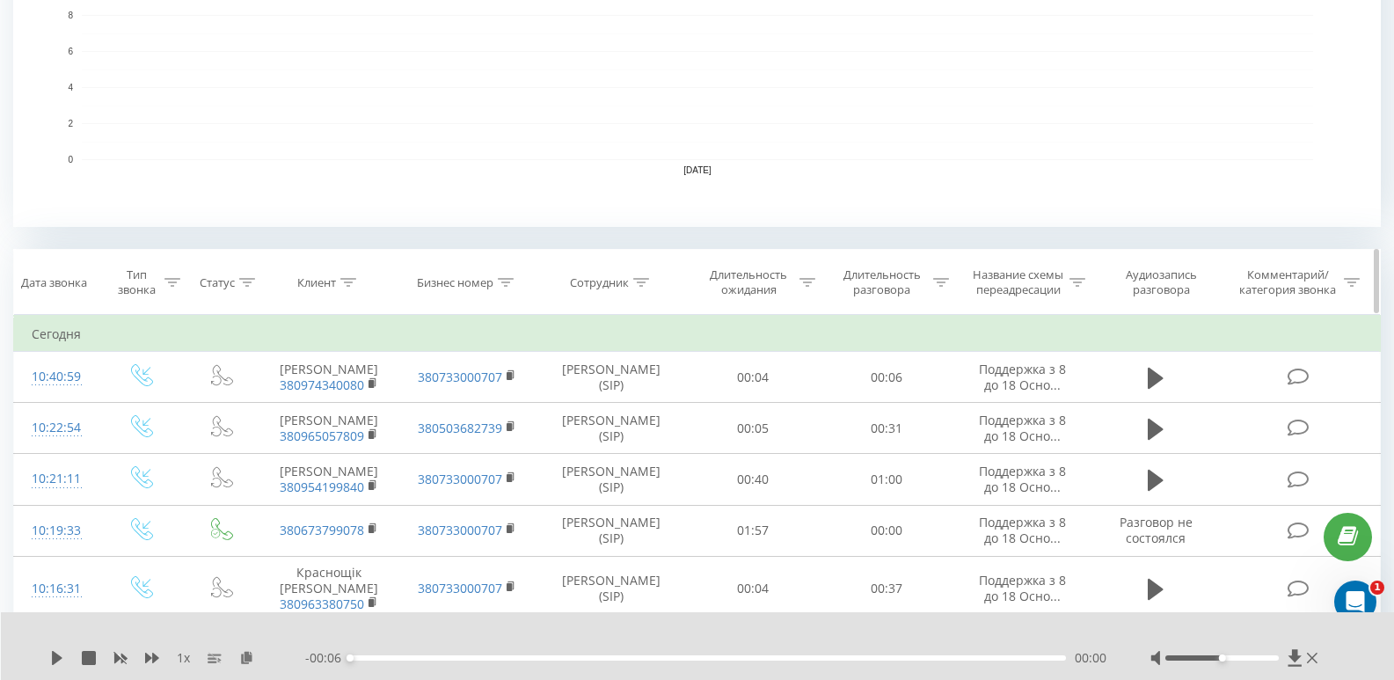
click at [946, 282] on icon at bounding box center [941, 282] width 16 height 9
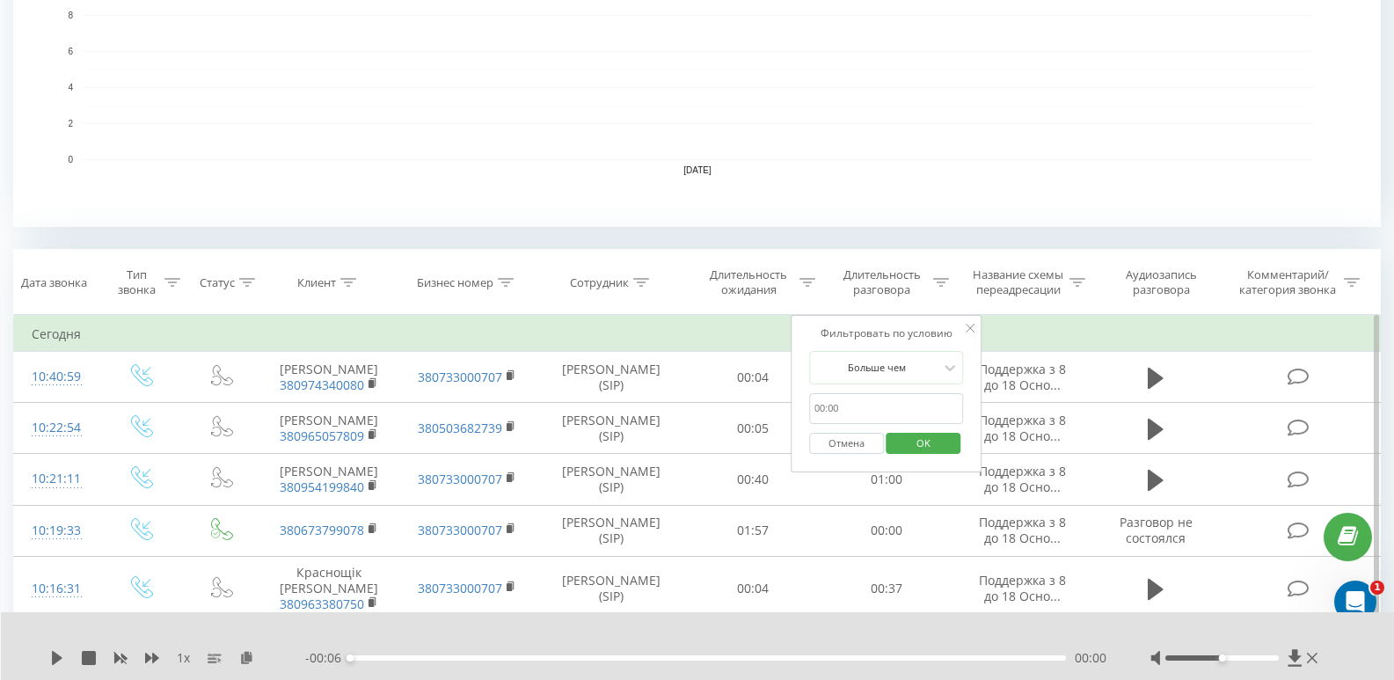
click at [852, 412] on input "20" at bounding box center [886, 408] width 155 height 31
type input "20"
click at [924, 450] on span "OK" at bounding box center [923, 442] width 49 height 27
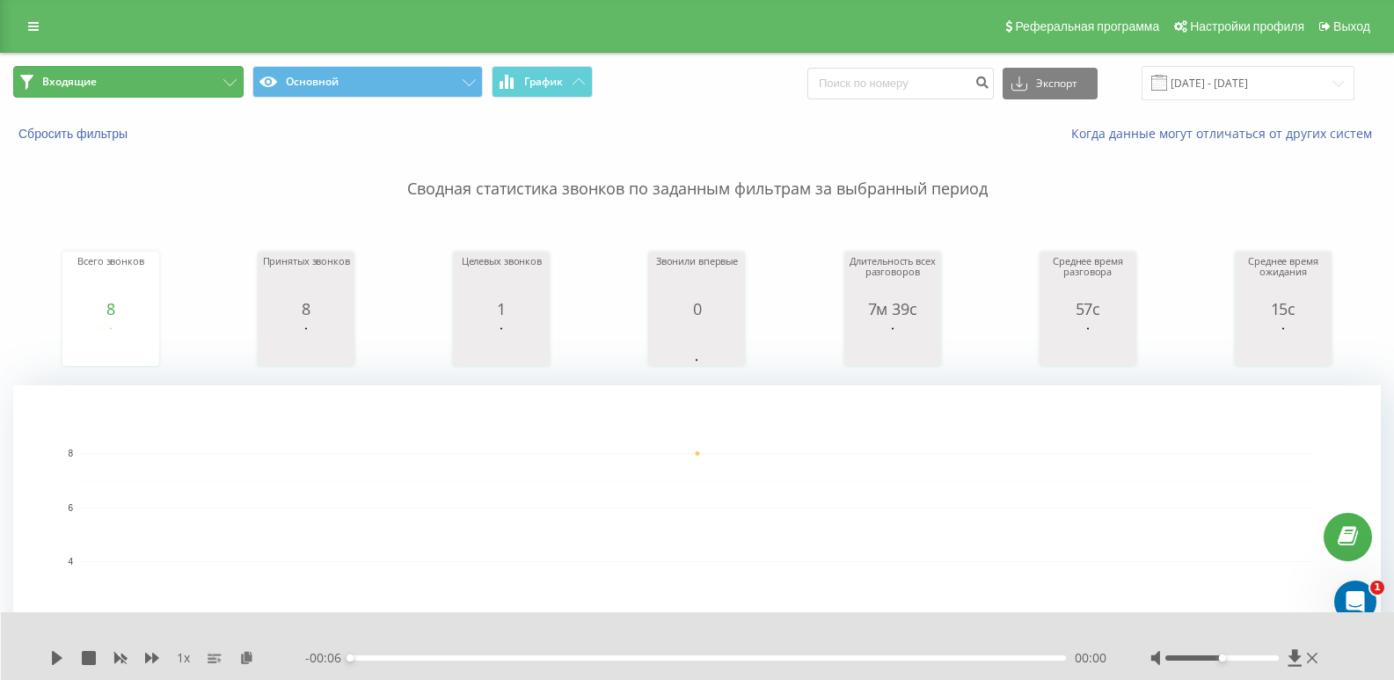
click at [179, 78] on button "Входящие" at bounding box center [128, 82] width 230 height 32
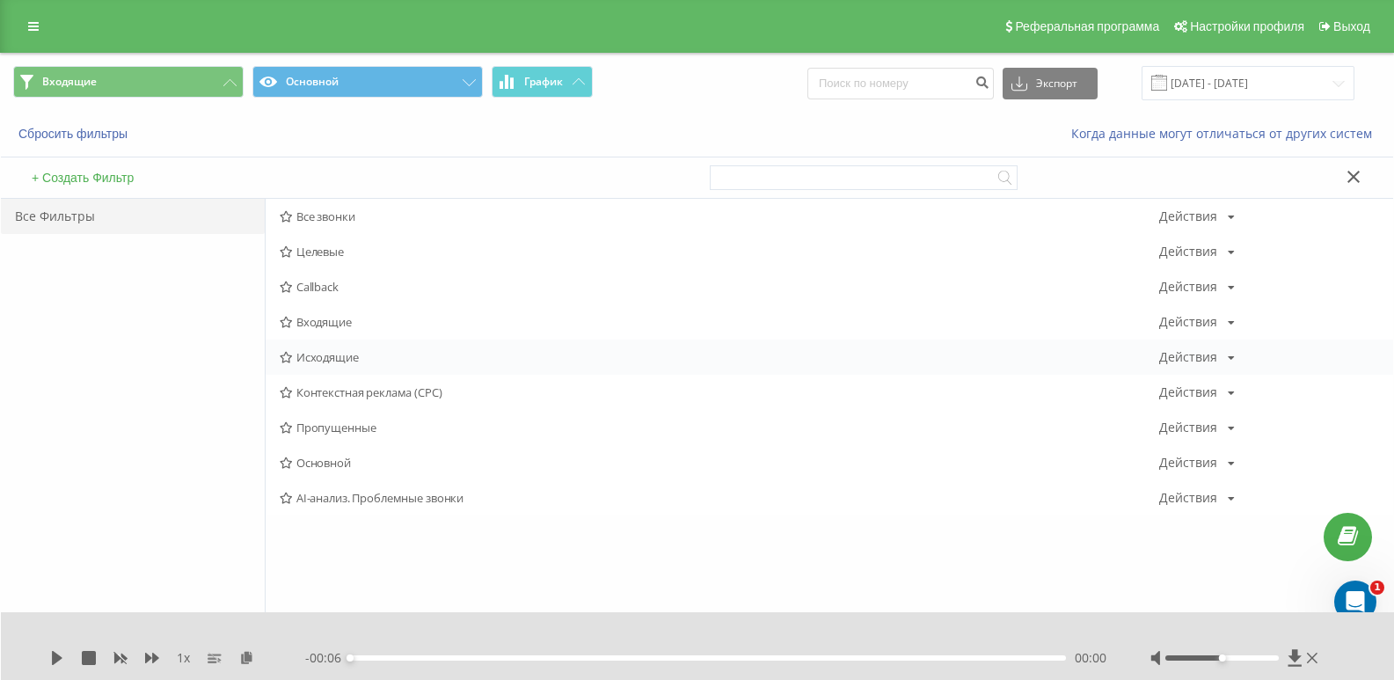
click at [325, 359] on span "Исходящие" at bounding box center [720, 357] width 880 height 12
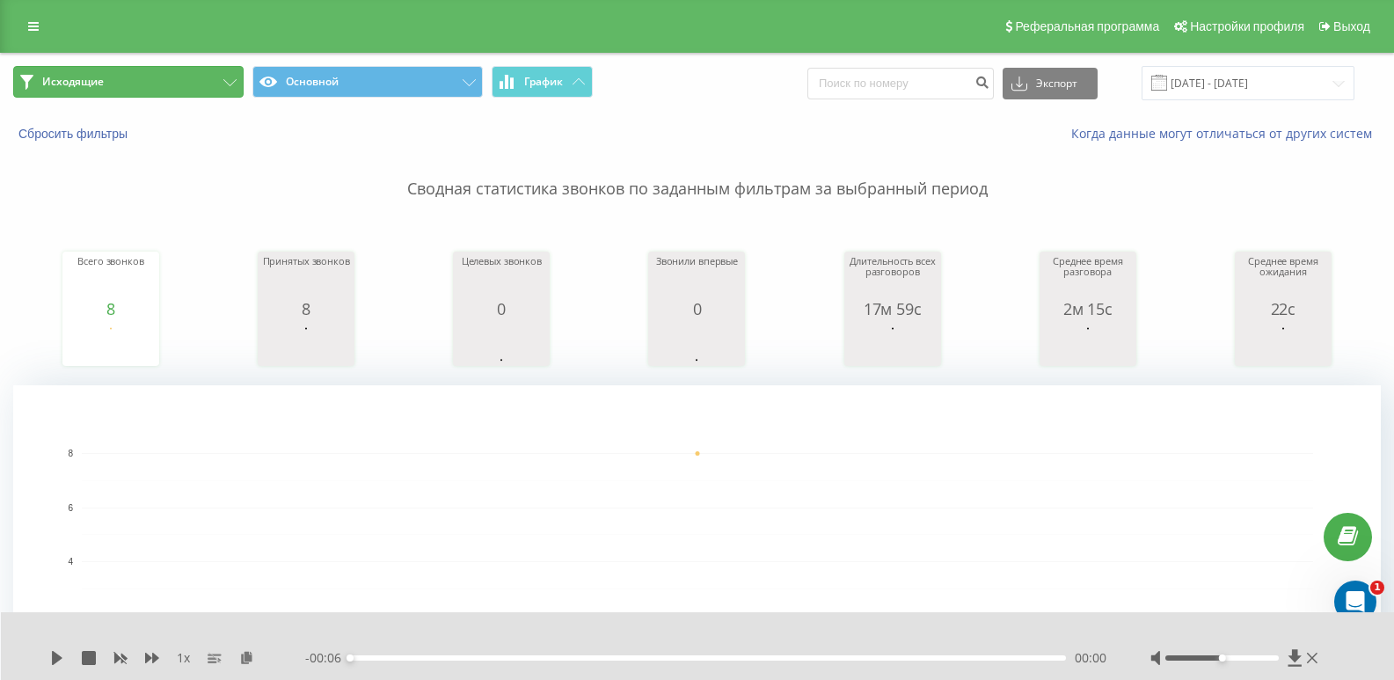
click at [128, 81] on button "Исходящие" at bounding box center [128, 82] width 230 height 32
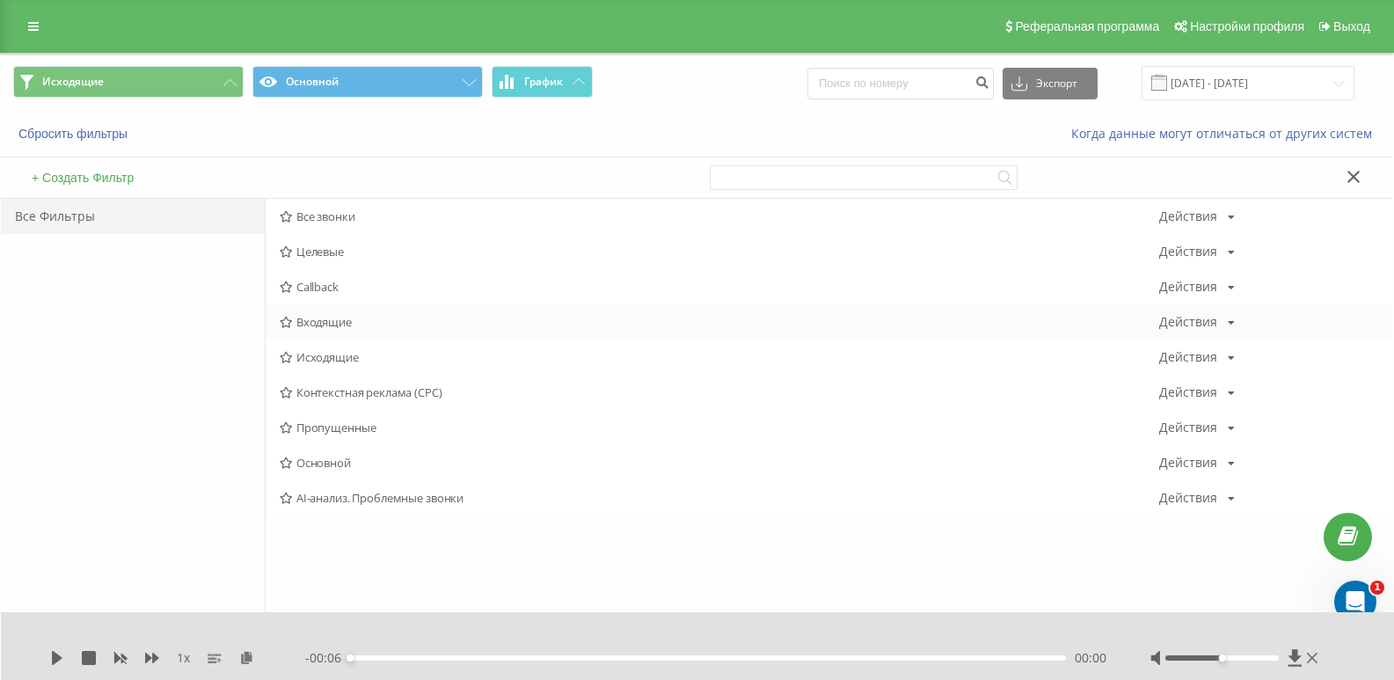
click at [315, 316] on span "Входящие" at bounding box center [720, 322] width 880 height 12
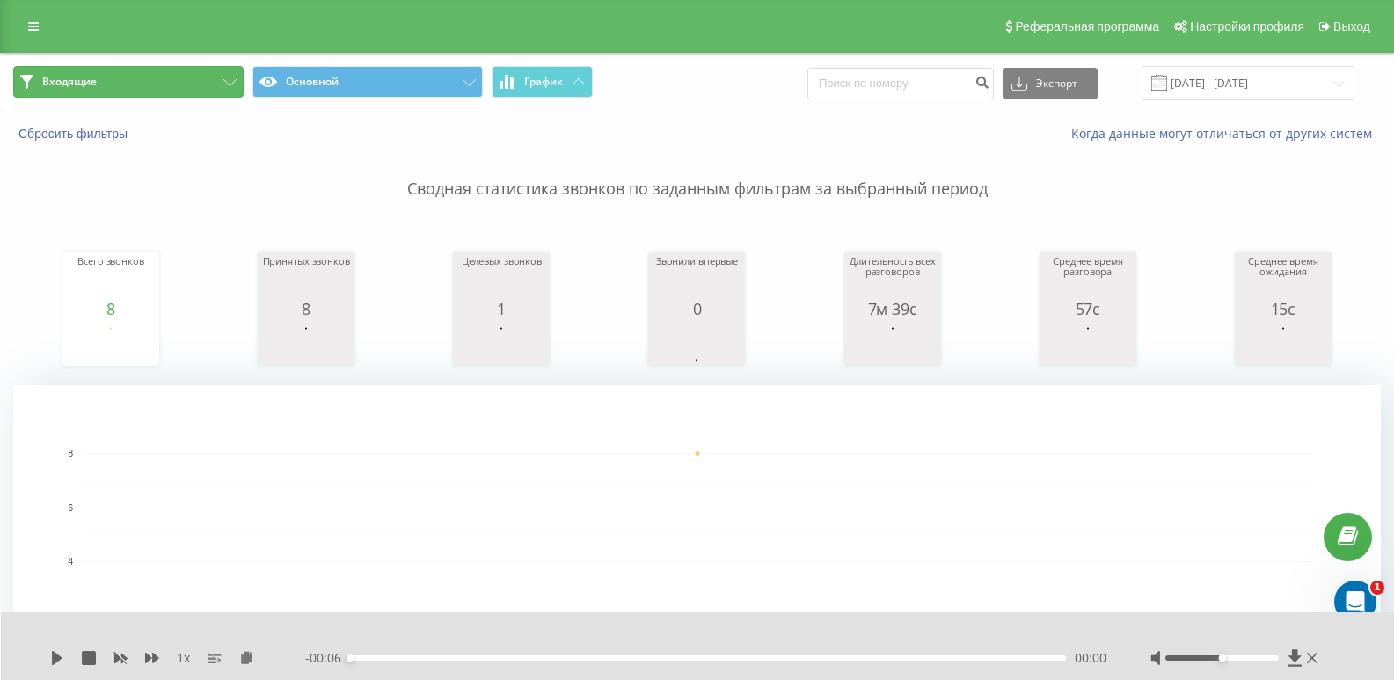
click at [221, 84] on button "Входящие" at bounding box center [128, 82] width 230 height 32
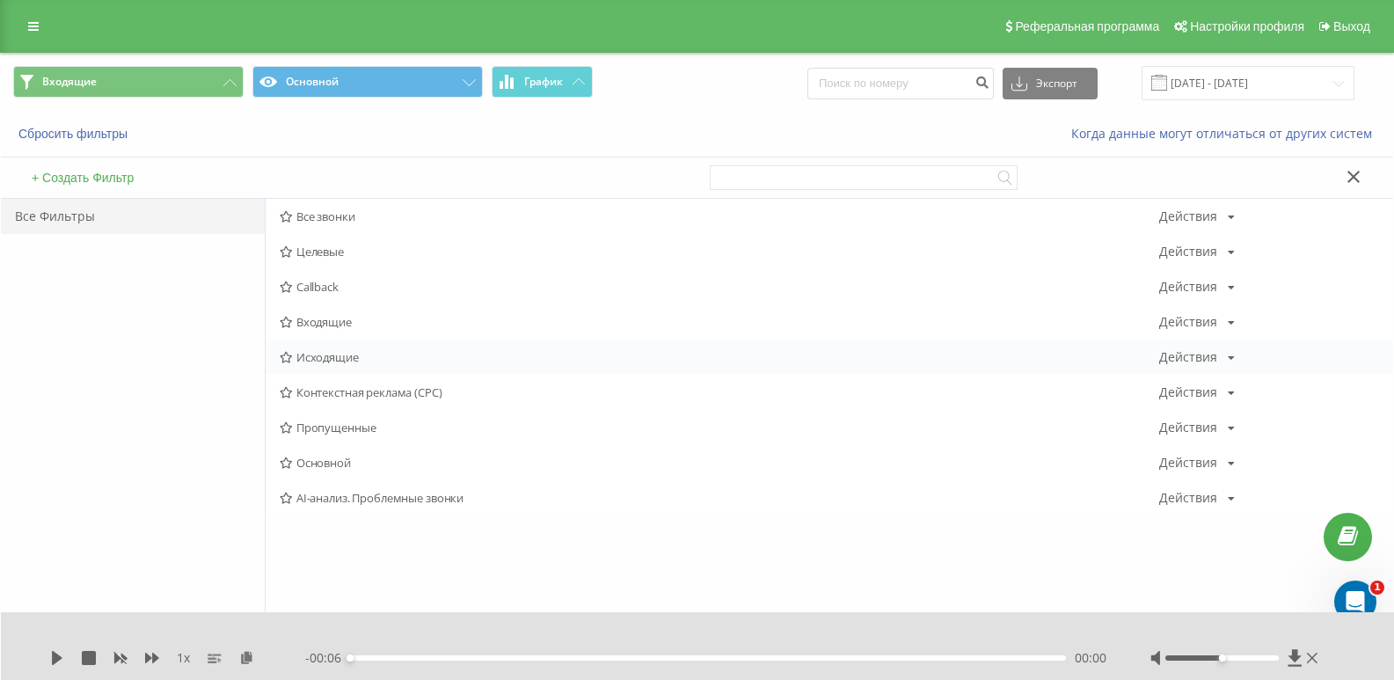
click at [342, 354] on span "Исходящие" at bounding box center [720, 357] width 880 height 12
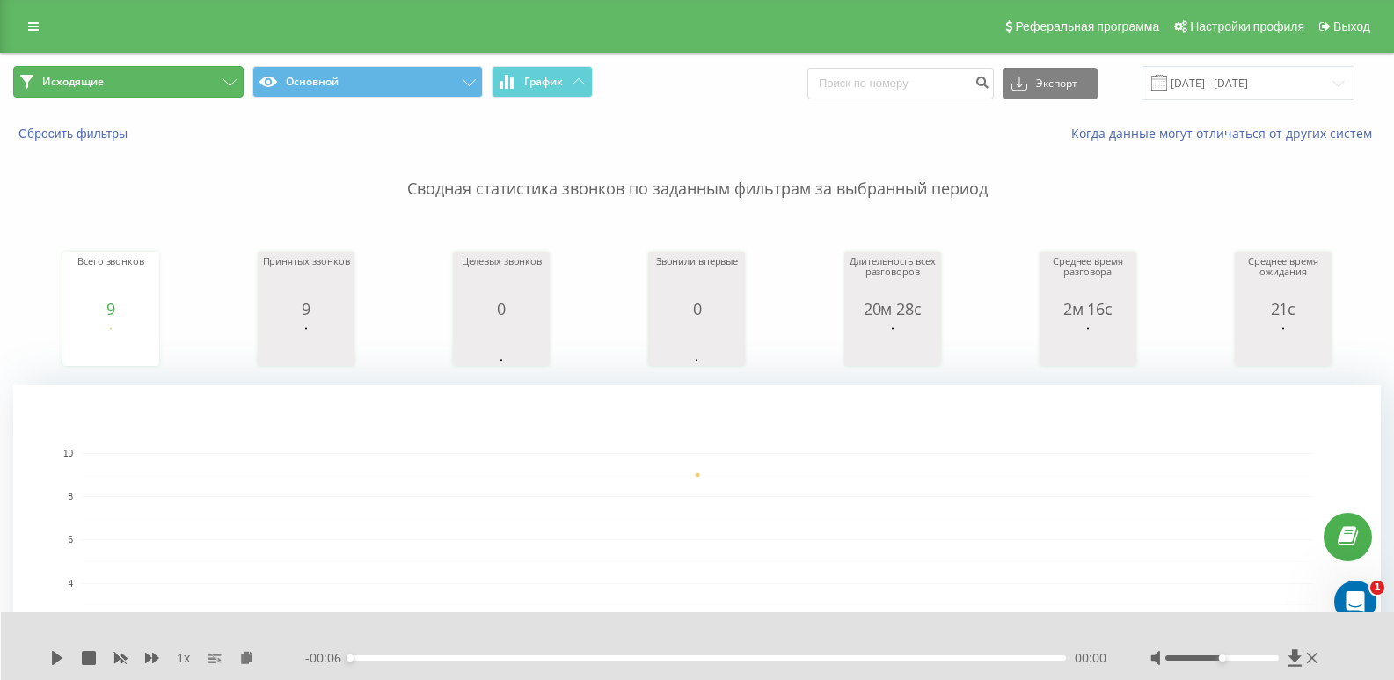
click at [201, 86] on button "Исходящие" at bounding box center [128, 82] width 230 height 32
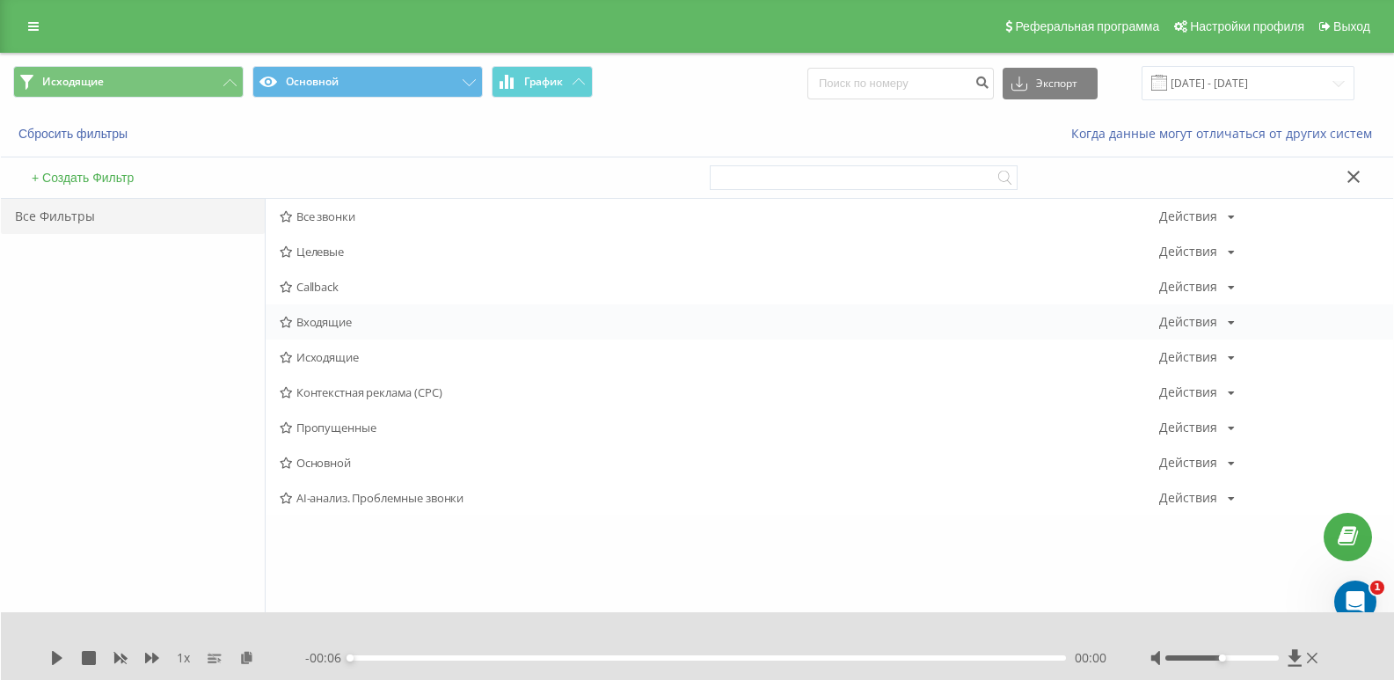
click at [320, 325] on span "Входящие" at bounding box center [720, 322] width 880 height 12
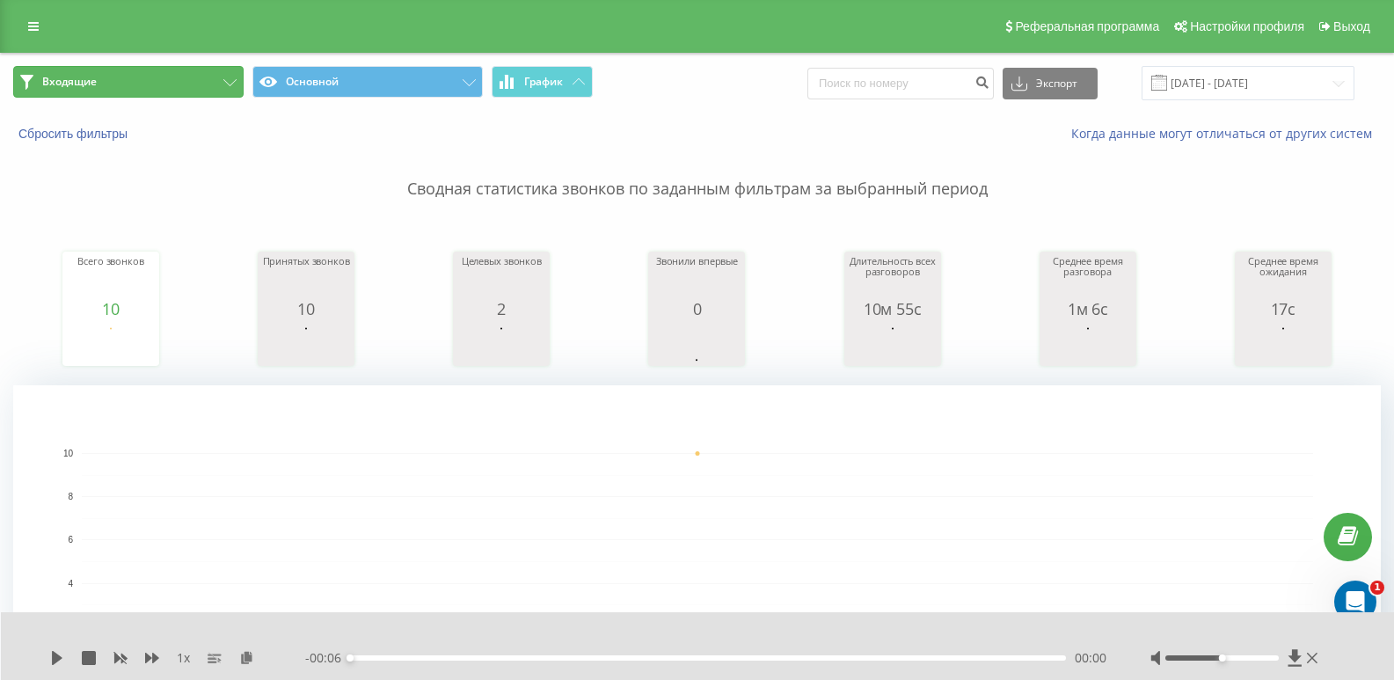
click at [238, 83] on button "Входящие" at bounding box center [128, 82] width 230 height 32
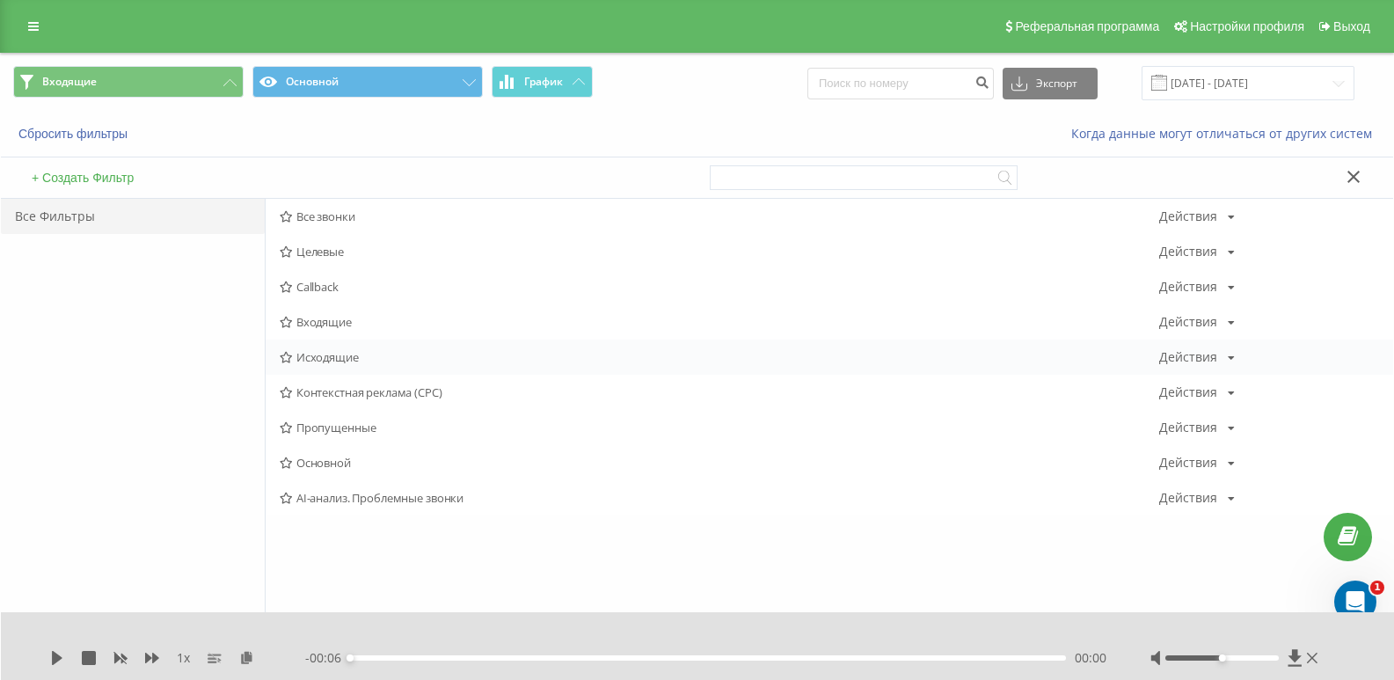
click at [337, 356] on span "Исходящие" at bounding box center [720, 357] width 880 height 12
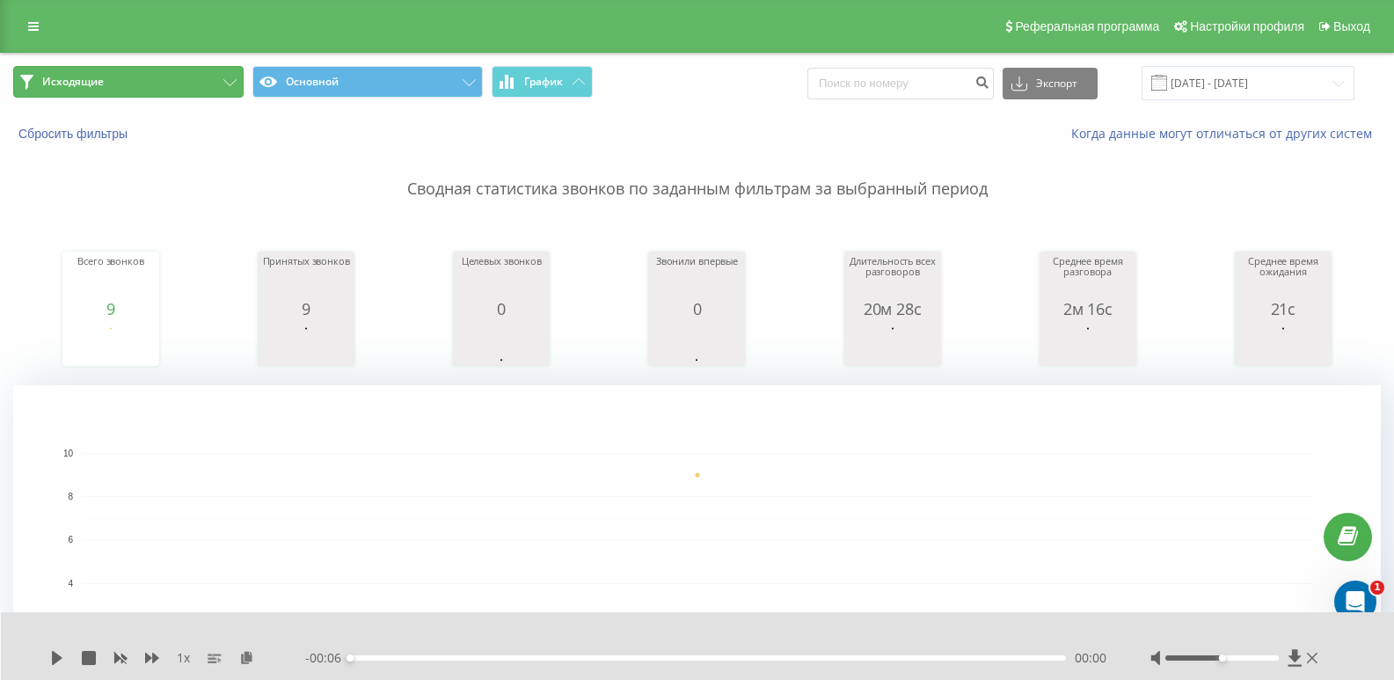
click at [217, 91] on button "Исходящие" at bounding box center [128, 82] width 230 height 32
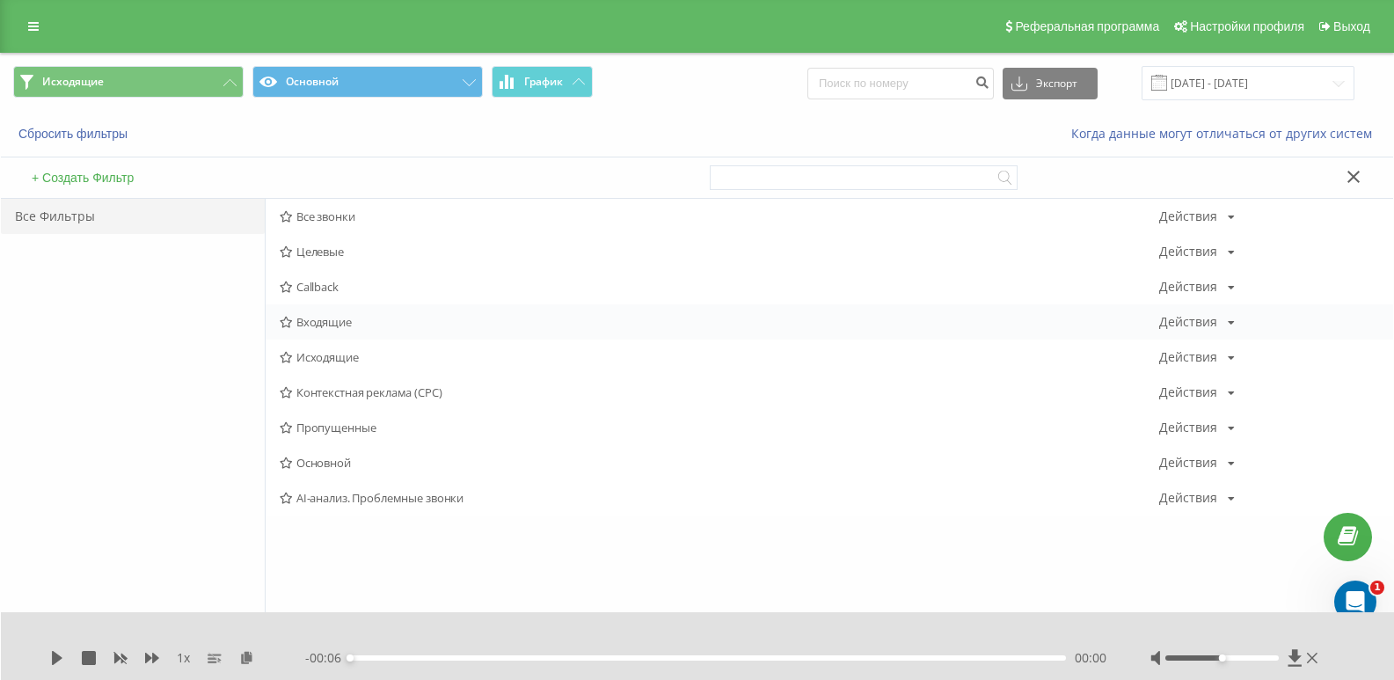
click at [320, 319] on span "Входящие" at bounding box center [720, 322] width 880 height 12
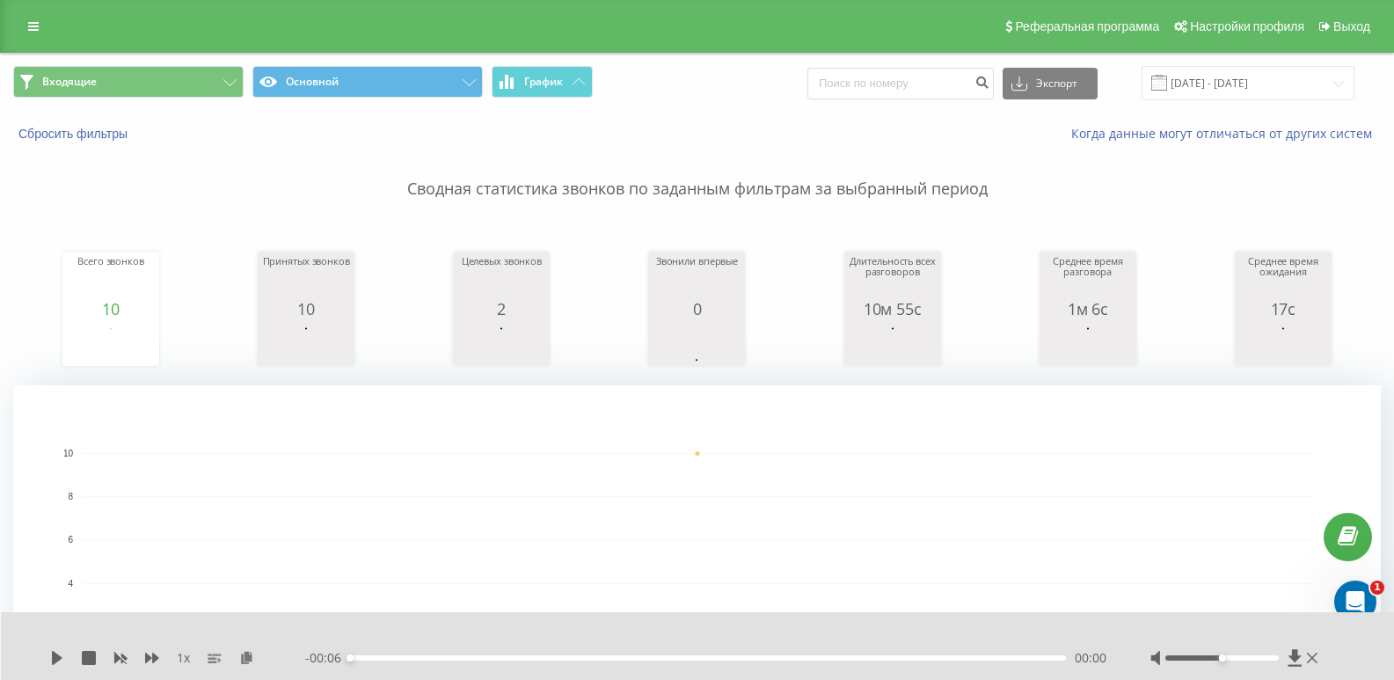
click at [190, 99] on span "Входящие Основной График" at bounding box center [348, 83] width 671 height 34
click at [213, 92] on button "Входящие" at bounding box center [128, 82] width 230 height 32
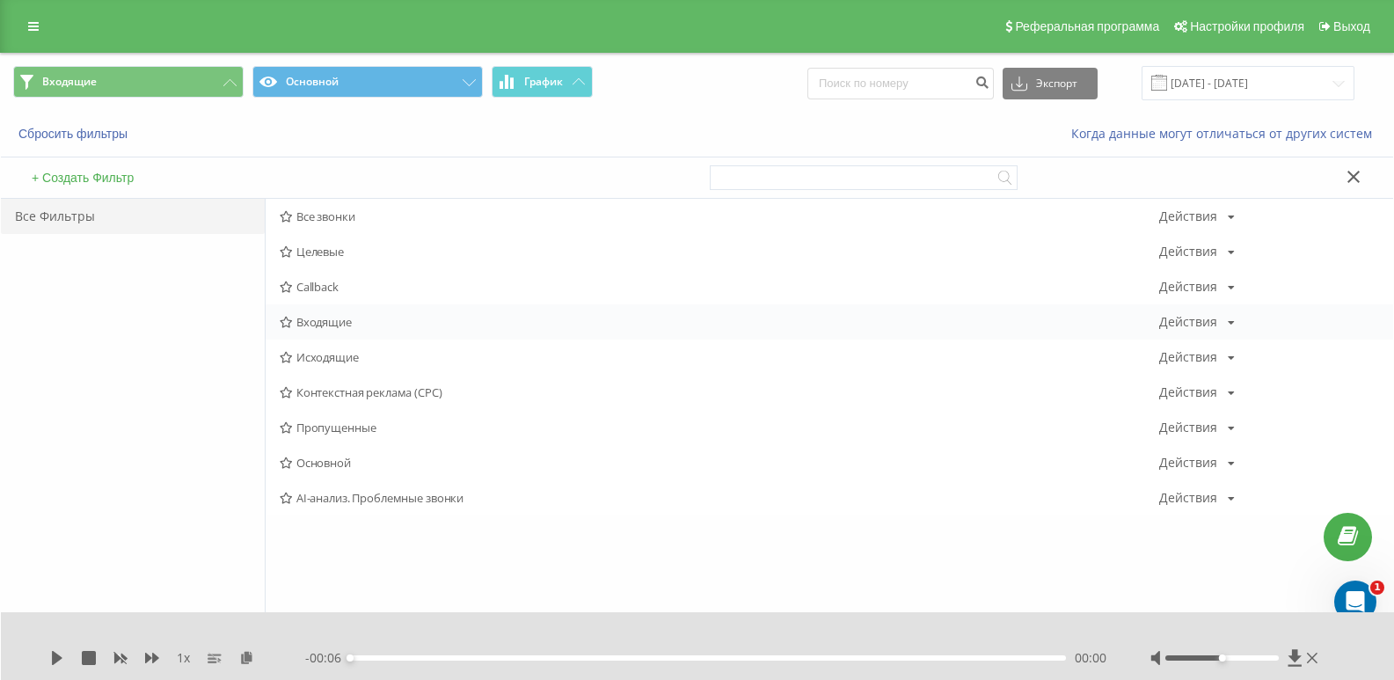
click at [326, 316] on span "Входящие" at bounding box center [720, 322] width 880 height 12
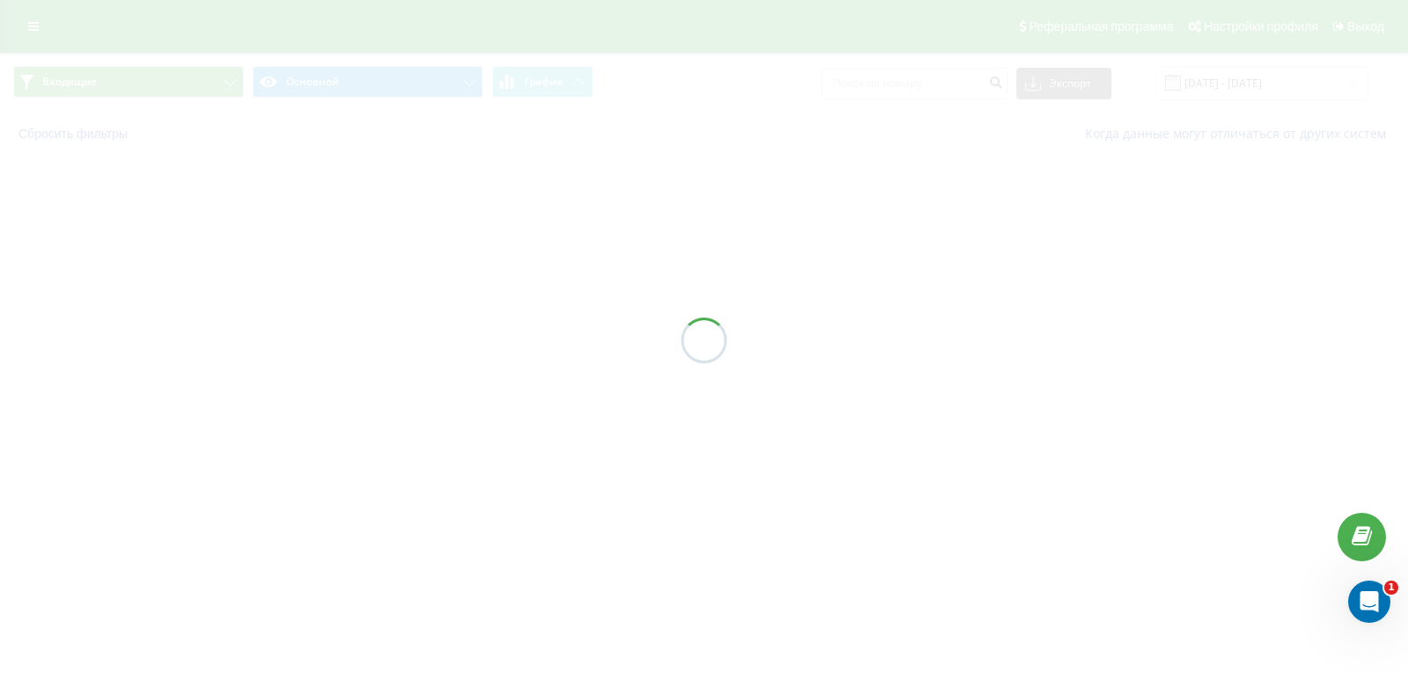
click at [324, 324] on div at bounding box center [704, 340] width 1408 height 680
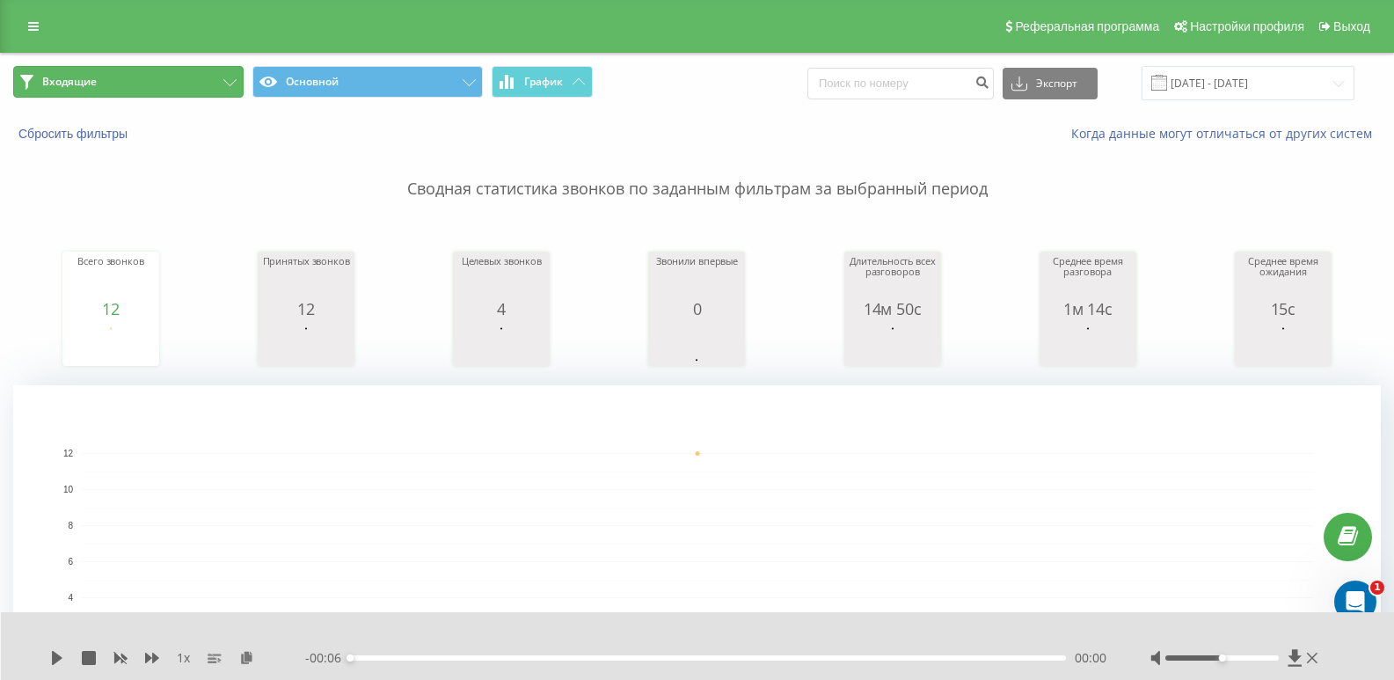
click at [141, 84] on button "Входящие" at bounding box center [128, 82] width 230 height 32
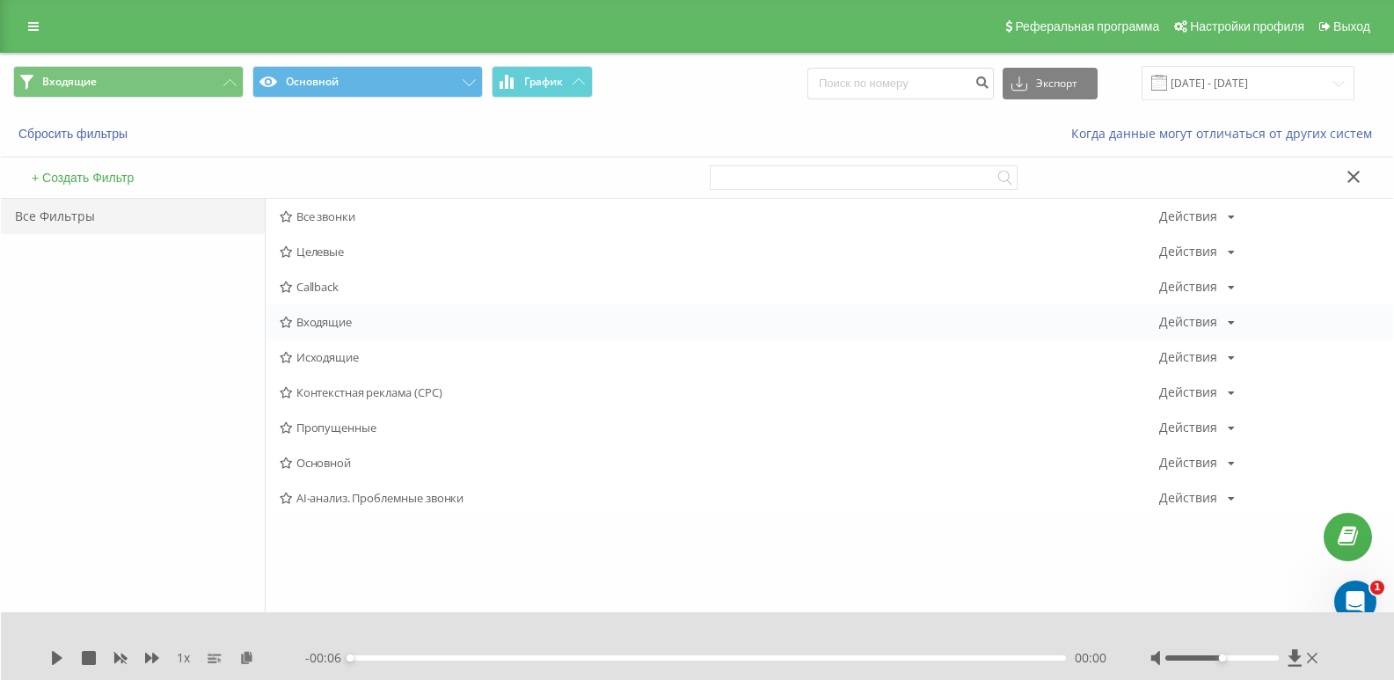
click at [327, 319] on span "Входящие" at bounding box center [720, 322] width 880 height 12
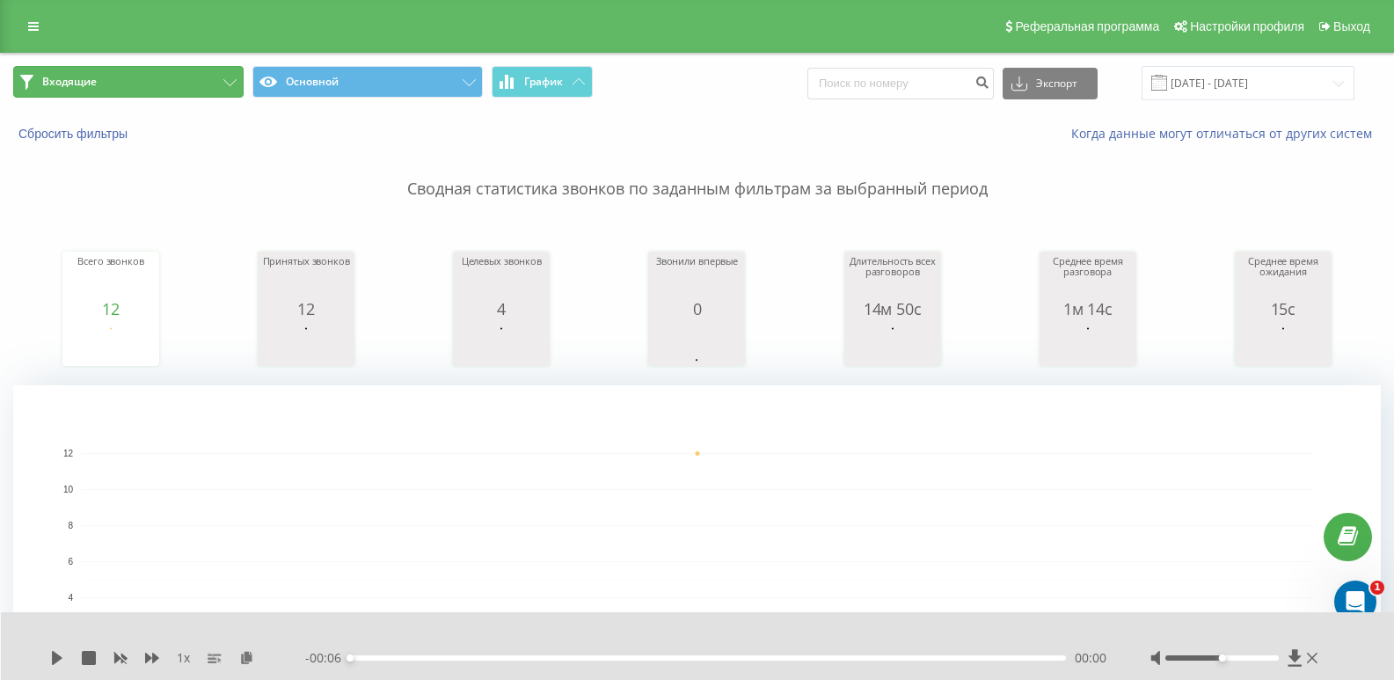
click at [145, 85] on button "Входящие" at bounding box center [128, 82] width 230 height 32
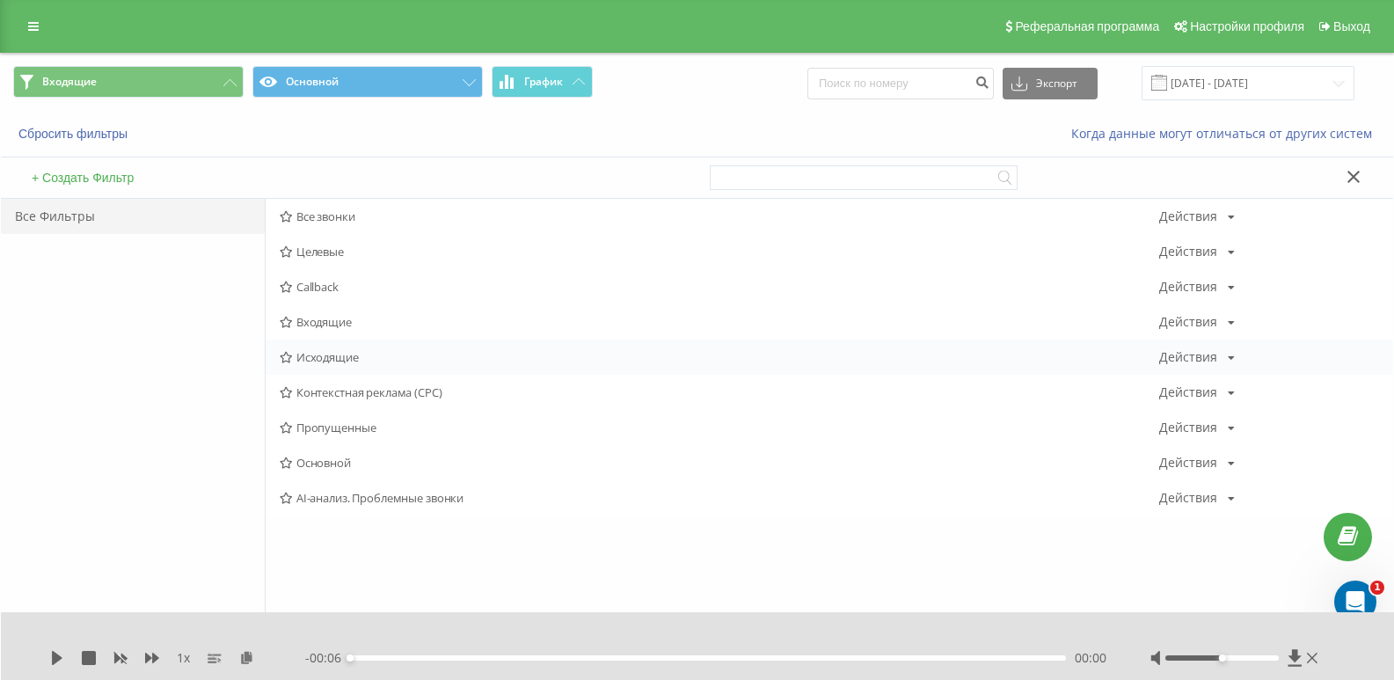
click at [330, 359] on span "Исходящие" at bounding box center [720, 357] width 880 height 12
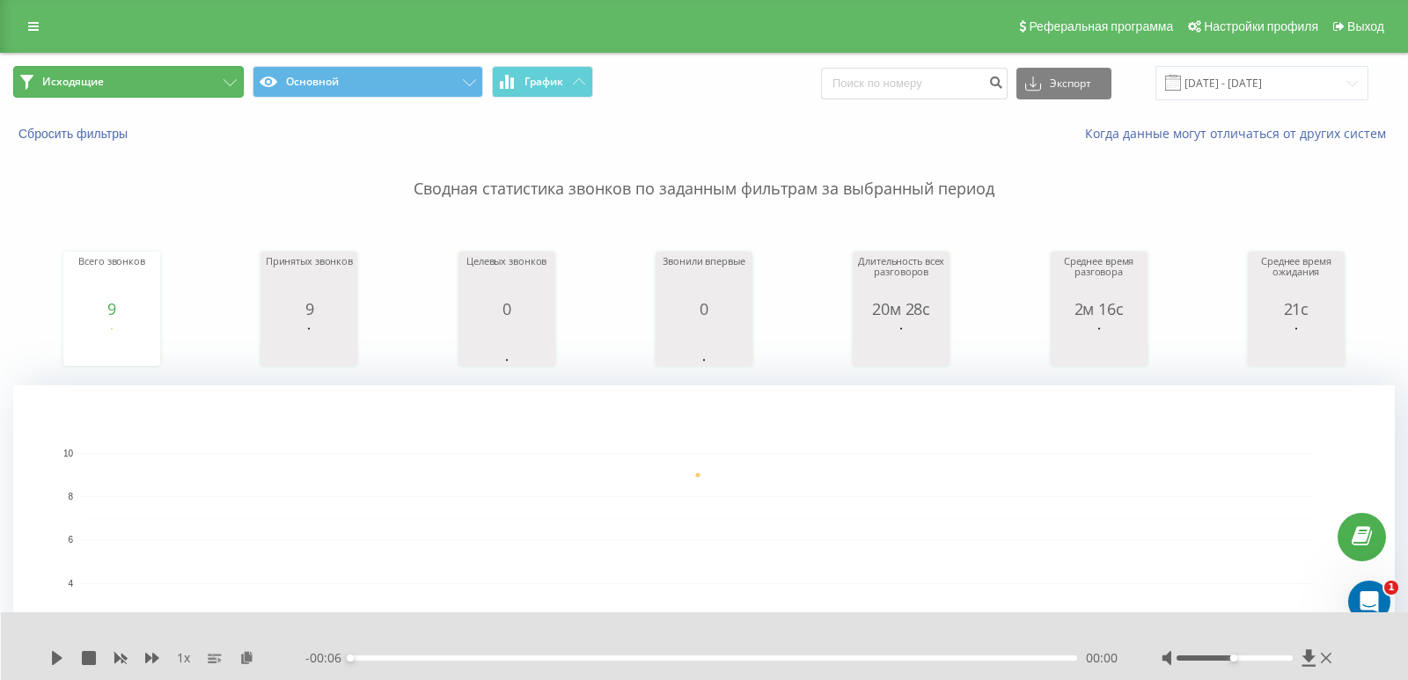
click at [185, 89] on button "Исходящие" at bounding box center [128, 82] width 230 height 32
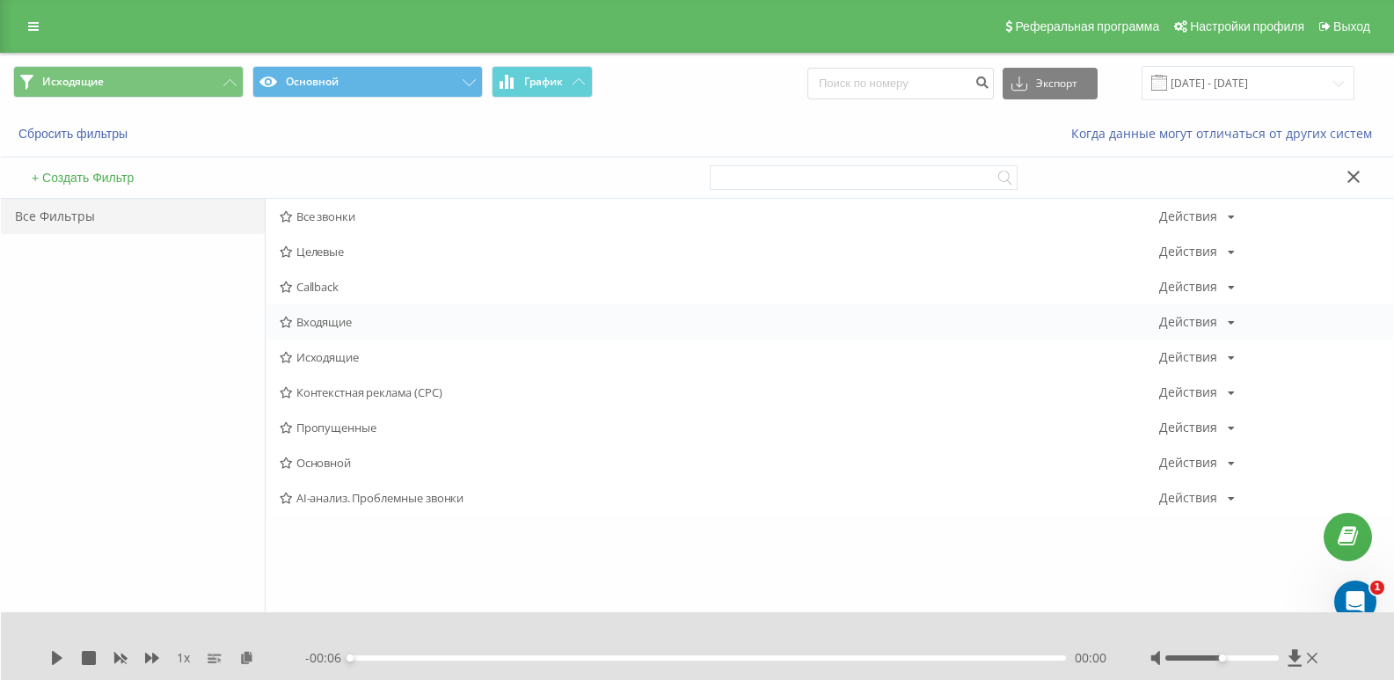
click at [325, 327] on span "Входящие" at bounding box center [720, 322] width 880 height 12
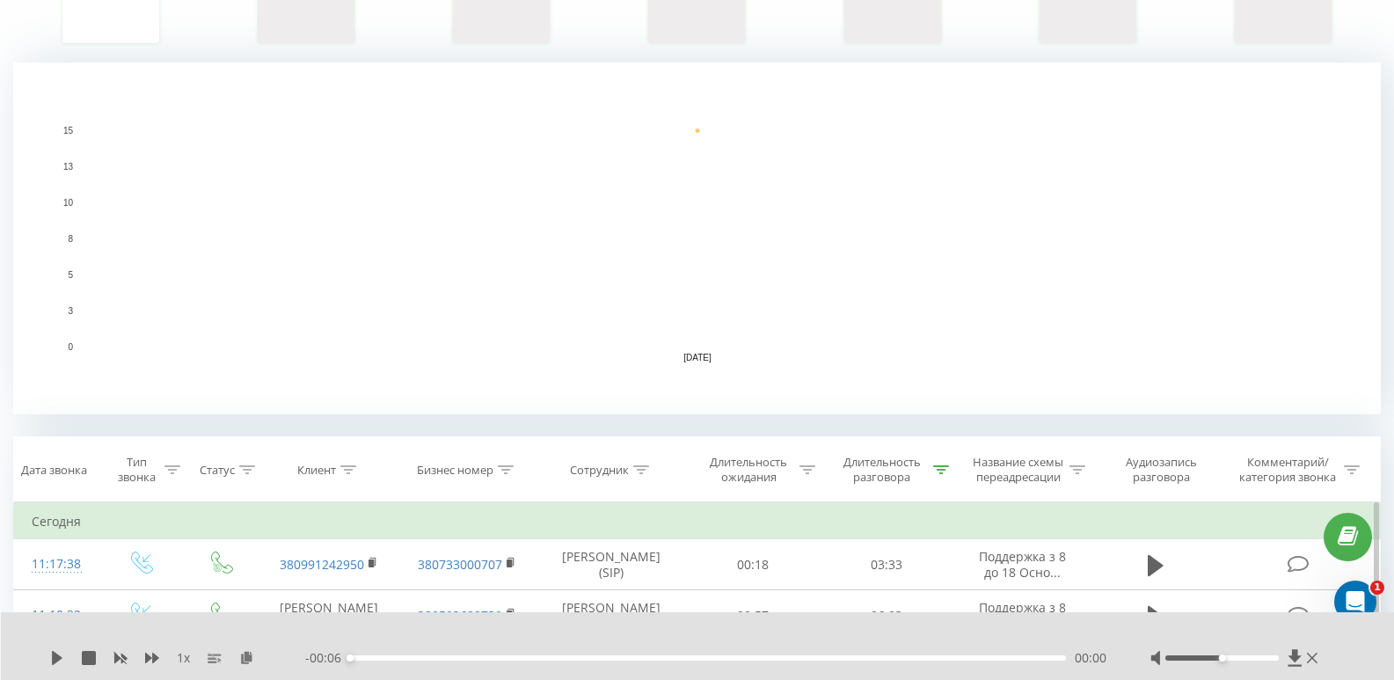
scroll to position [528, 0]
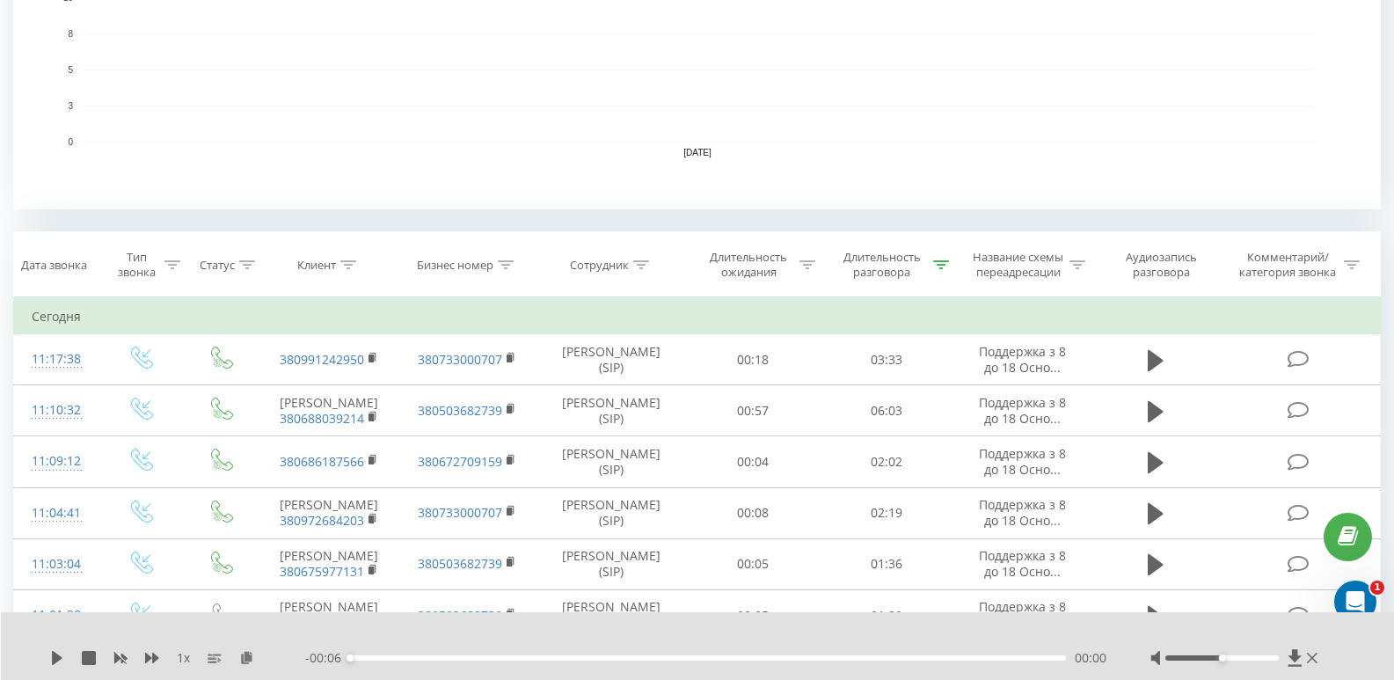
click at [1021, 661] on div "- 00:06 00:00 00:00" at bounding box center [705, 658] width 801 height 18
click at [1028, 659] on div "00:05" at bounding box center [708, 657] width 716 height 5
click at [946, 657] on div "00:04" at bounding box center [708, 657] width 716 height 5
click at [920, 651] on div "- 00:01 00:04 00:04" at bounding box center [705, 658] width 801 height 18
click at [62, 652] on icon at bounding box center [57, 658] width 14 height 14
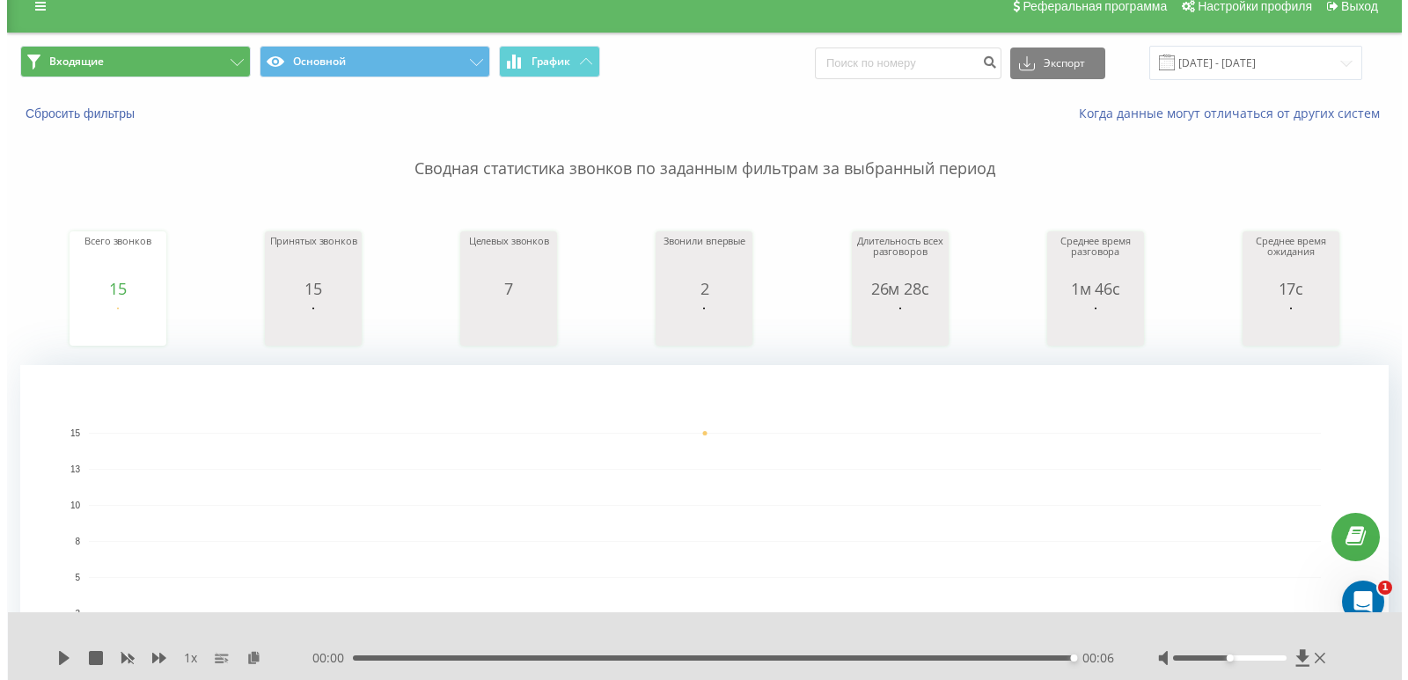
scroll to position [0, 0]
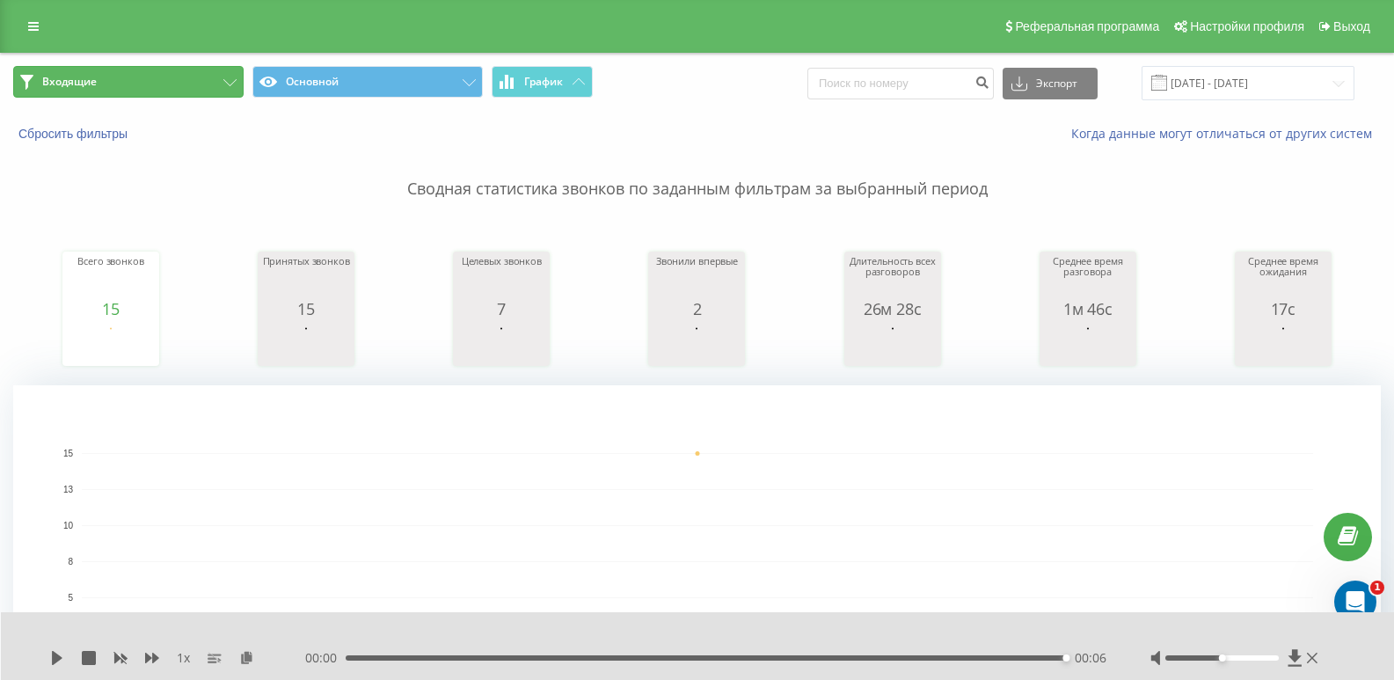
click at [201, 77] on button "Входящие" at bounding box center [128, 82] width 230 height 32
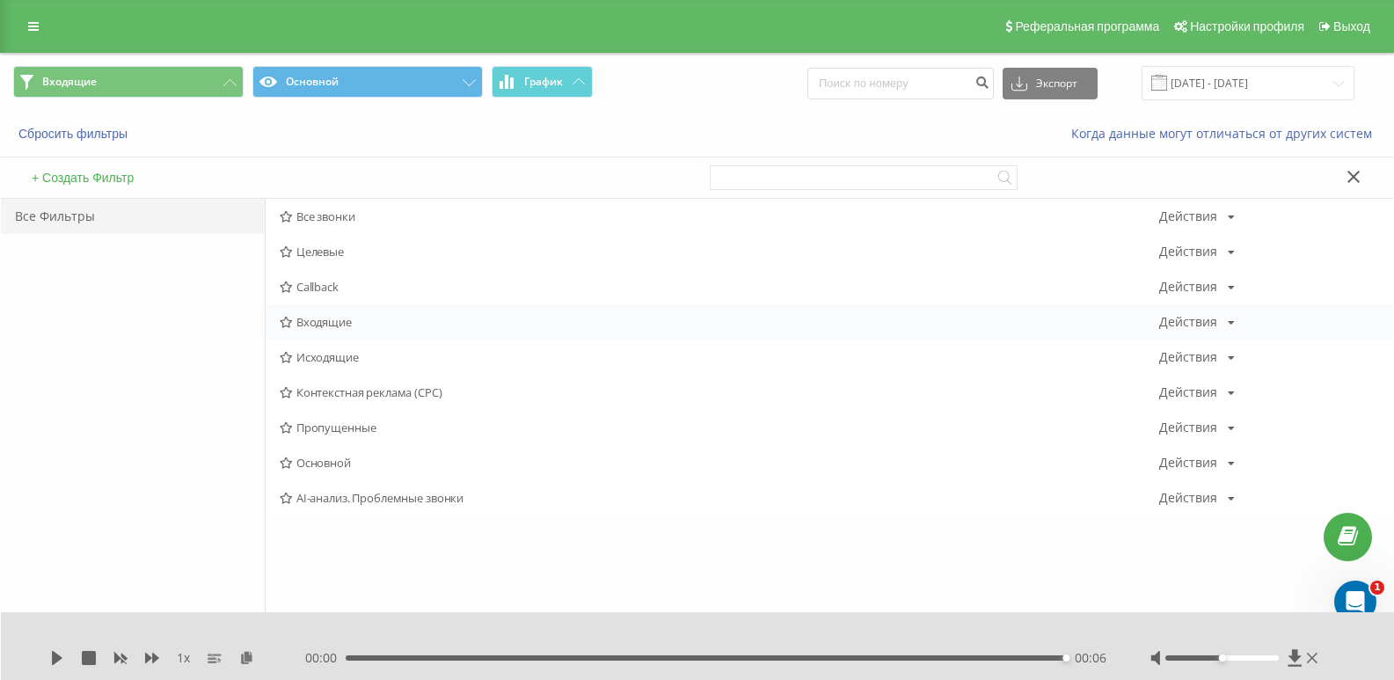
click at [320, 324] on span "Входящие" at bounding box center [720, 322] width 880 height 12
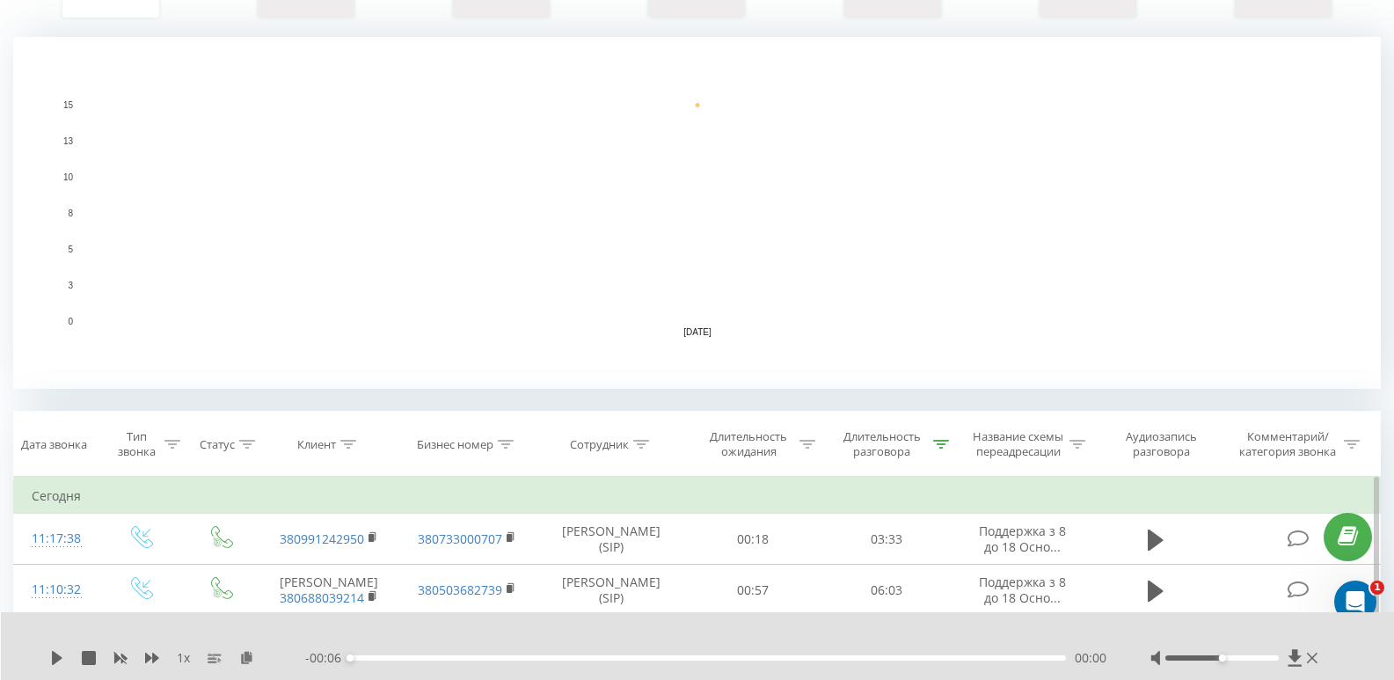
scroll to position [528, 0]
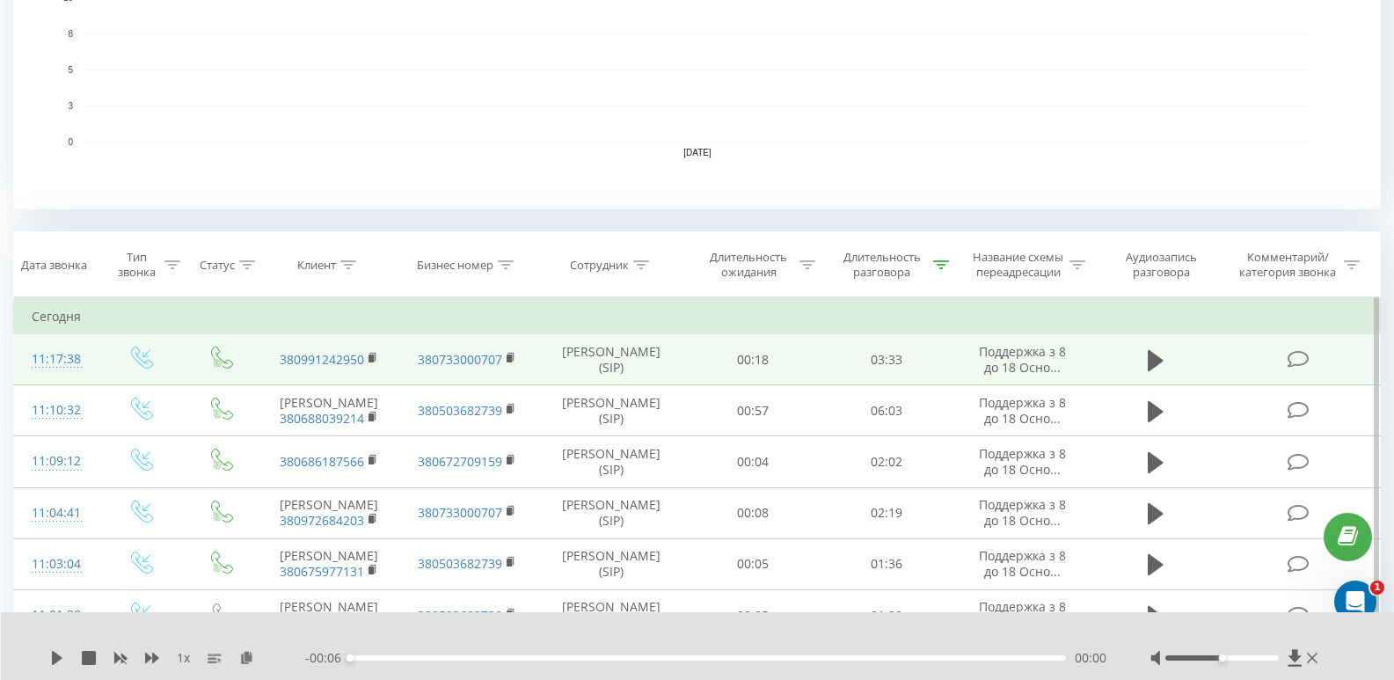
click at [1140, 361] on td at bounding box center [1156, 359] width 128 height 51
click at [1152, 361] on icon at bounding box center [1156, 359] width 16 height 21
click at [933, 662] on div "--:-- --:--" at bounding box center [705, 658] width 801 height 18
click at [941, 658] on div "02:57" at bounding box center [708, 657] width 716 height 5
click at [987, 661] on div "- 00:36 02:57 02:57" at bounding box center [705, 658] width 801 height 18
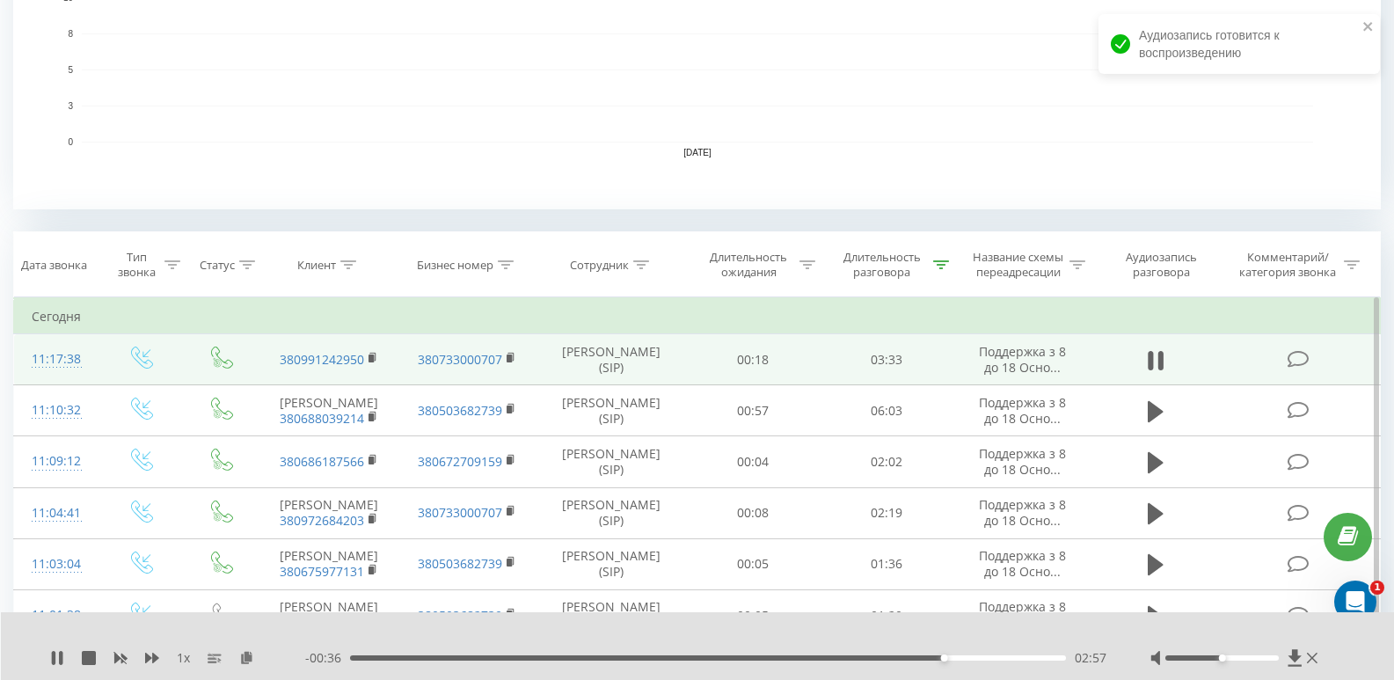
click at [1000, 658] on div "02:57" at bounding box center [708, 657] width 716 height 5
click at [1023, 659] on div "03:14" at bounding box center [708, 657] width 716 height 5
click at [1038, 660] on div "03:21" at bounding box center [708, 657] width 716 height 5
click at [1038, 656] on div "03:26" at bounding box center [1041, 658] width 7 height 7
click at [1024, 656] on div "03:21" at bounding box center [708, 657] width 716 height 5
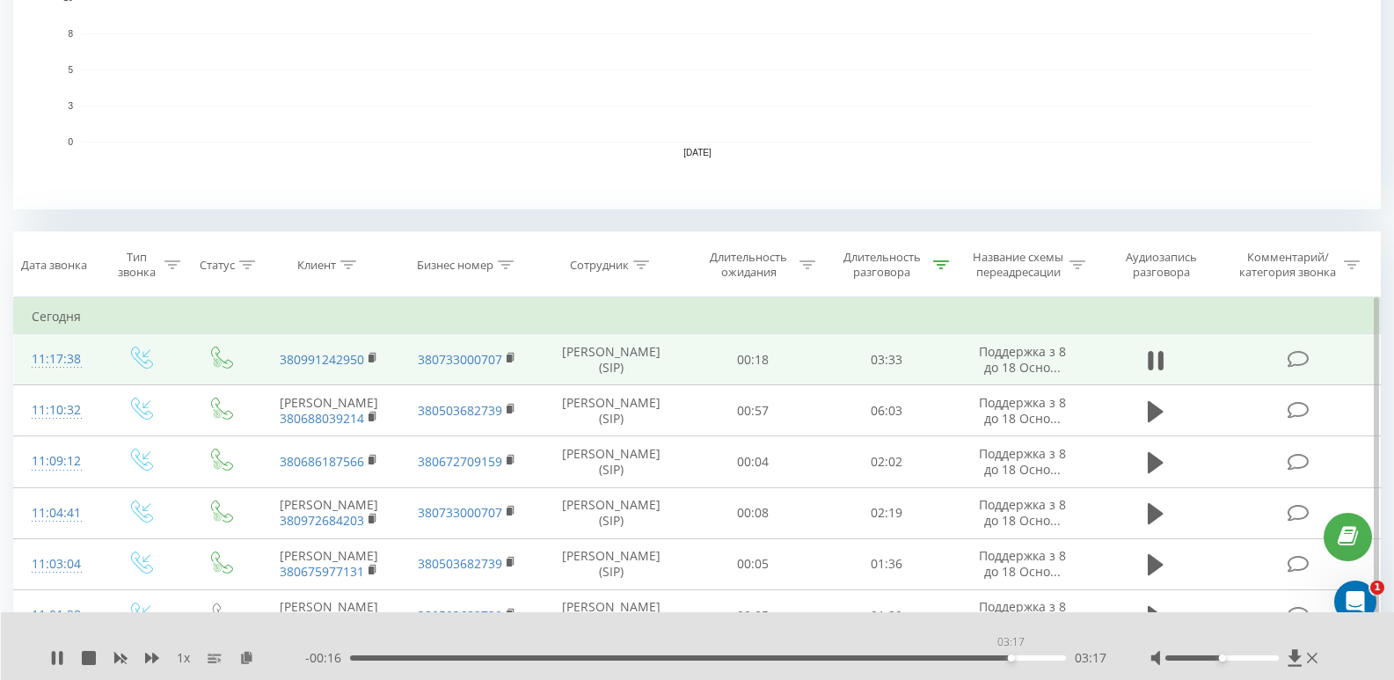
click at [1011, 655] on div "03:17" at bounding box center [708, 657] width 716 height 5
click at [990, 655] on div "- 00:16 03:18 03:18" at bounding box center [705, 658] width 801 height 18
click at [994, 652] on div "- 00:15 03:18 03:18" at bounding box center [705, 658] width 801 height 18
click at [1004, 658] on div "03:19" at bounding box center [708, 657] width 716 height 5
click at [992, 655] on div "03:16" at bounding box center [708, 657] width 716 height 5
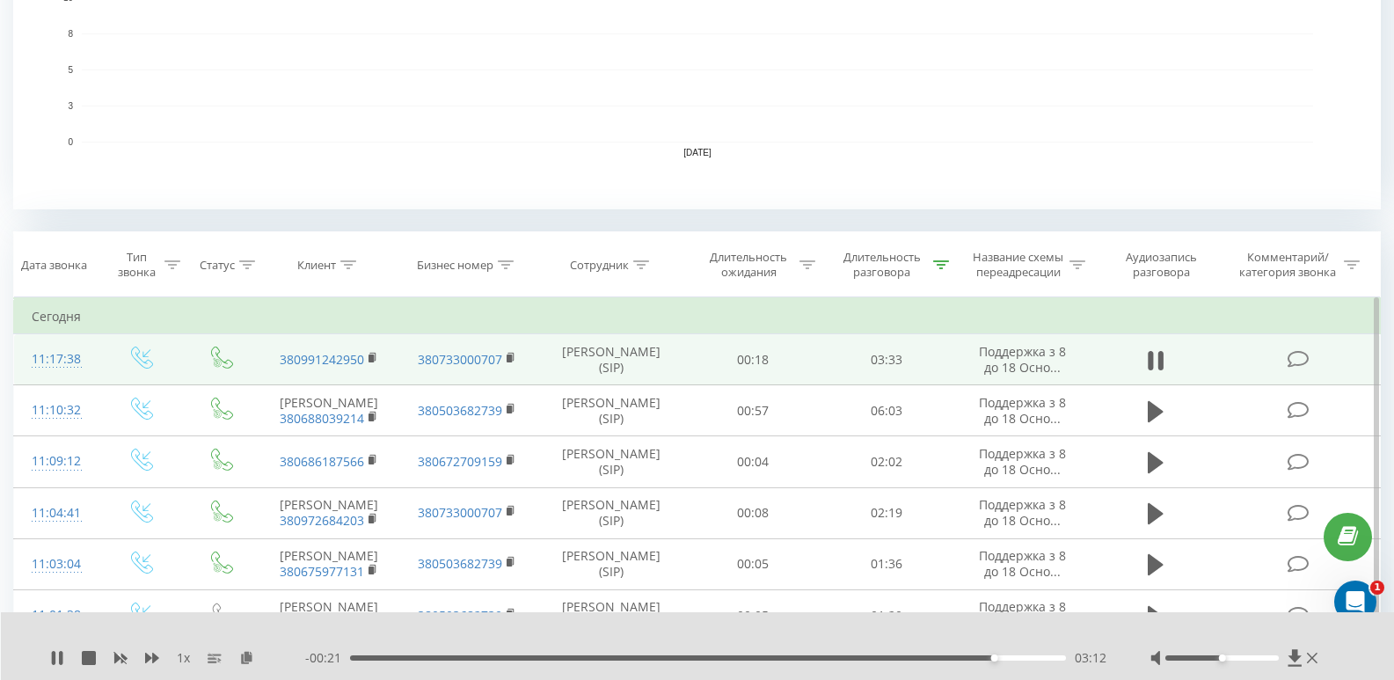
click at [1035, 657] on div "03:12" at bounding box center [708, 657] width 716 height 5
click at [1043, 657] on div "03:26" at bounding box center [708, 657] width 716 height 5
click at [1050, 656] on div "03:27" at bounding box center [708, 657] width 716 height 5
click at [1033, 656] on div "03:30" at bounding box center [708, 657] width 716 height 5
click at [1003, 655] on div "03:24" at bounding box center [708, 657] width 716 height 5
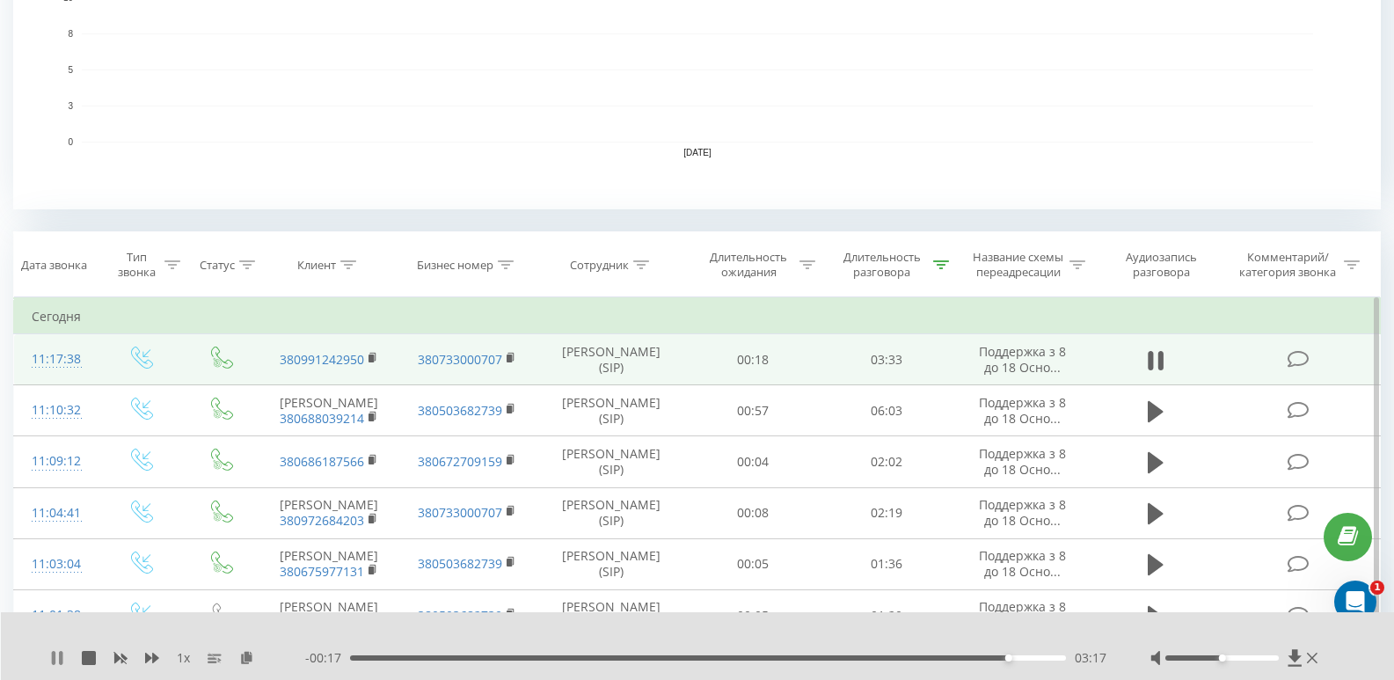
click at [61, 663] on icon at bounding box center [61, 658] width 4 height 14
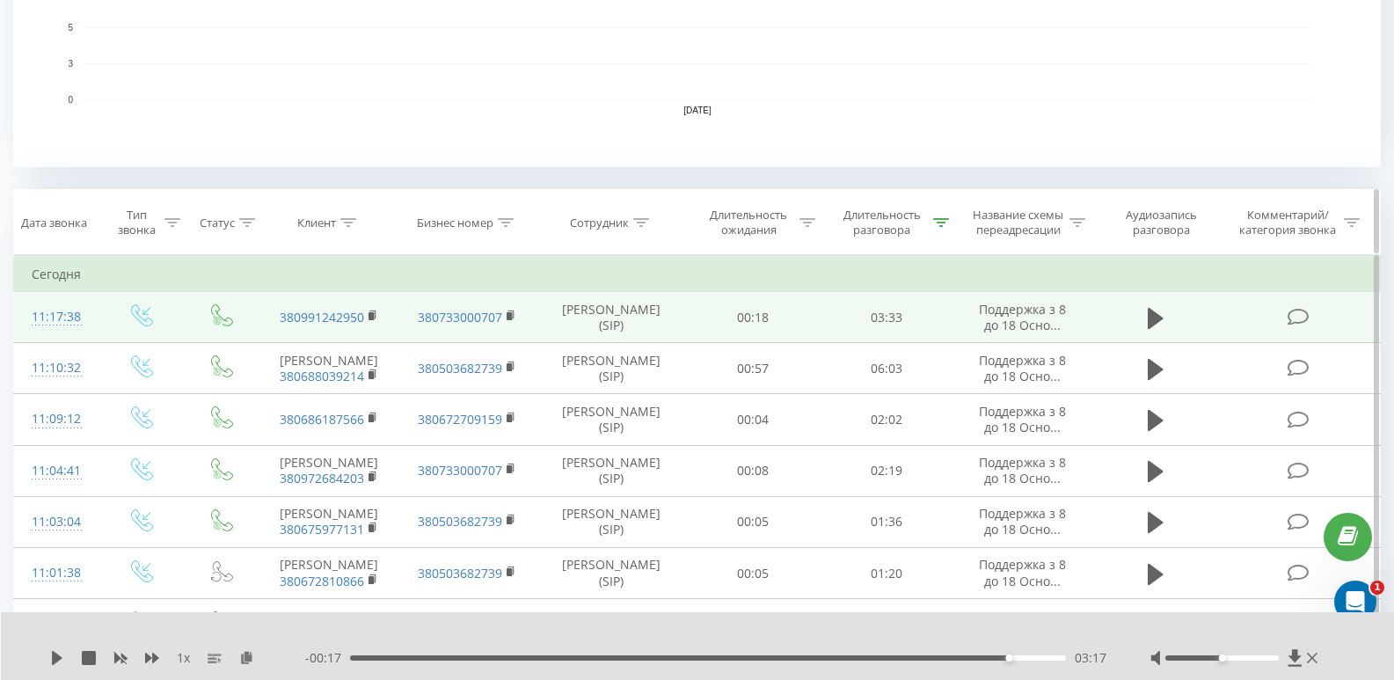
scroll to position [704, 0]
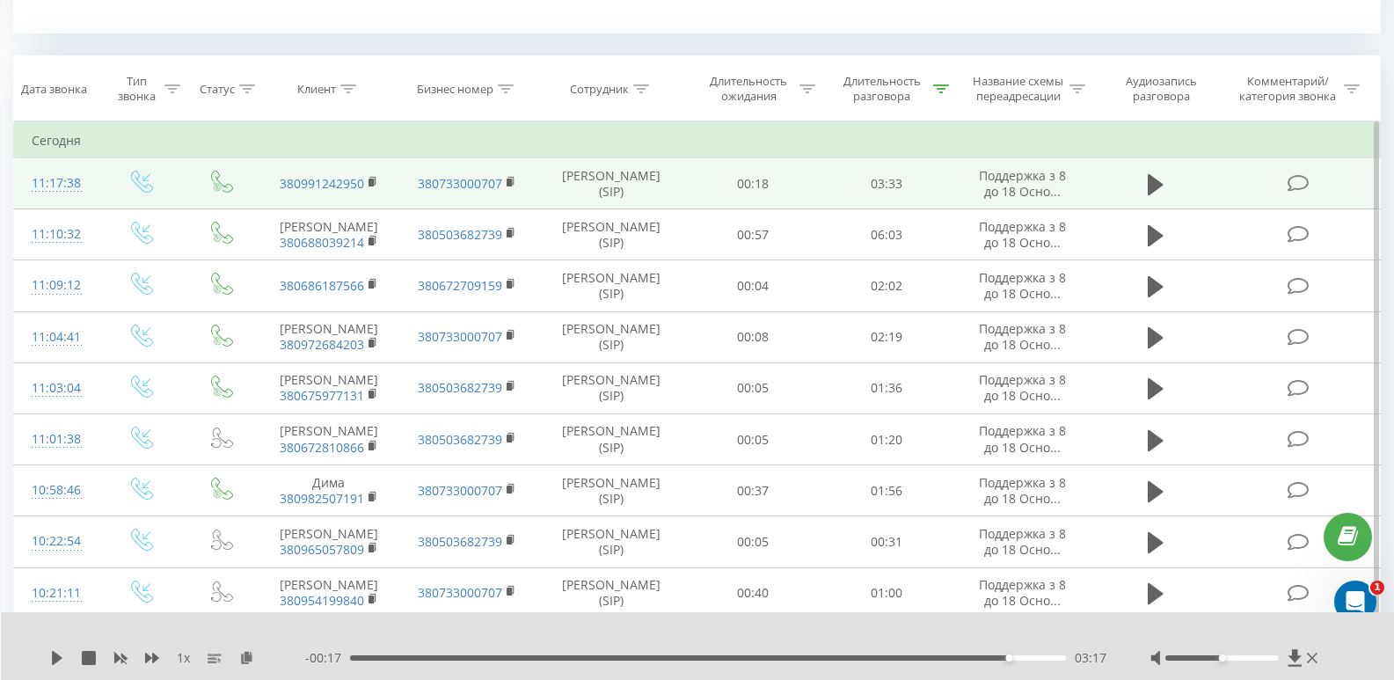
drag, startPoint x: 1009, startPoint y: 654, endPoint x: 933, endPoint y: 661, distance: 76.9
click at [933, 661] on div "- 00:17 03:17 03:17" at bounding box center [705, 658] width 801 height 18
drag, startPoint x: 1004, startPoint y: 662, endPoint x: 975, endPoint y: 662, distance: 29.0
click at [975, 662] on div "- 00:17 03:17 03:17" at bounding box center [705, 658] width 801 height 18
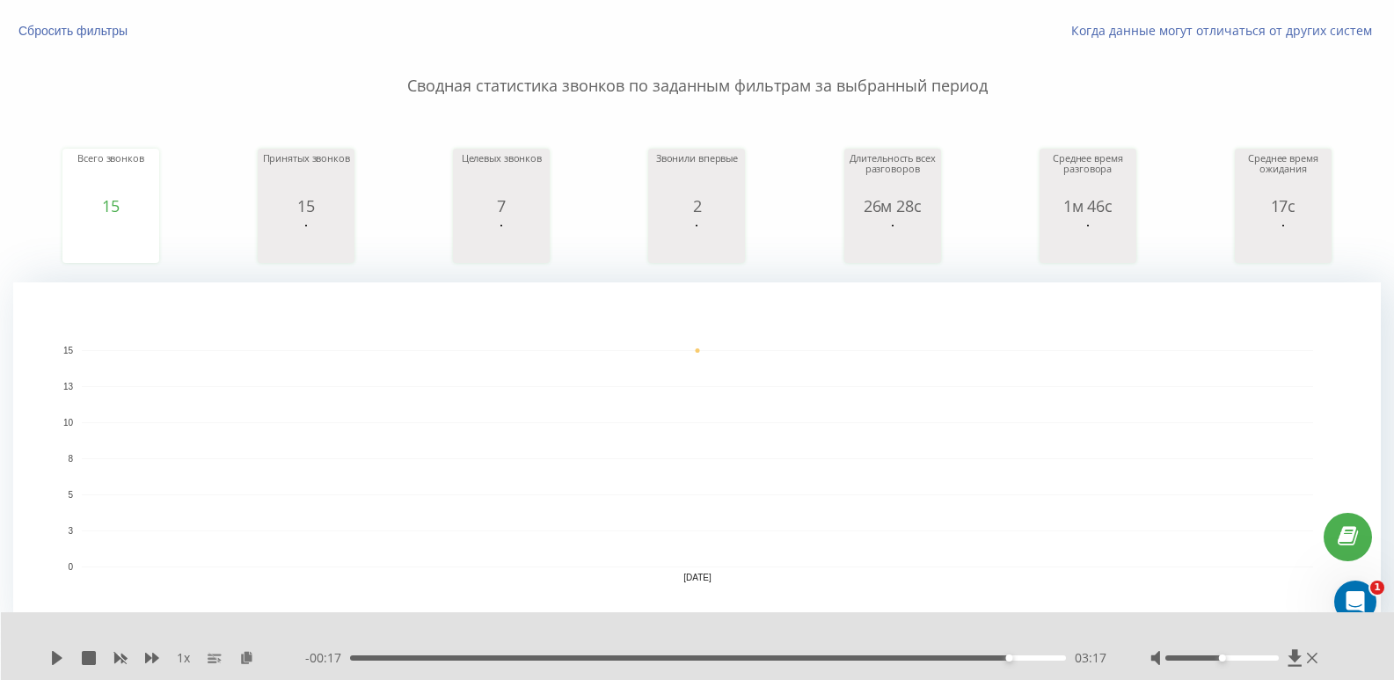
scroll to position [0, 0]
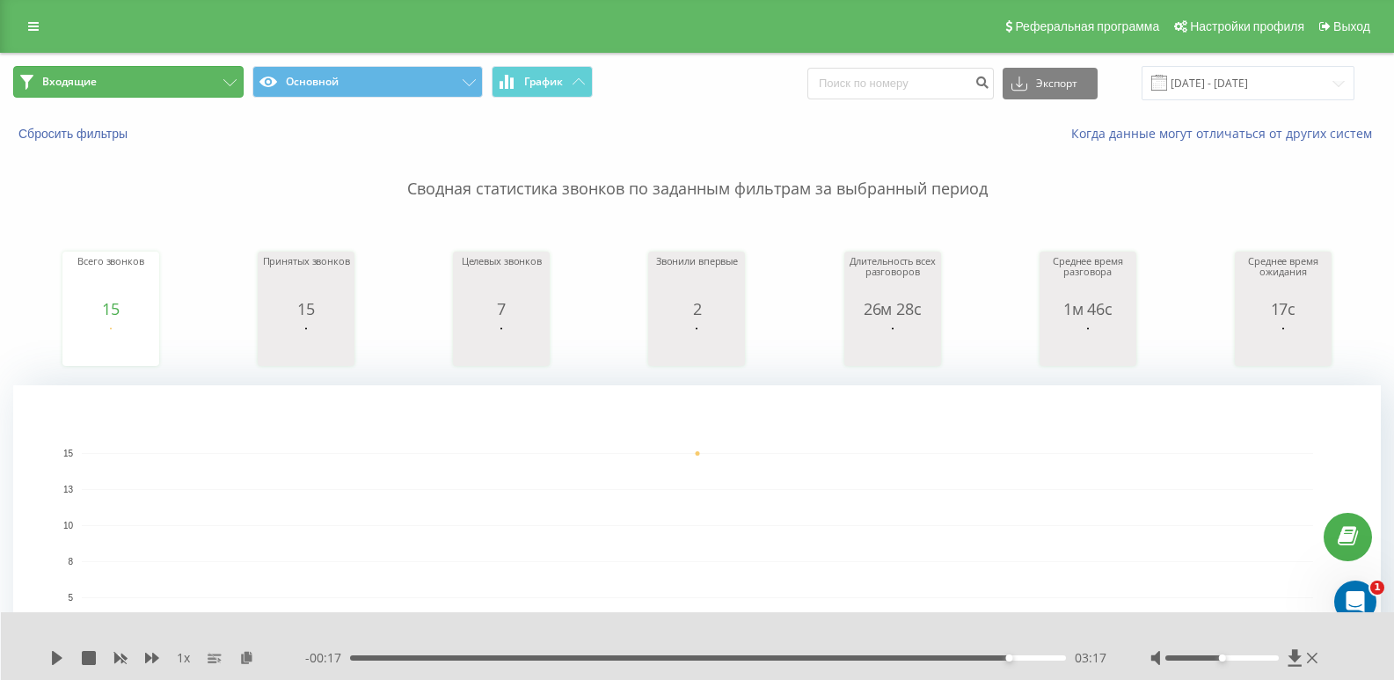
click at [208, 89] on button "Входящие" at bounding box center [128, 82] width 230 height 32
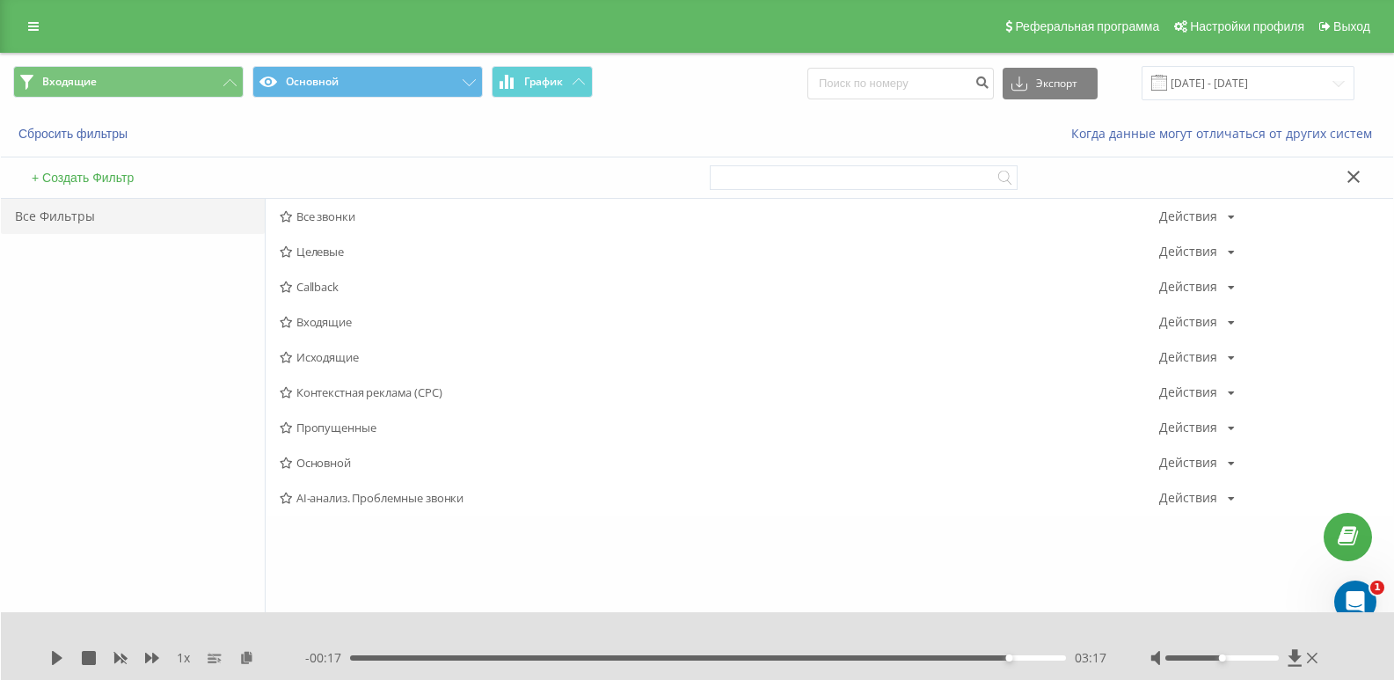
drag, startPoint x: 325, startPoint y: 316, endPoint x: 315, endPoint y: 320, distance: 10.6
click at [324, 316] on span "Входящие" at bounding box center [720, 322] width 880 height 12
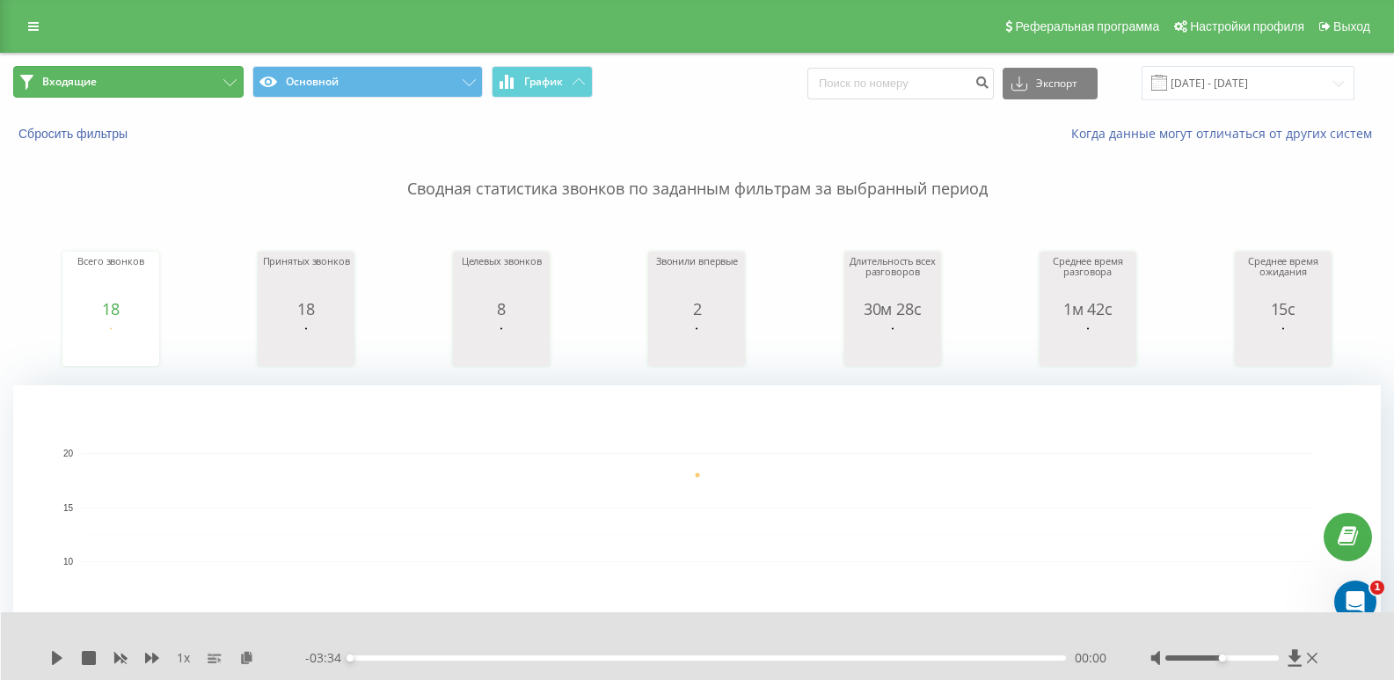
click at [180, 85] on button "Входящие" at bounding box center [128, 82] width 230 height 32
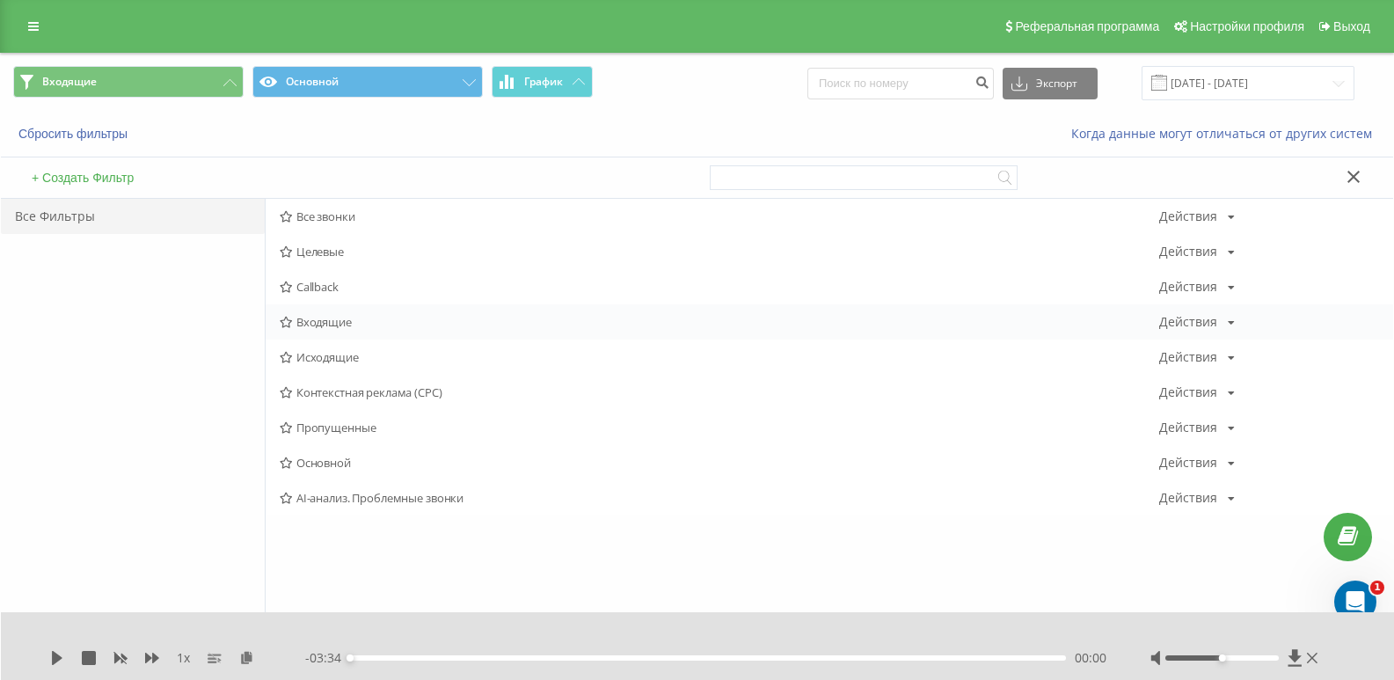
click at [328, 328] on span "Входящие" at bounding box center [720, 322] width 880 height 12
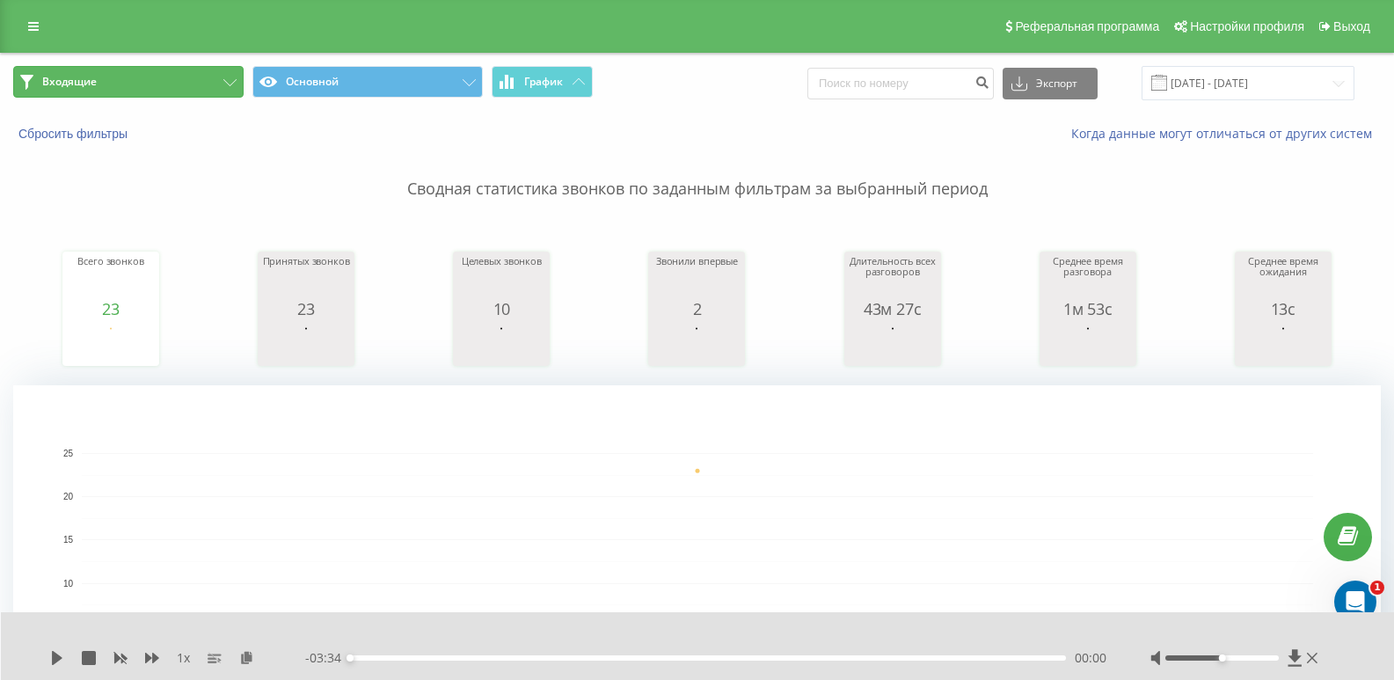
click at [205, 88] on button "Входящие" at bounding box center [128, 82] width 230 height 32
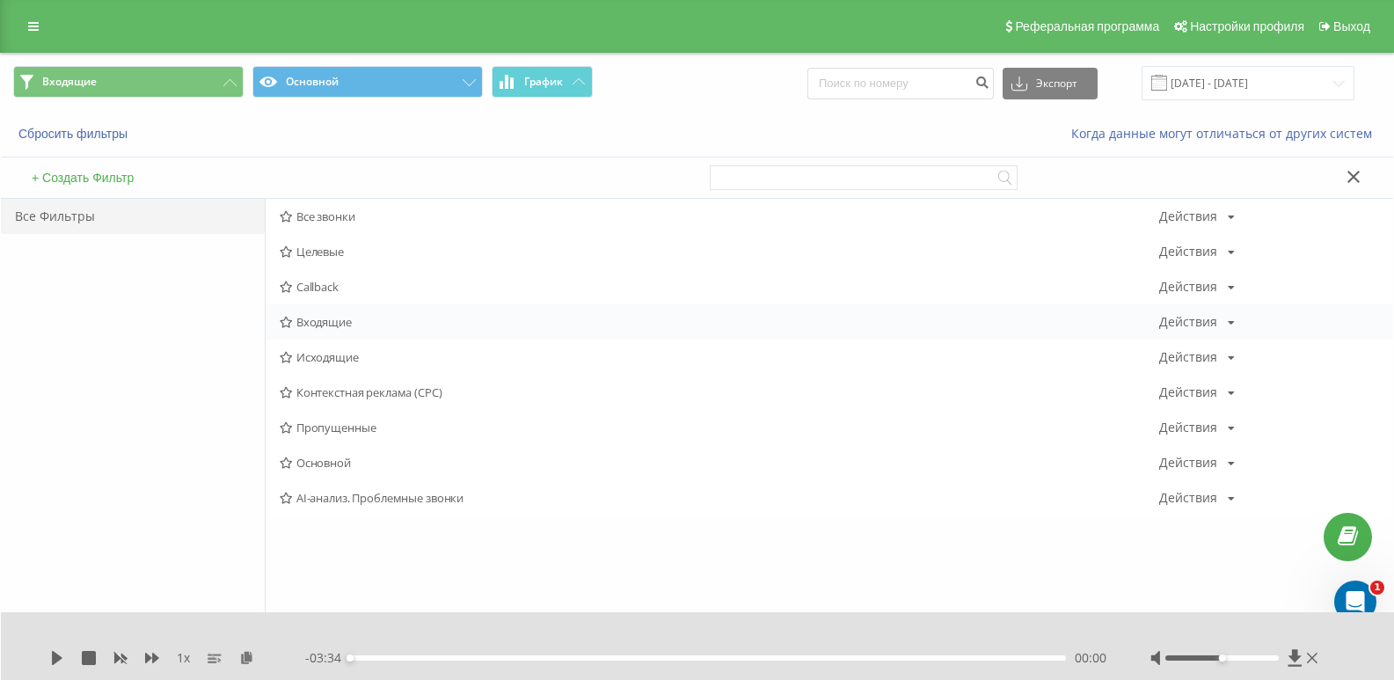
click at [337, 316] on span "Входящие" at bounding box center [720, 322] width 880 height 12
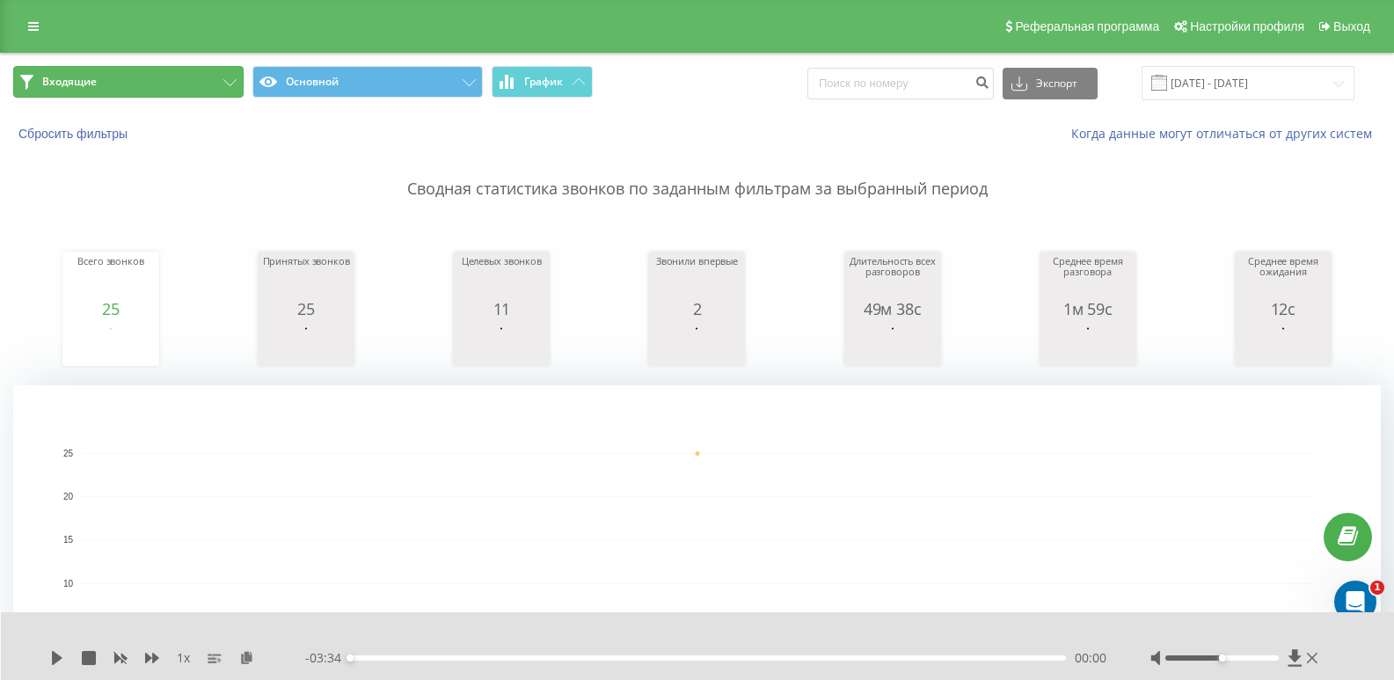
click at [200, 77] on button "Входящие" at bounding box center [128, 82] width 230 height 32
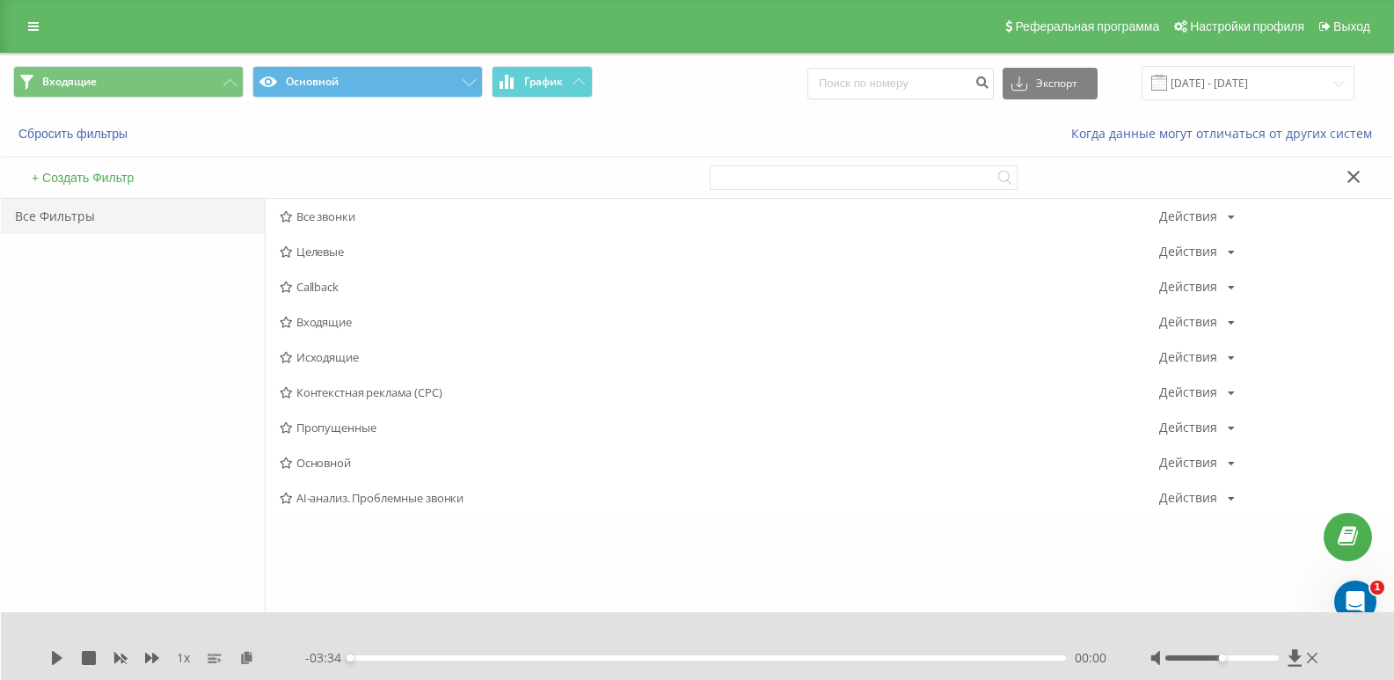
click at [343, 355] on span "Исходящие" at bounding box center [720, 357] width 880 height 12
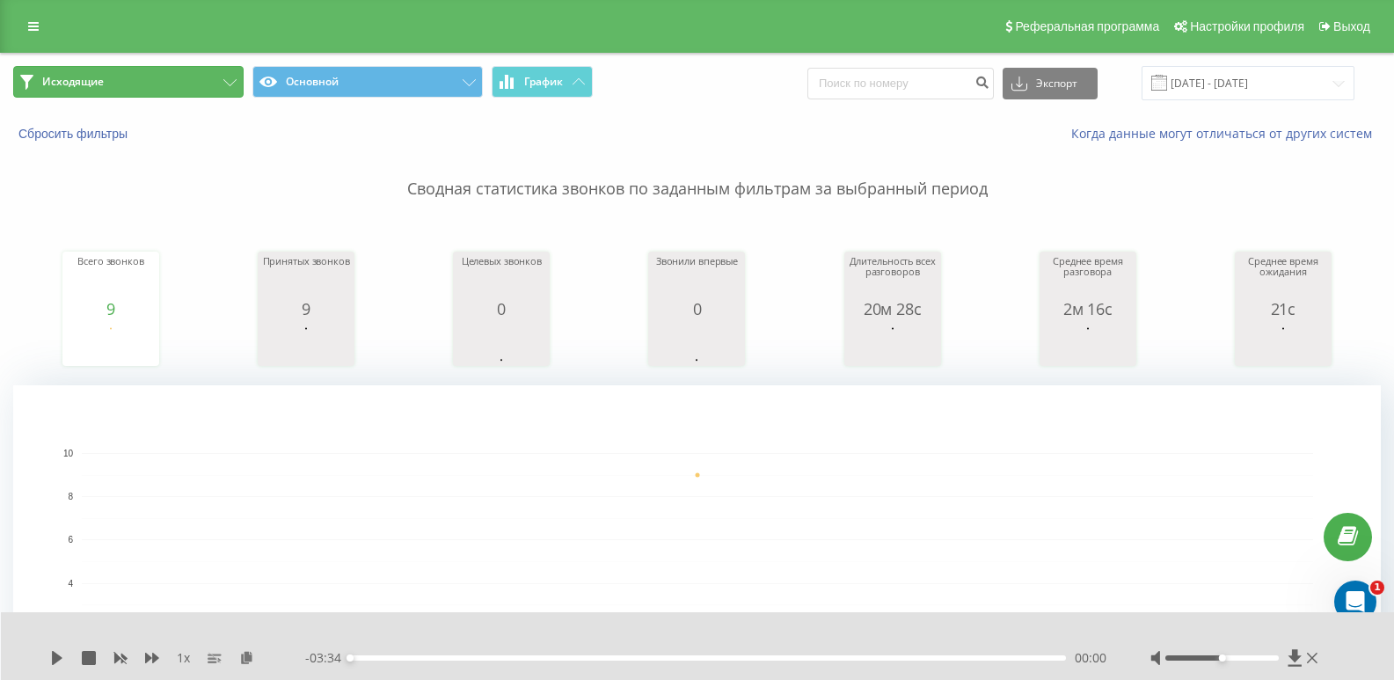
click at [181, 77] on button "Исходящие" at bounding box center [128, 82] width 230 height 32
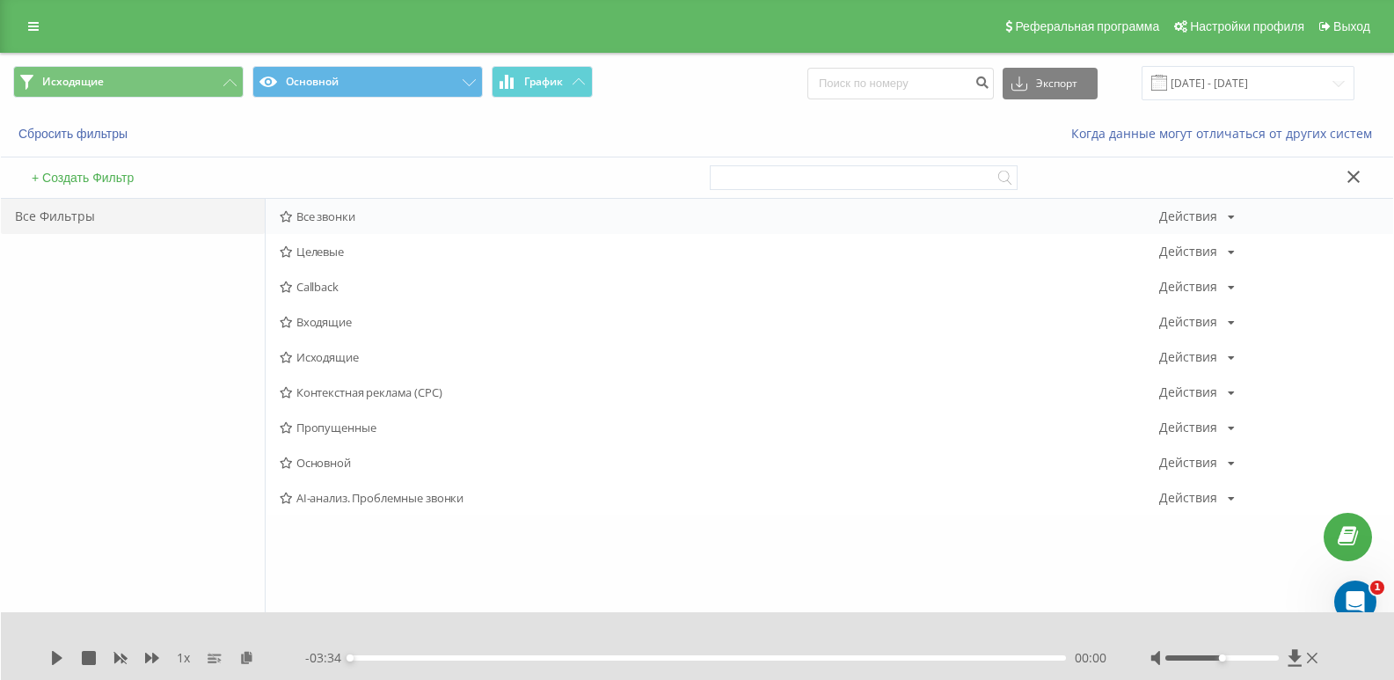
click at [304, 224] on div "Все звонки Действия Редактировать Копировать Удалить По умолчанию Поделиться" at bounding box center [830, 216] width 1128 height 35
click at [307, 220] on span "Все звонки" at bounding box center [720, 216] width 880 height 12
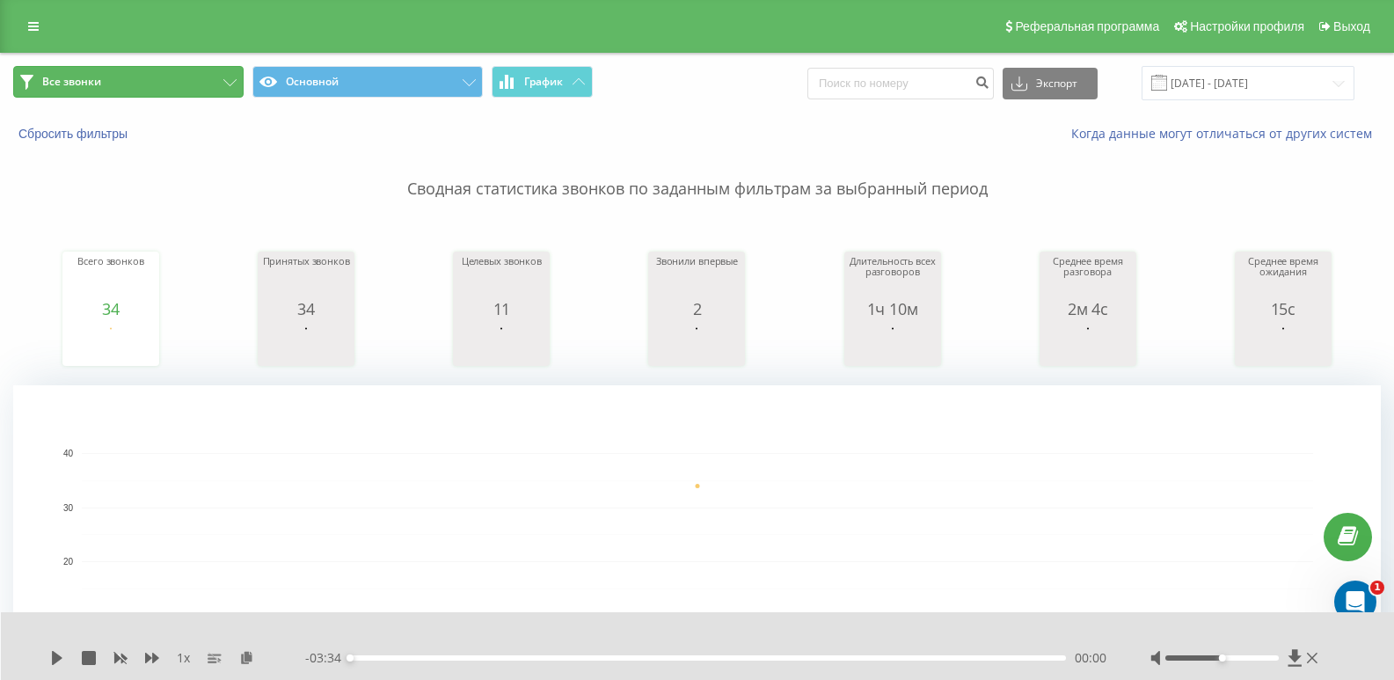
click at [172, 83] on button "Все звонки" at bounding box center [128, 82] width 230 height 32
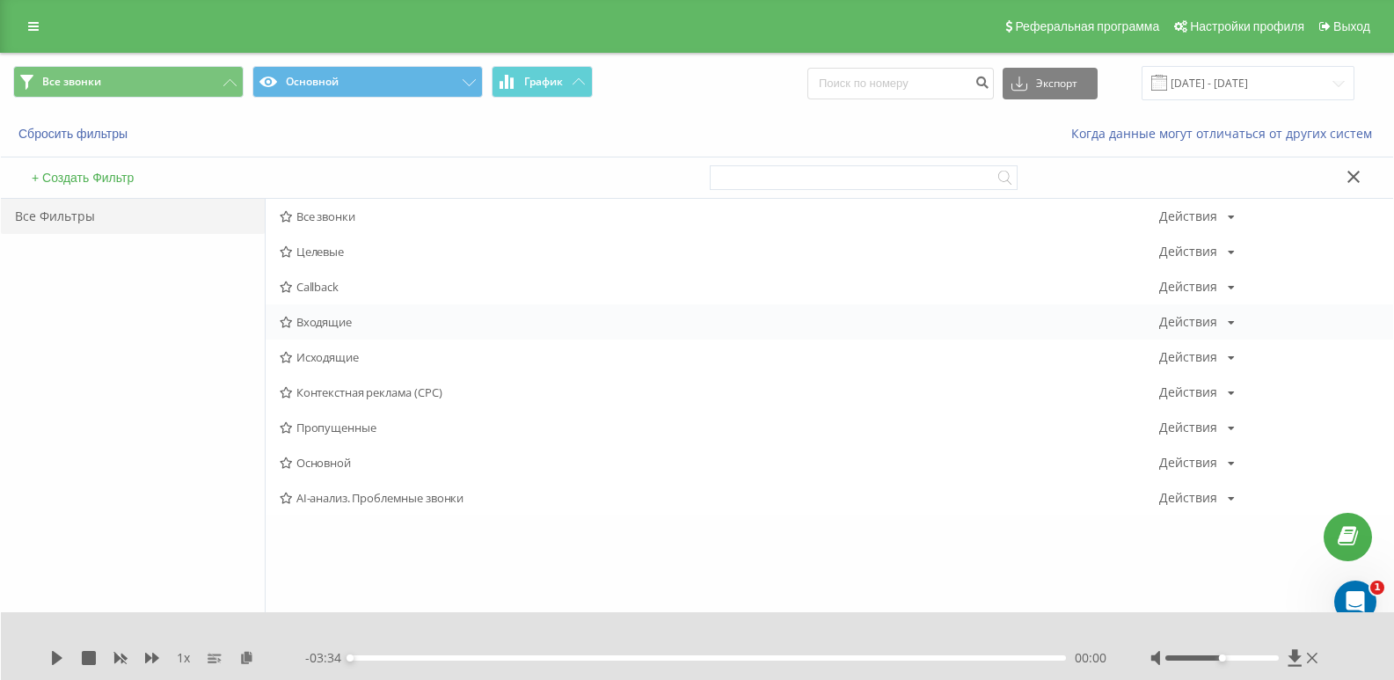
click at [339, 330] on div "Входящие Действия Редактировать Копировать Удалить По умолчанию Поделиться" at bounding box center [830, 321] width 1128 height 35
click at [330, 322] on span "Входящие" at bounding box center [720, 322] width 880 height 12
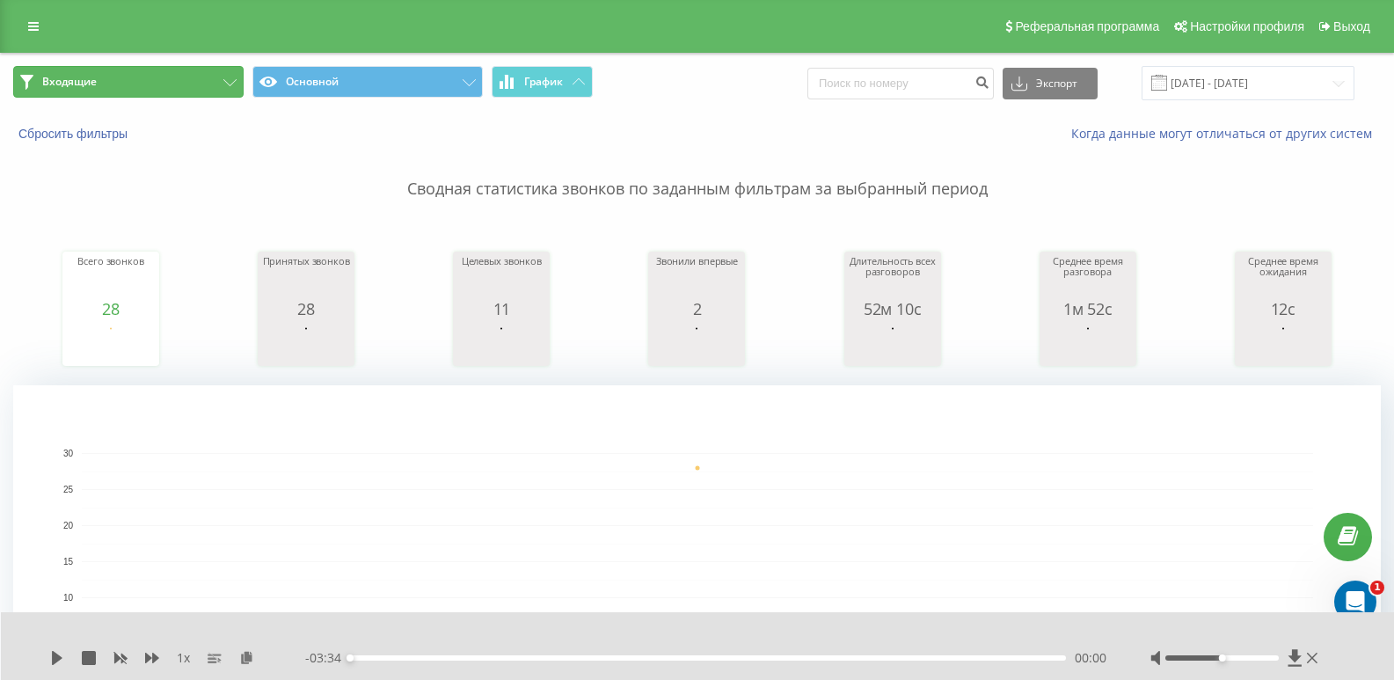
click at [191, 85] on button "Входящие" at bounding box center [128, 82] width 230 height 32
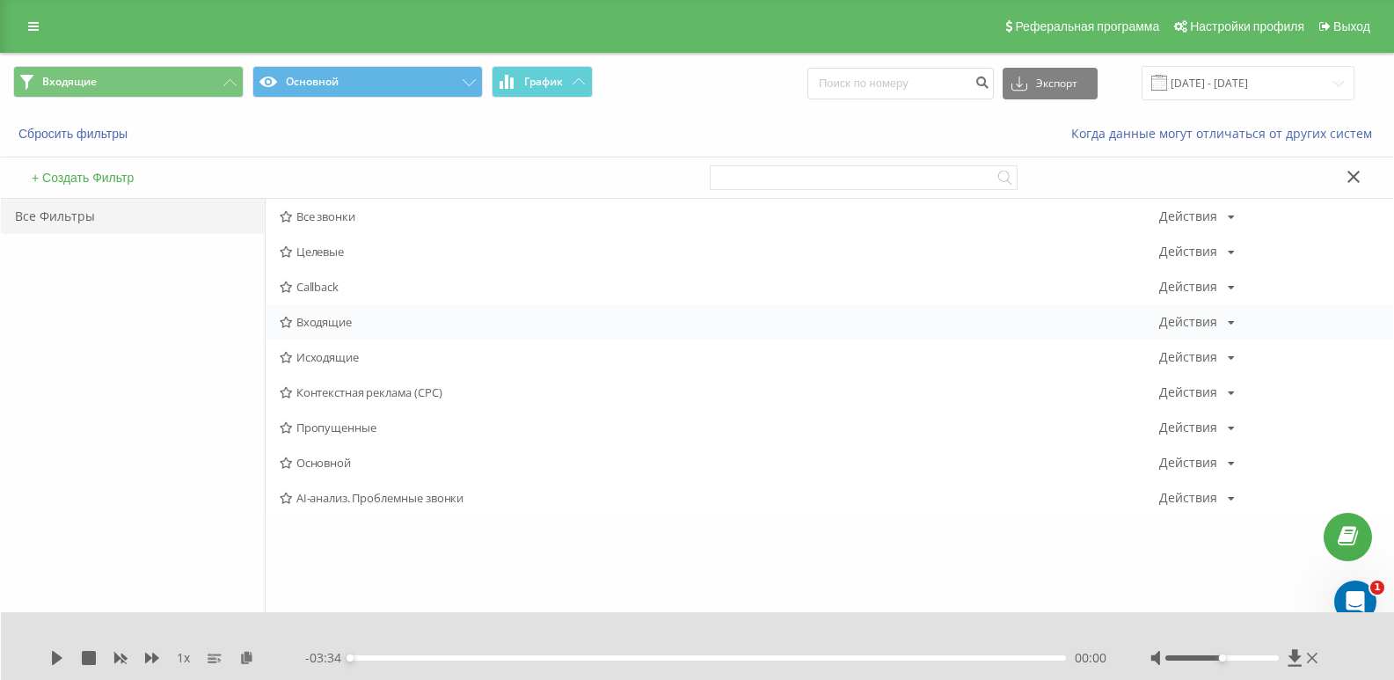
click at [312, 312] on div "Входящие Действия Редактировать Копировать Удалить По умолчанию Поделиться" at bounding box center [830, 321] width 1128 height 35
click at [312, 320] on span "Входящие" at bounding box center [720, 322] width 880 height 12
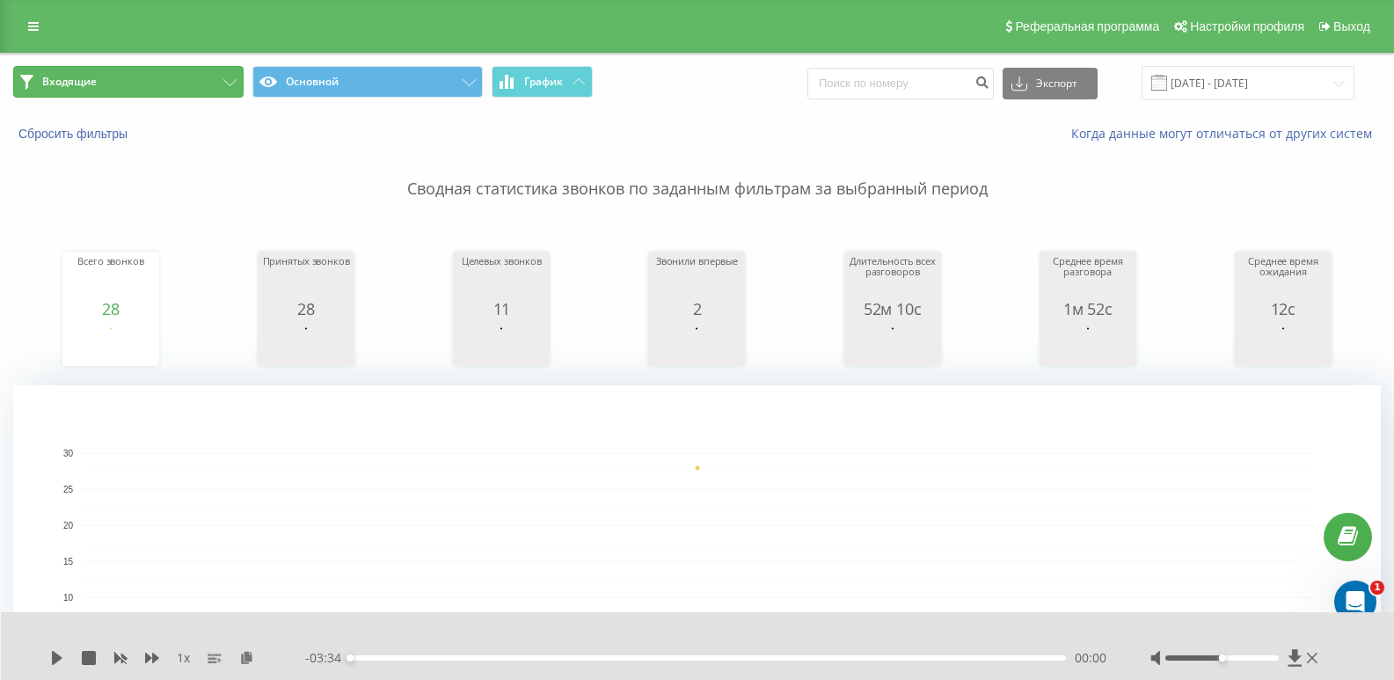
click at [203, 90] on button "Входящие" at bounding box center [128, 82] width 230 height 32
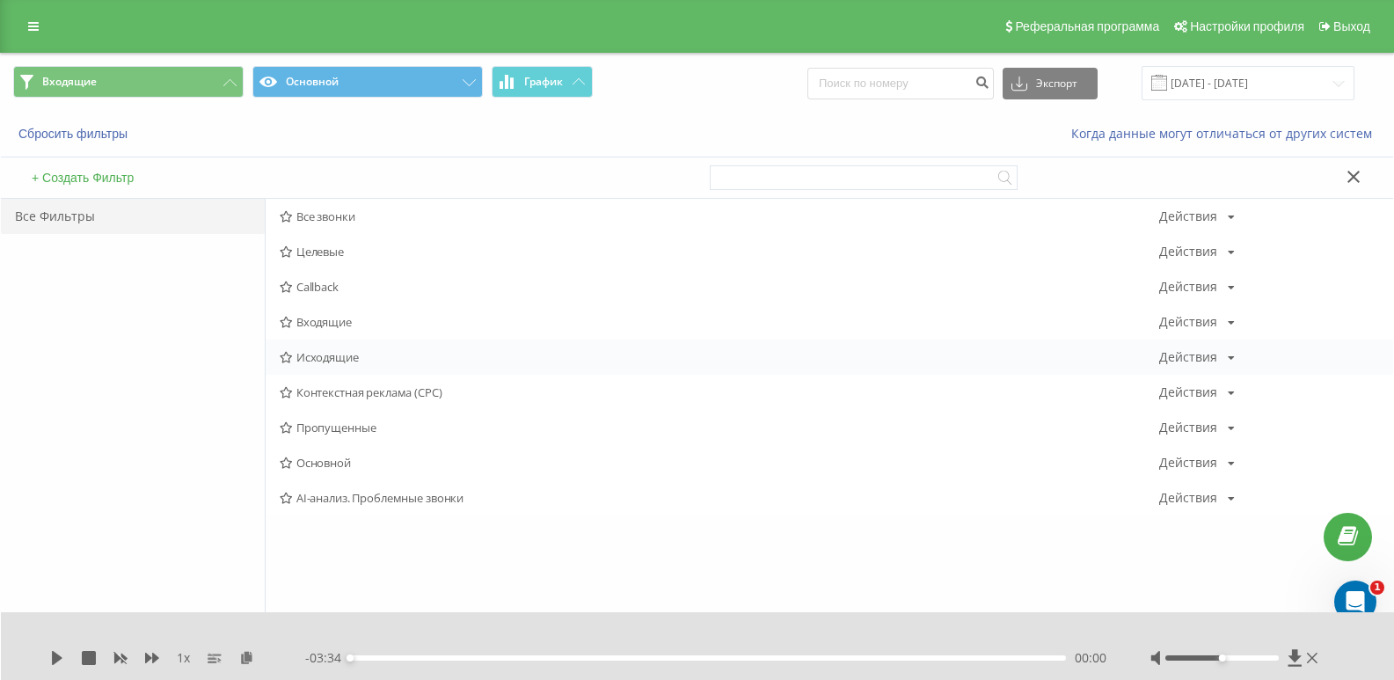
click at [317, 367] on div "Исходящие Действия Редактировать Копировать Удалить По умолчанию Поделиться" at bounding box center [830, 357] width 1128 height 35
click at [314, 360] on span "Исходящие" at bounding box center [720, 357] width 880 height 12
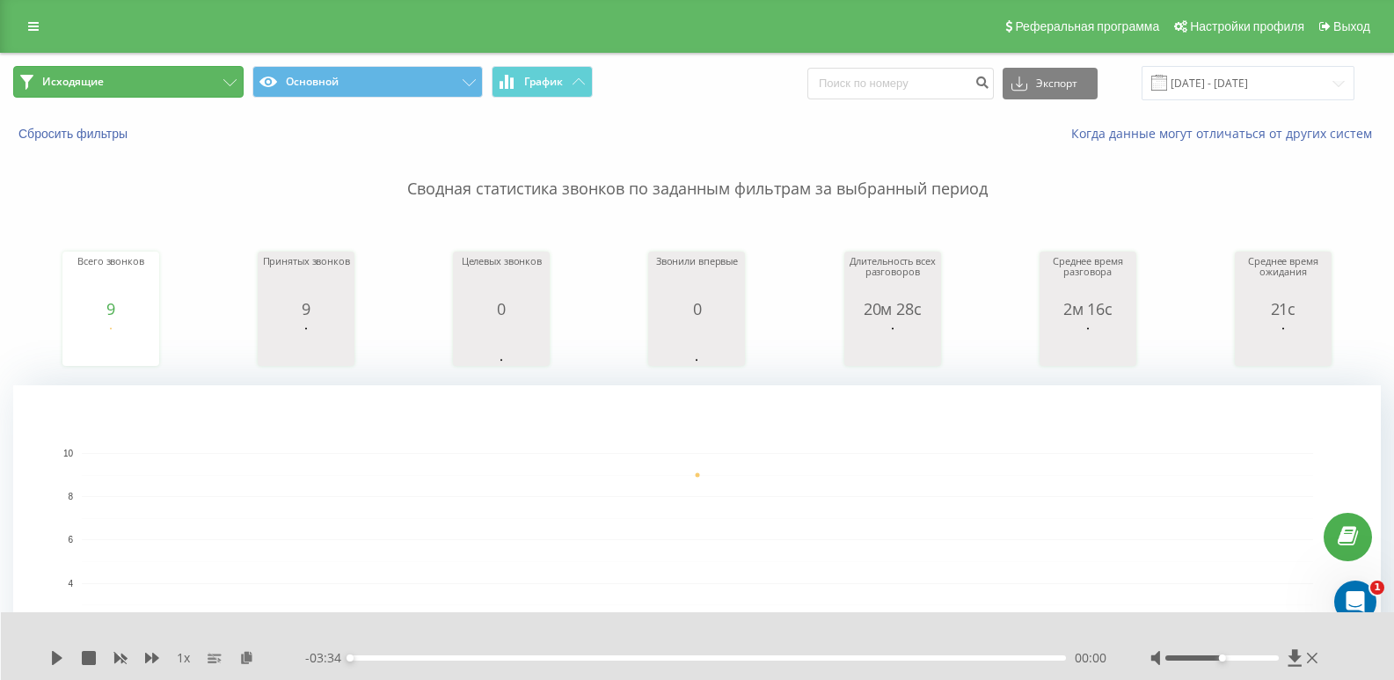
click at [209, 91] on button "Исходящие" at bounding box center [128, 82] width 230 height 32
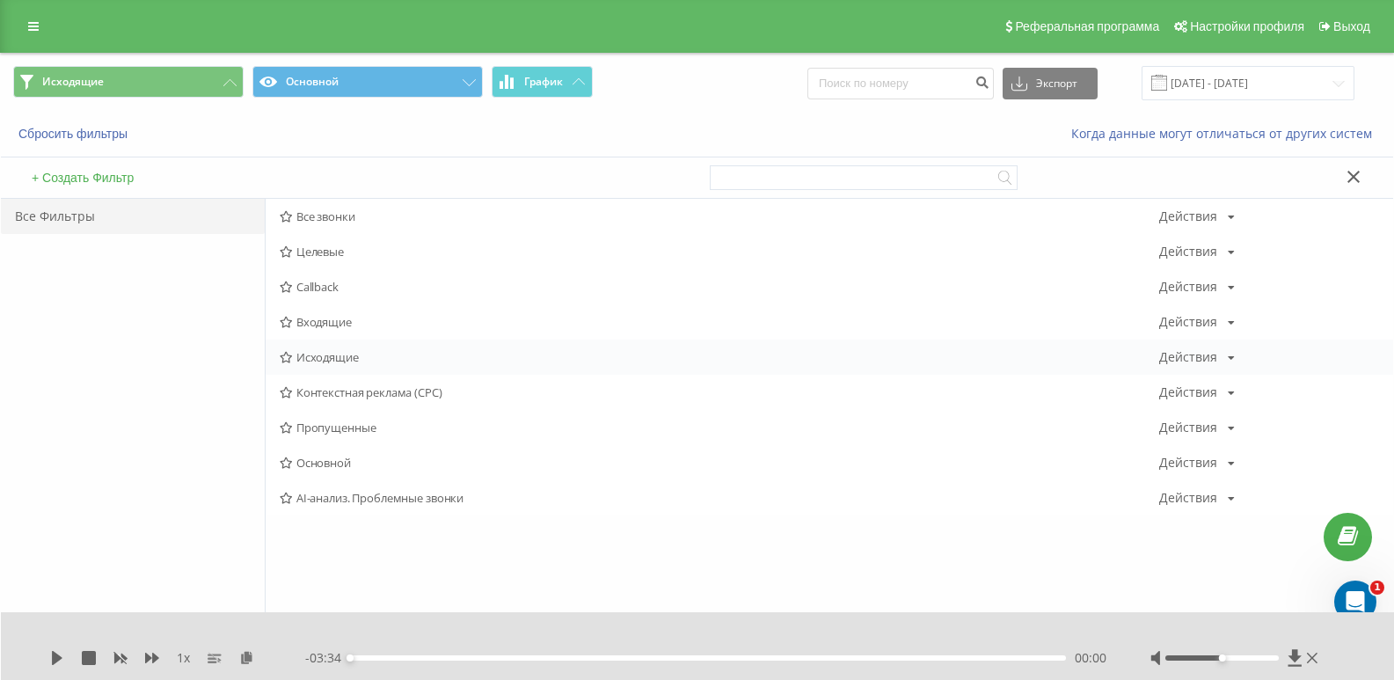
click at [315, 359] on span "Исходящие" at bounding box center [720, 357] width 880 height 12
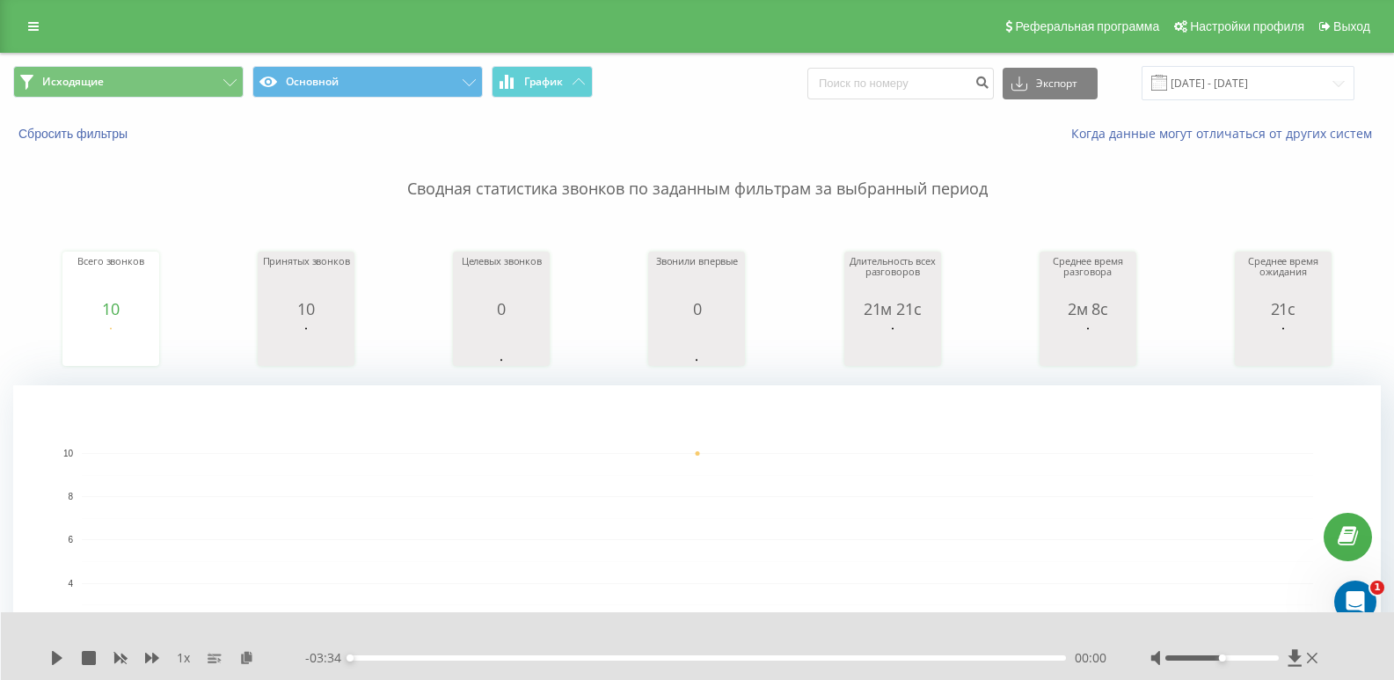
click at [179, 104] on div "Исходящие Основной График Экспорт .csv .xls .xlsx [DATE] - [DATE]" at bounding box center [697, 83] width 1393 height 59
click at [206, 93] on button "Исходящие" at bounding box center [128, 82] width 230 height 32
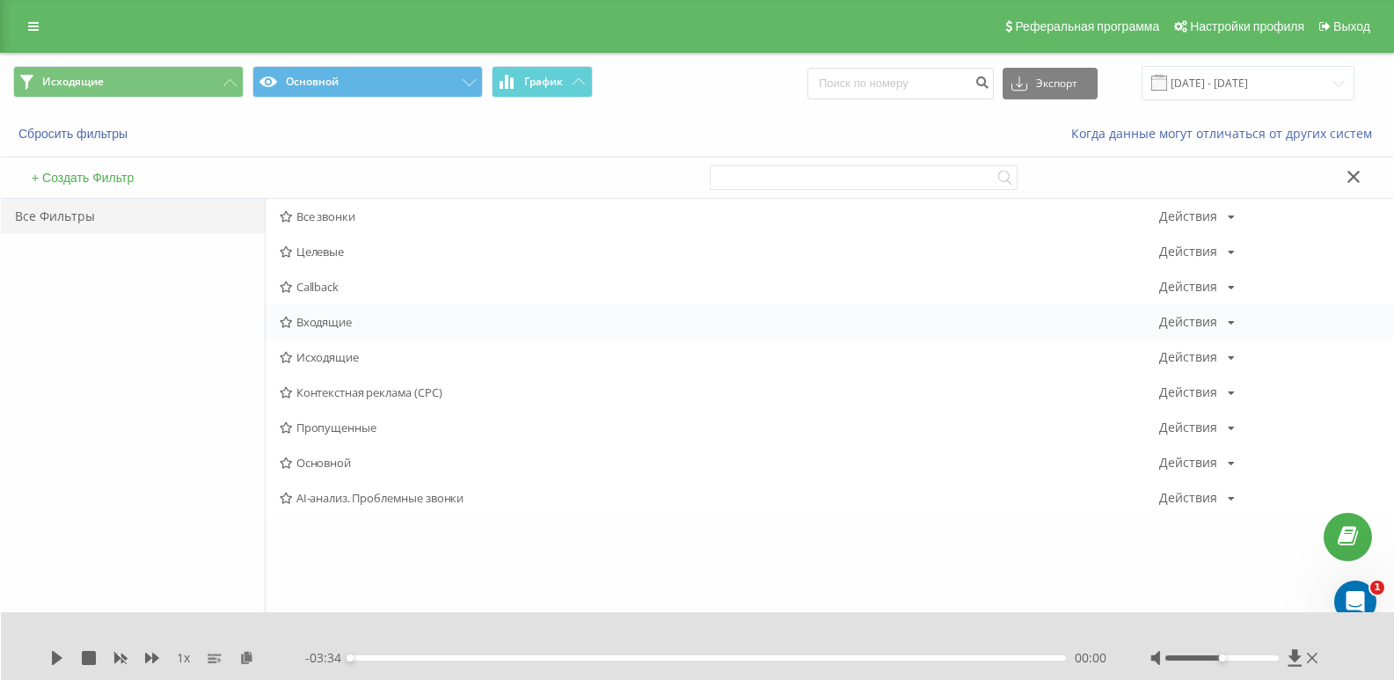
click at [314, 316] on span "Входящие" at bounding box center [720, 322] width 880 height 12
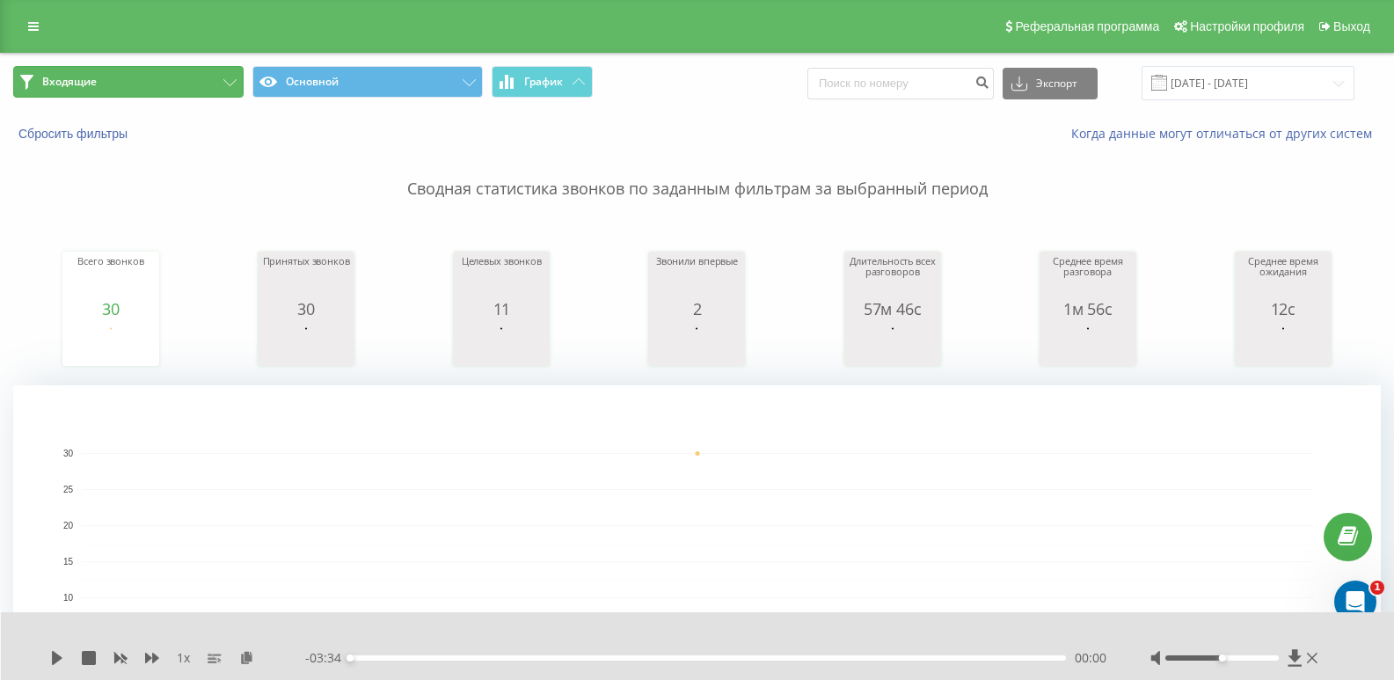
click at [168, 81] on button "Входящие" at bounding box center [128, 82] width 230 height 32
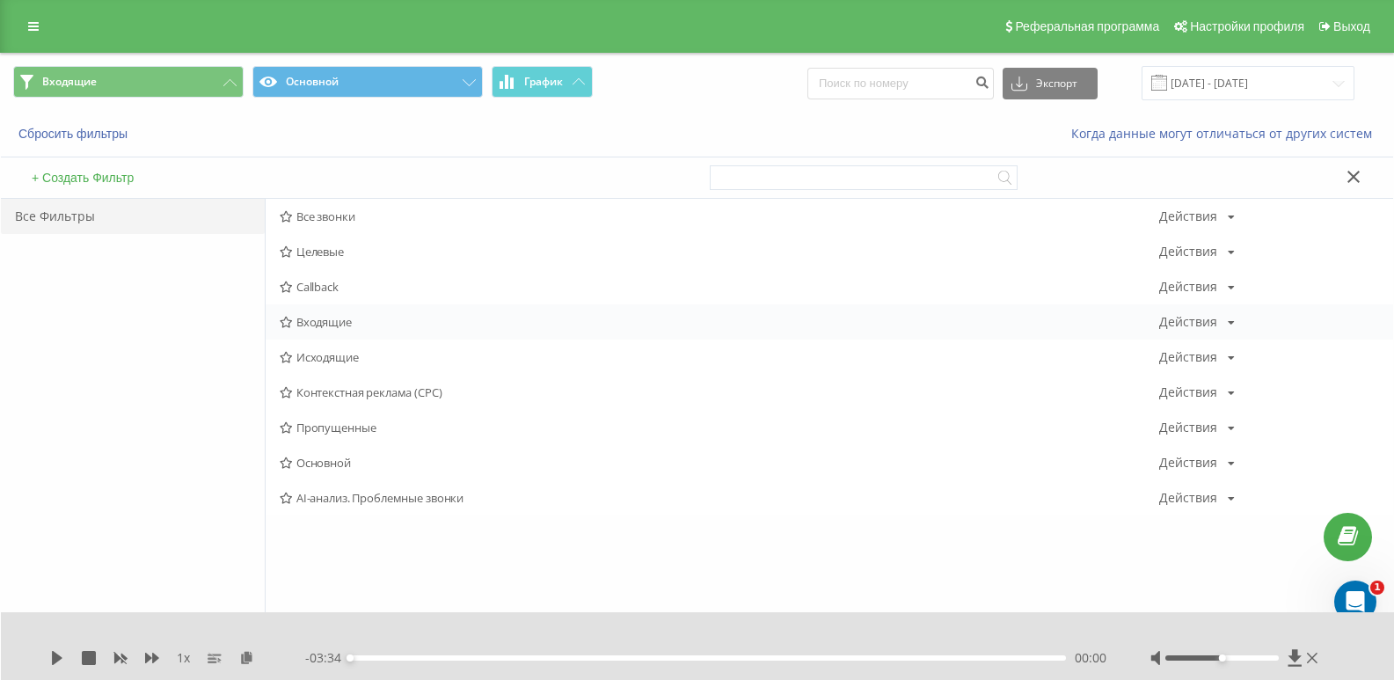
click at [311, 316] on span "Входящие" at bounding box center [720, 322] width 880 height 12
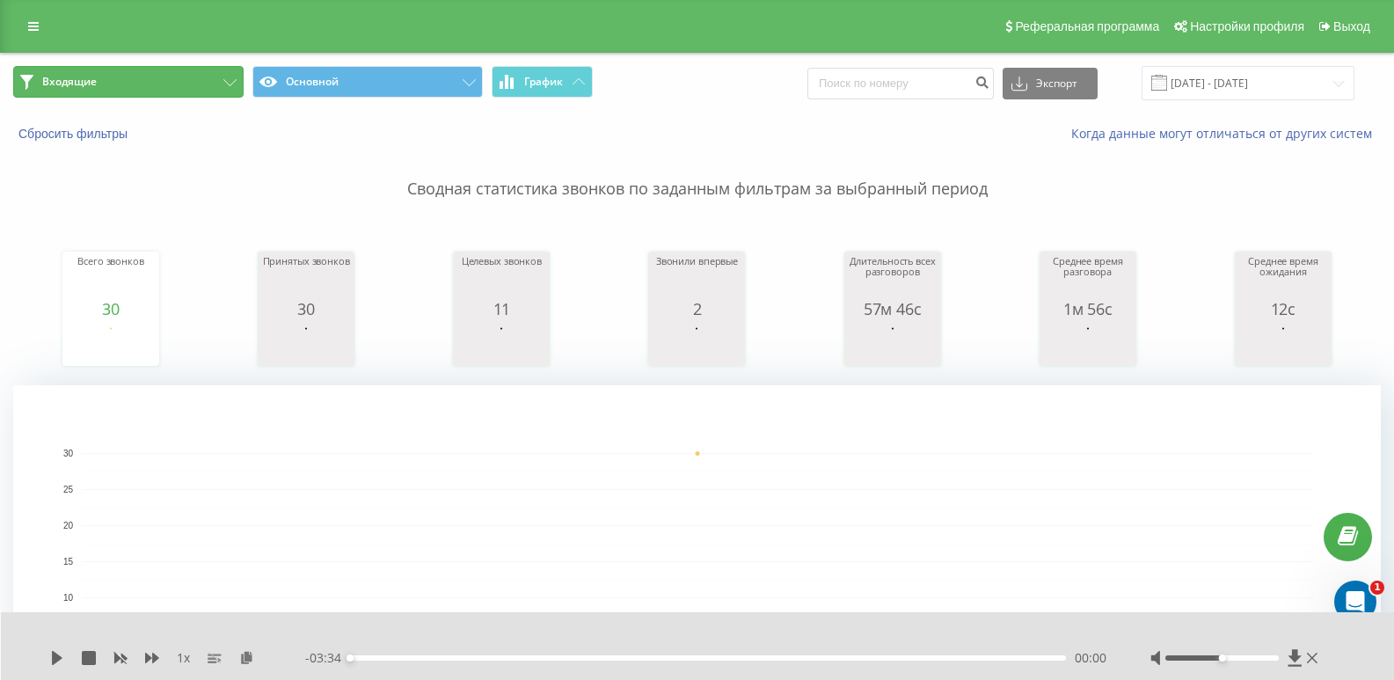
click at [216, 77] on button "Входящие" at bounding box center [128, 82] width 230 height 32
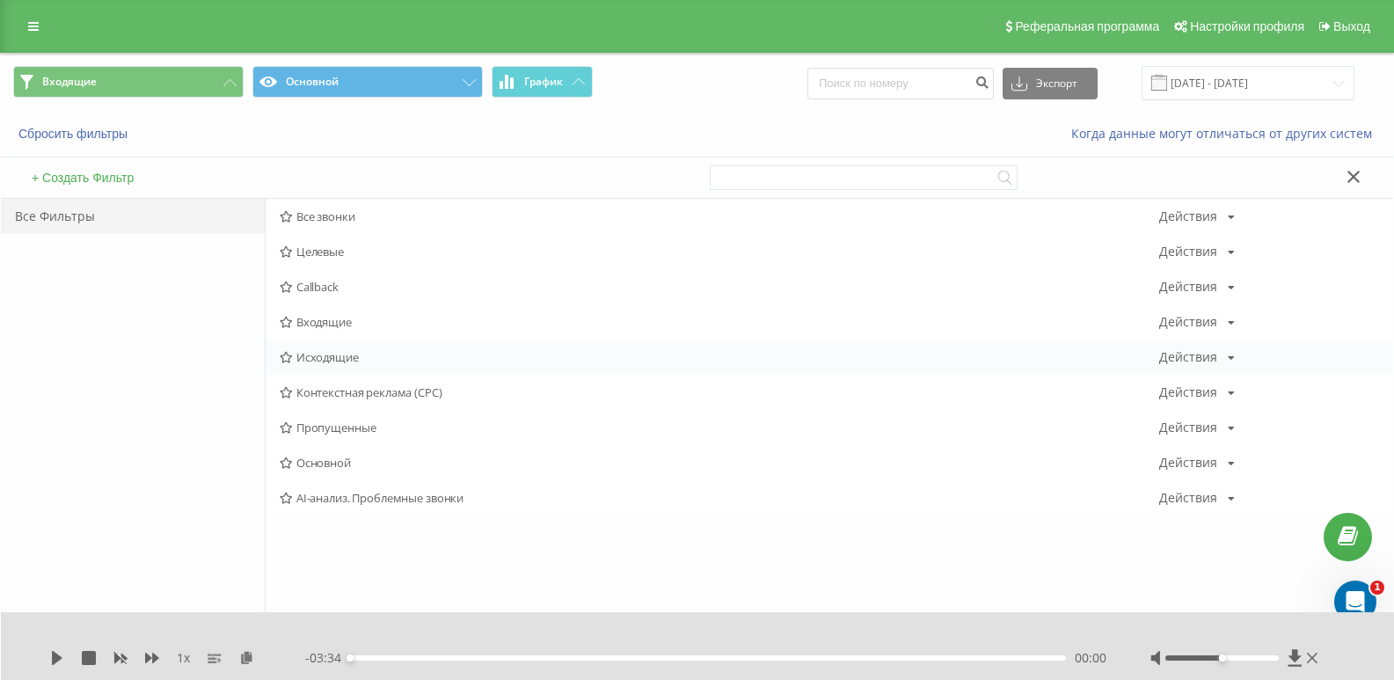
click at [354, 354] on span "Исходящие" at bounding box center [720, 357] width 880 height 12
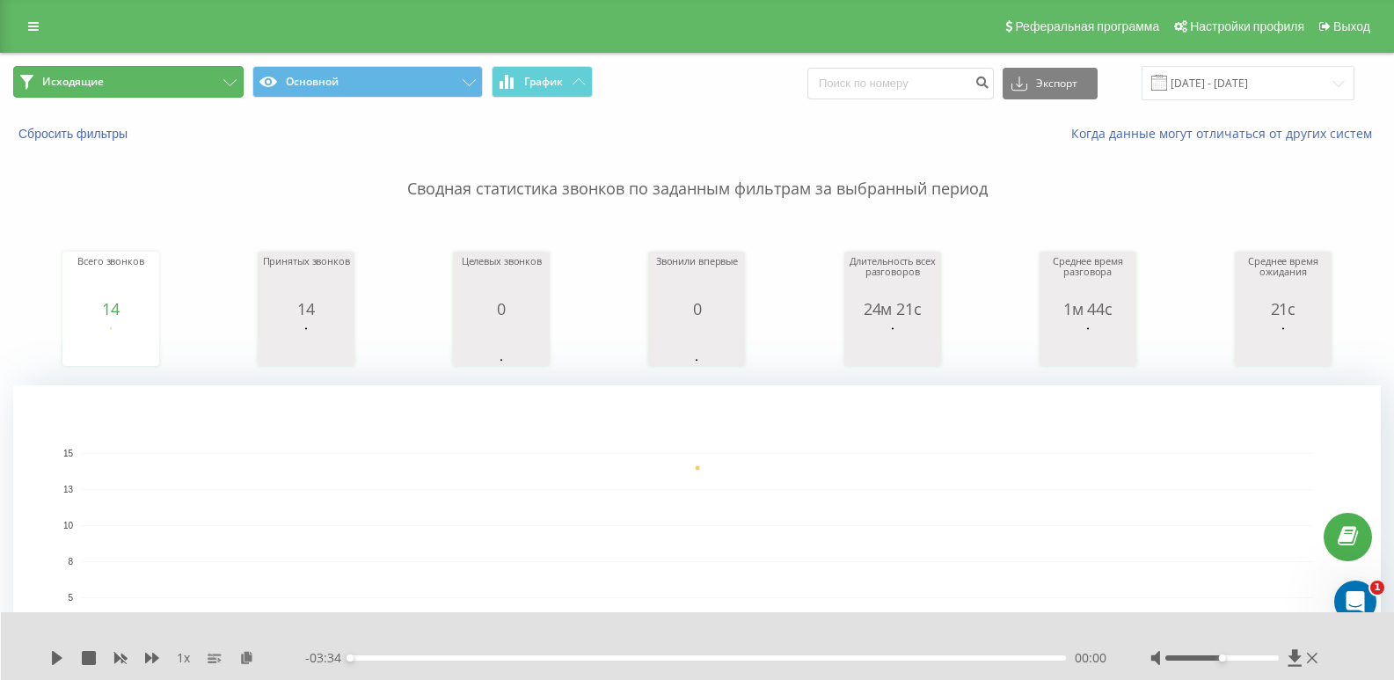
click at [208, 85] on button "Исходящие" at bounding box center [128, 82] width 230 height 32
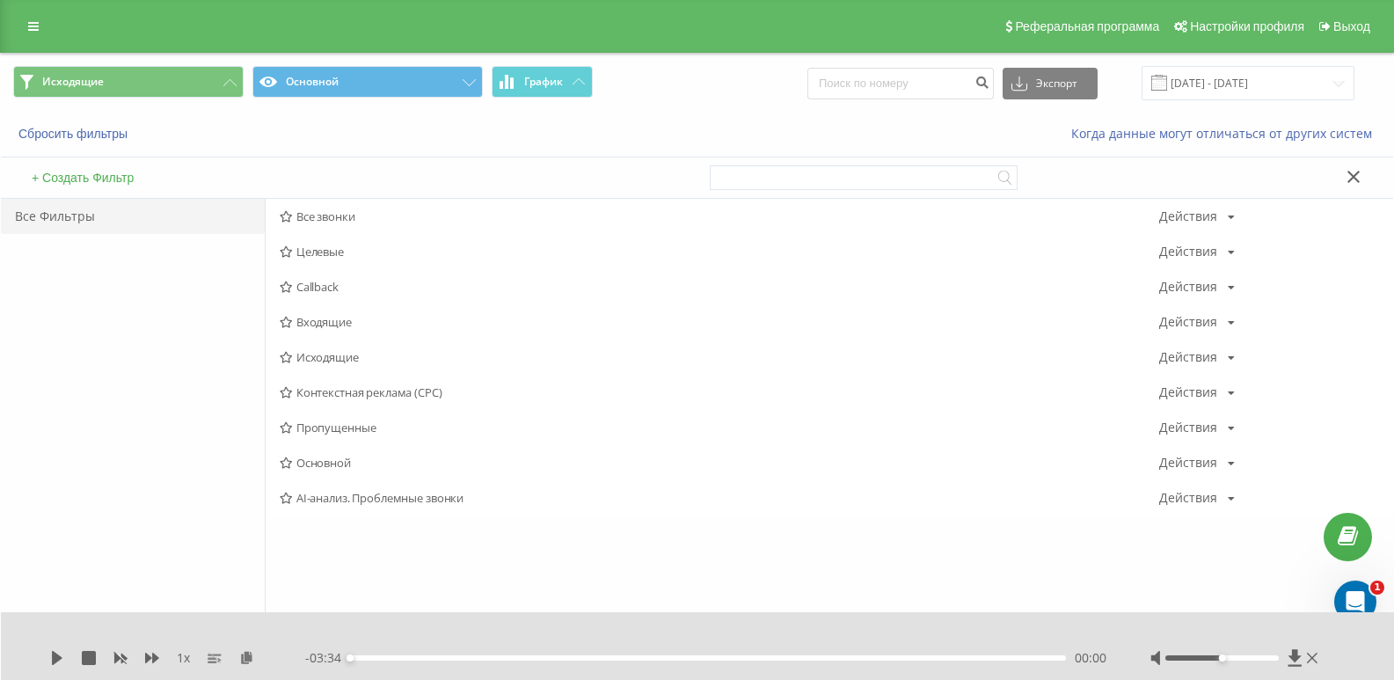
drag, startPoint x: 335, startPoint y: 321, endPoint x: 329, endPoint y: 484, distance: 162.9
click at [334, 321] on span "Входящие" at bounding box center [720, 322] width 880 height 12
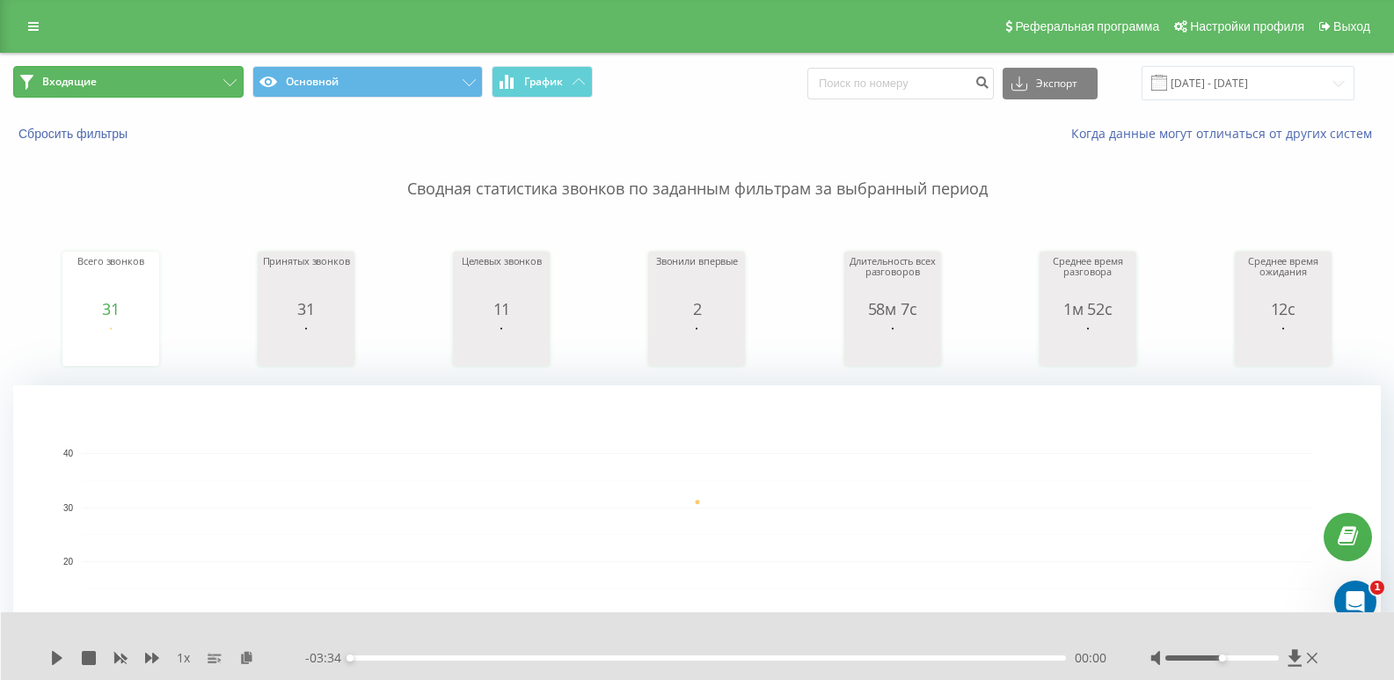
click at [201, 91] on button "Входящие" at bounding box center [128, 82] width 230 height 32
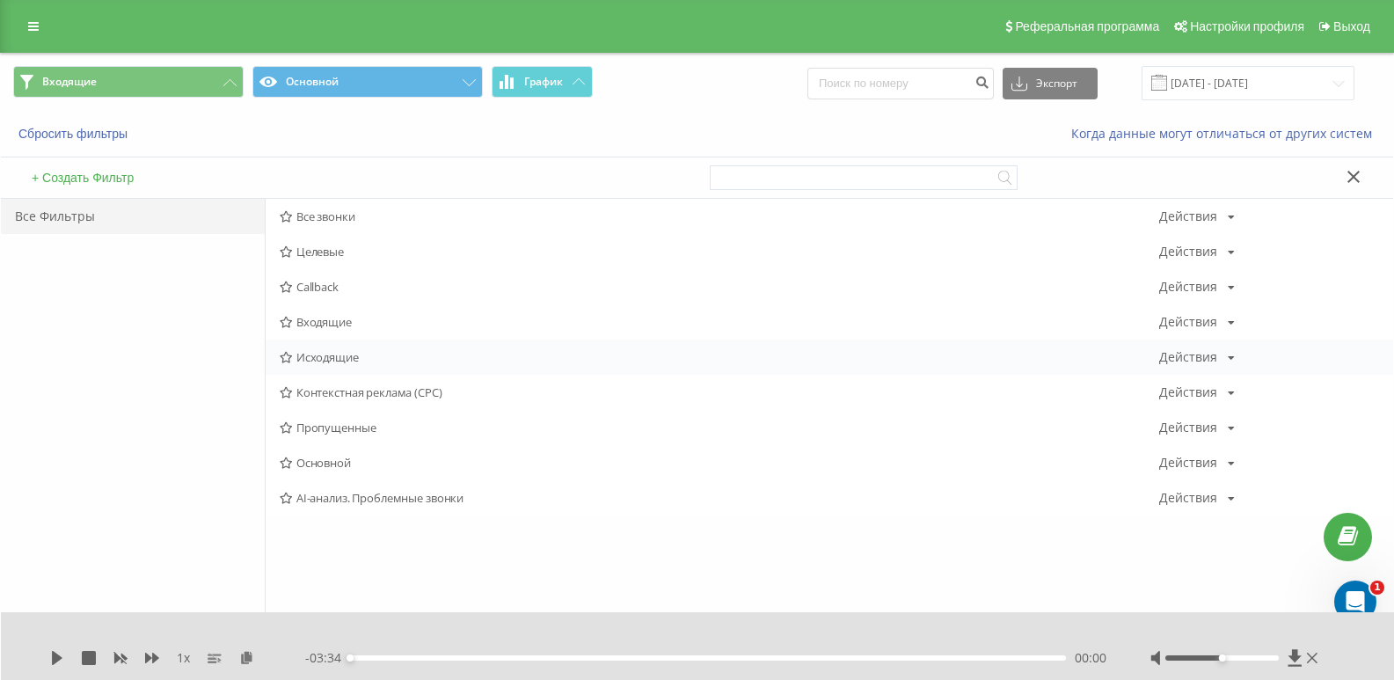
click at [304, 359] on span "Исходящие" at bounding box center [720, 357] width 880 height 12
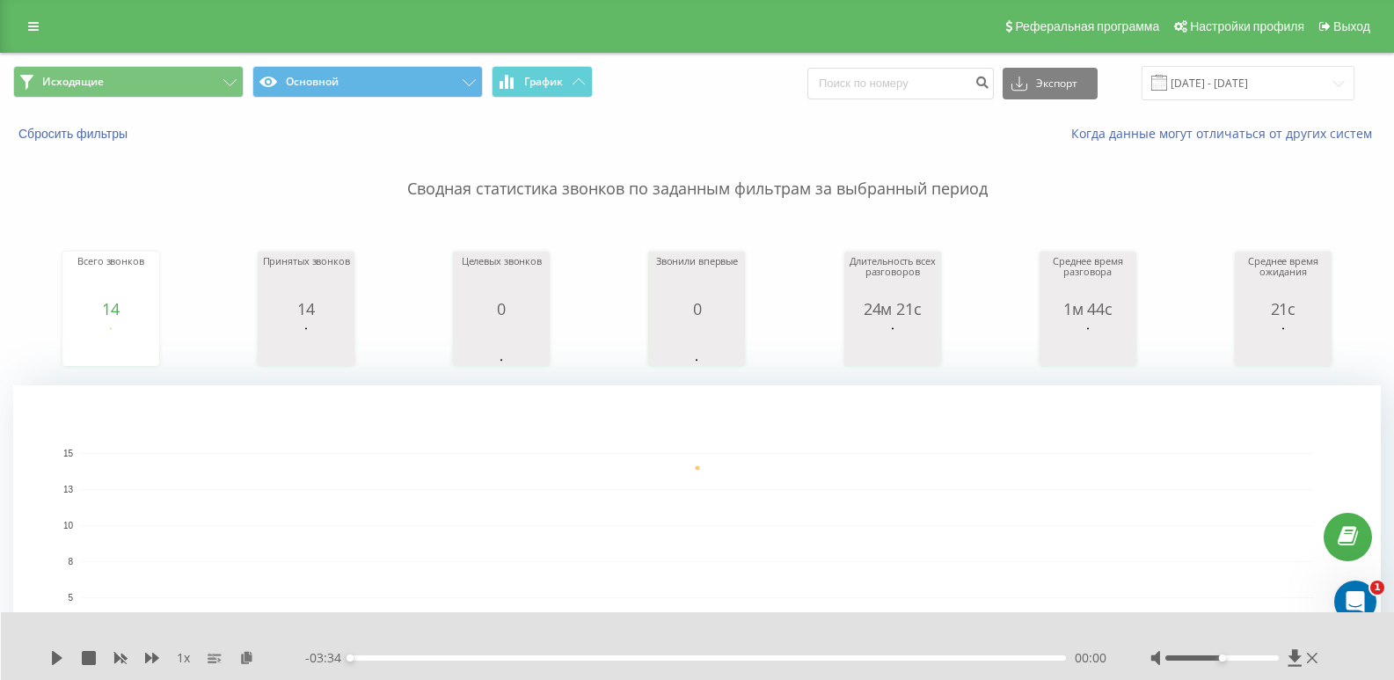
click at [230, 65] on div "Исходящие Основной График Экспорт .csv .xls .xlsx [DATE] - [DATE]" at bounding box center [697, 83] width 1393 height 59
click at [222, 77] on button "Исходящие" at bounding box center [128, 82] width 230 height 32
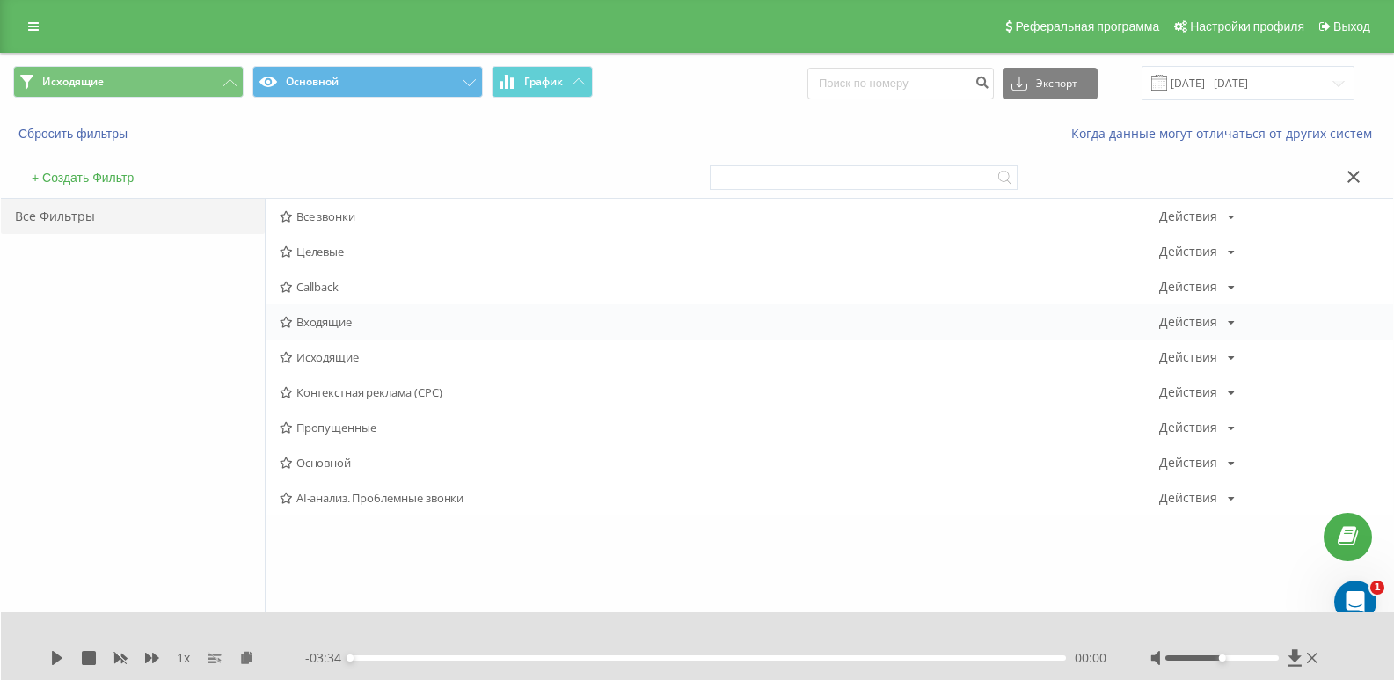
click at [333, 333] on div "Входящие Действия Редактировать Копировать Удалить По умолчанию Поделиться" at bounding box center [830, 321] width 1128 height 35
click at [331, 325] on span "Входящие" at bounding box center [720, 322] width 880 height 12
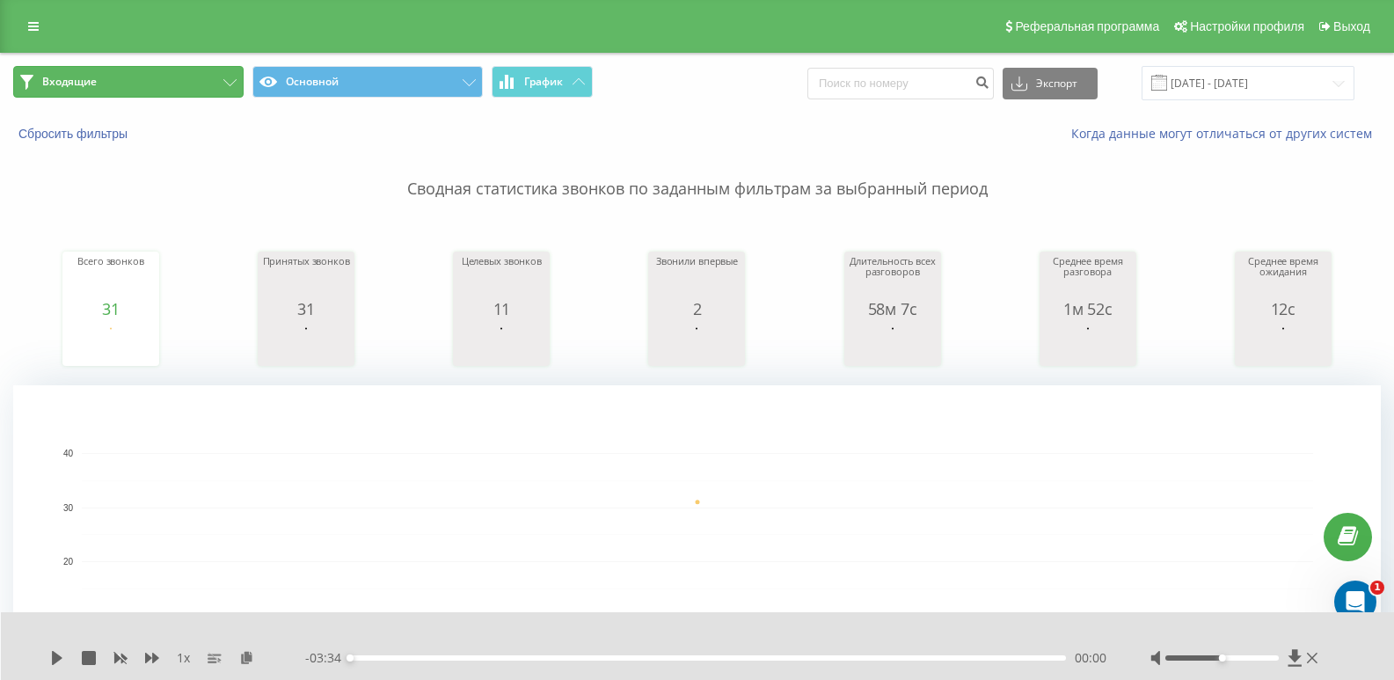
click at [230, 74] on button "Входящие" at bounding box center [128, 82] width 230 height 32
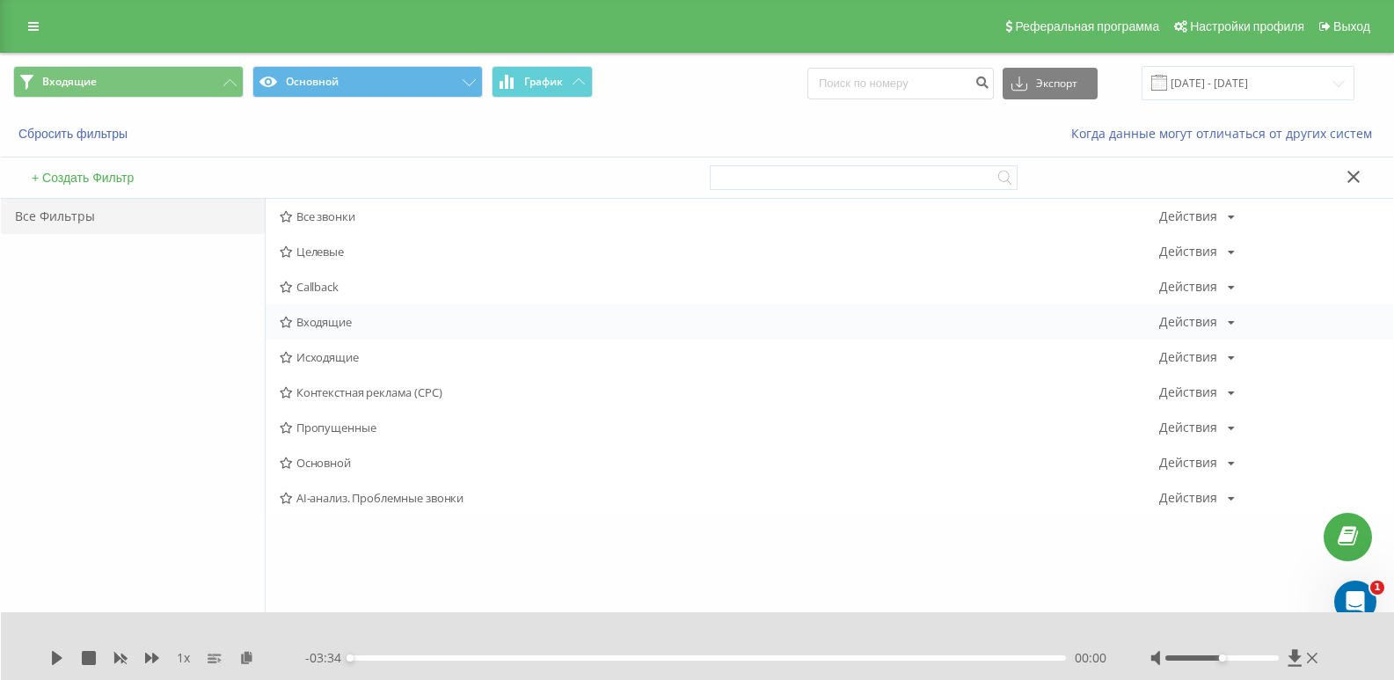
click at [340, 326] on span "Входящие" at bounding box center [720, 322] width 880 height 12
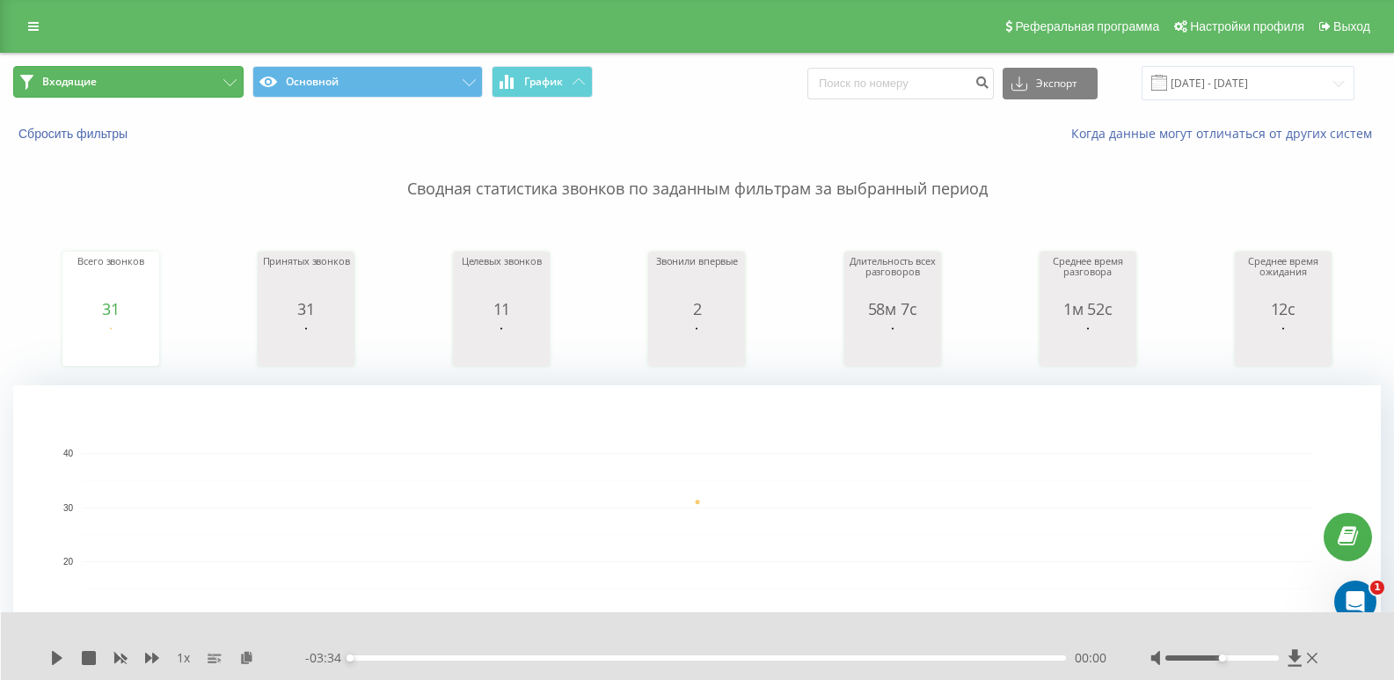
click at [210, 73] on button "Входящие" at bounding box center [128, 82] width 230 height 32
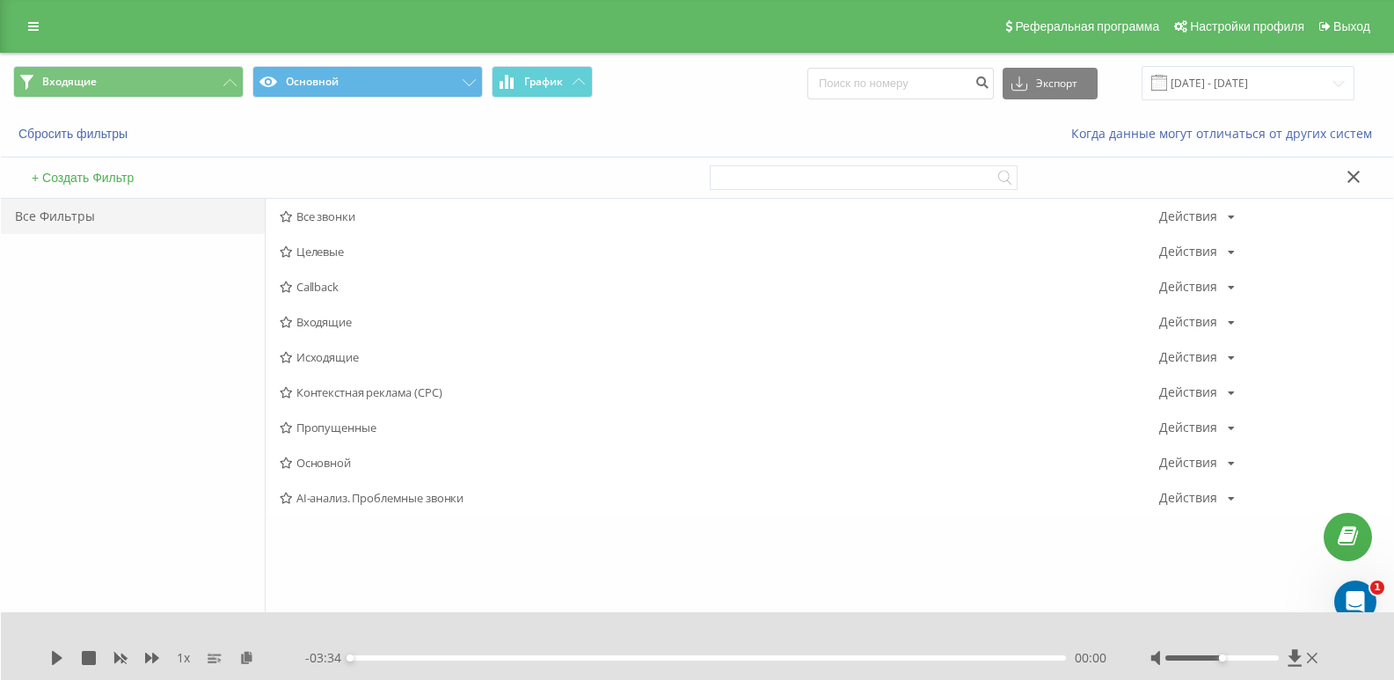
click at [337, 322] on span "Входящие" at bounding box center [720, 322] width 880 height 12
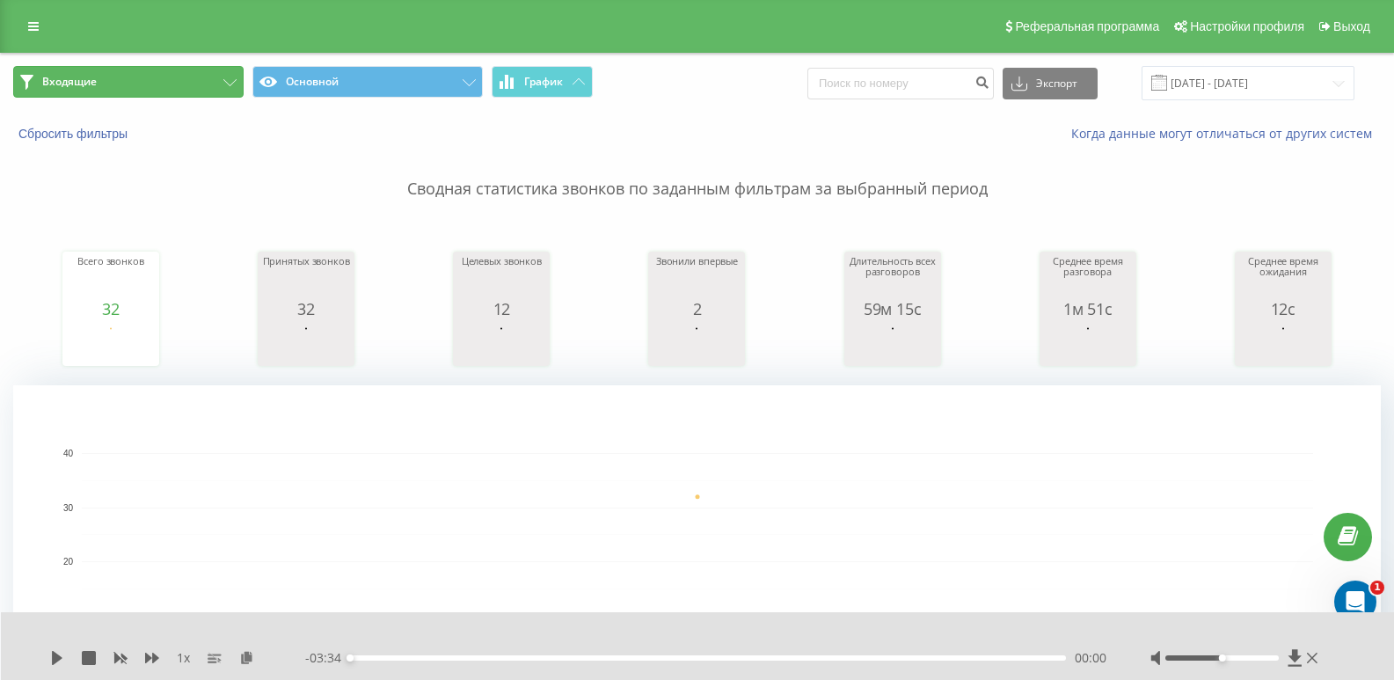
click at [230, 84] on icon at bounding box center [229, 82] width 13 height 7
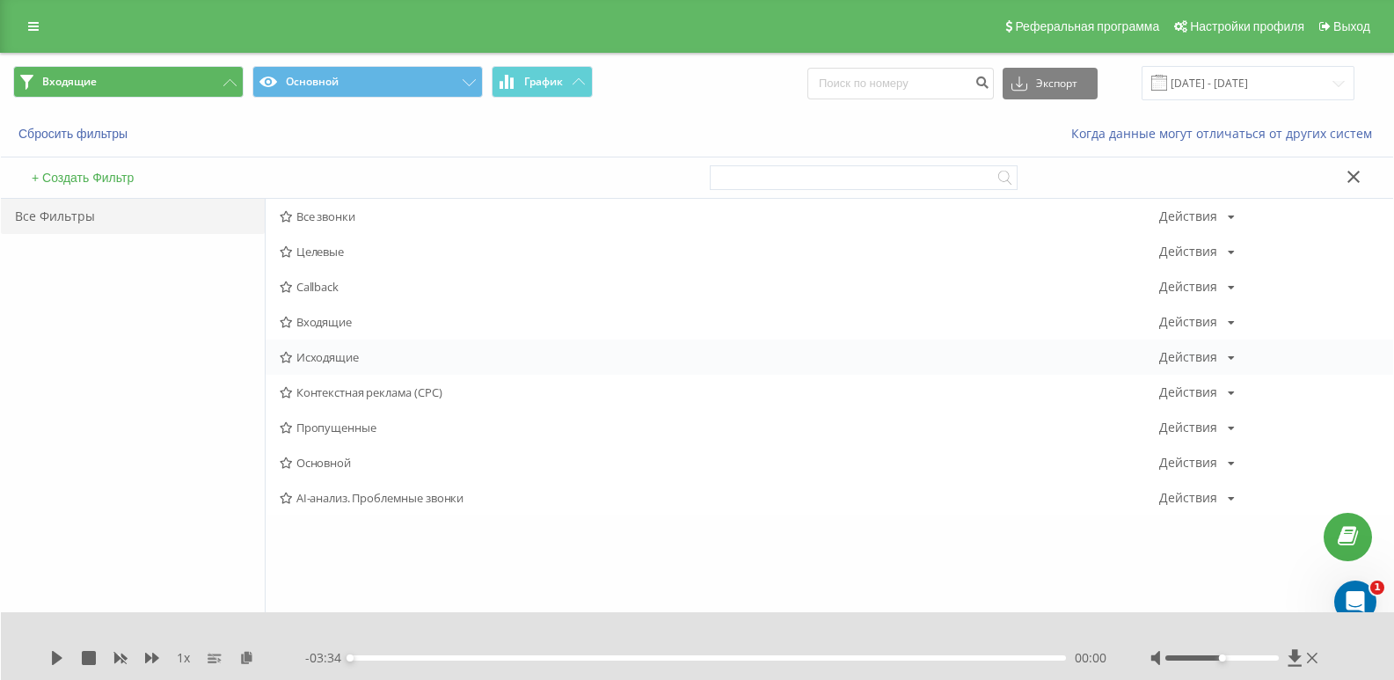
click at [319, 362] on span "Исходящие" at bounding box center [720, 357] width 880 height 12
